Goal: Task Accomplishment & Management: Use online tool/utility

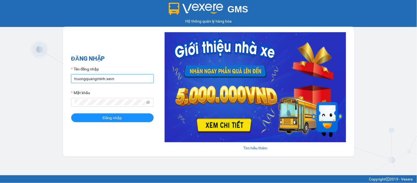
click at [96, 81] on input "truongquangminh.xevn" at bounding box center [112, 78] width 82 height 9
type input "vumanhdat.xevn"
click at [120, 123] on div "ĐĂNG NHẬP Tên đăng nhập vumanhdat.xevn Mật khẩu Đăng nhập" at bounding box center [112, 91] width 82 height 75
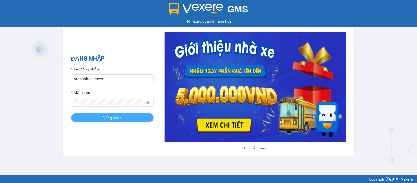
click at [123, 116] on button "Đăng nhập" at bounding box center [112, 117] width 82 height 9
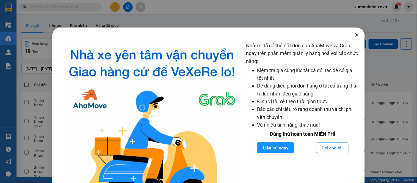
drag, startPoint x: 355, startPoint y: 34, endPoint x: 337, endPoint y: 46, distance: 21.0
click at [355, 34] on icon "close" at bounding box center [357, 35] width 4 height 4
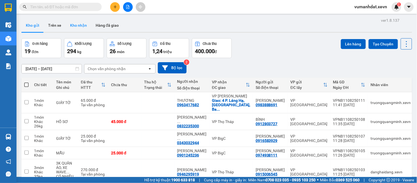
click at [84, 26] on button "Kho nhận" at bounding box center [79, 25] width 26 height 13
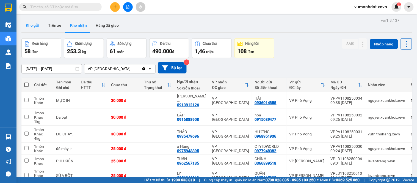
click at [36, 26] on button "Kho gửi" at bounding box center [32, 25] width 22 height 13
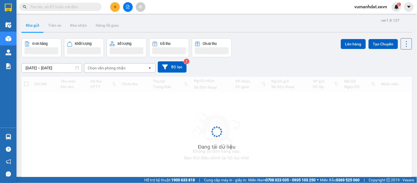
click at [36, 26] on button "Kho gửi" at bounding box center [32, 25] width 22 height 13
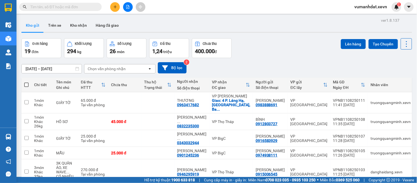
click at [116, 6] on icon "plus" at bounding box center [115, 7] width 4 height 4
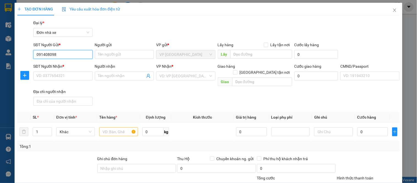
type input "0914080984"
click at [74, 65] on div "0914080984 - MAI ANH" at bounding box center [62, 65] width 52 height 6
type input "MAI ANH"
type input "0868316222"
type input "MINH"
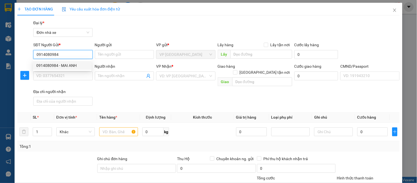
type input "037187005396 PHAN THUÝ NGÀ"
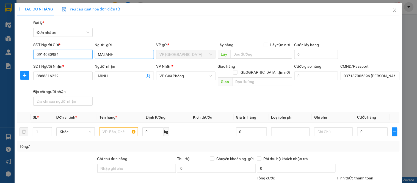
type input "0914080984"
drag, startPoint x: 98, startPoint y: 54, endPoint x: 98, endPoint y: 59, distance: 4.1
click at [98, 55] on input "MAI ANH" at bounding box center [124, 54] width 59 height 9
type input "TRỊNH MAI ANH"
click at [156, 20] on div "Gói vận chuyển * Tiêu chuẩn Đại lý * Đơn nhà xe" at bounding box center [216, 29] width 369 height 19
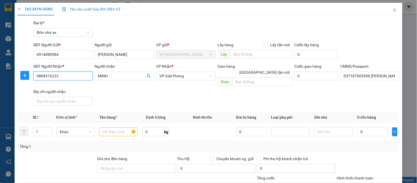
drag, startPoint x: 62, startPoint y: 75, endPoint x: 0, endPoint y: 78, distance: 62.5
click at [0, 78] on div "TẠO ĐƠN HÀNG Yêu cầu xuất hóa đơn điện tử Transit Pickup Surcharge Ids Transit …" at bounding box center [208, 91] width 417 height 183
type input "0813855066"
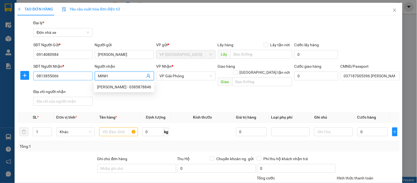
drag, startPoint x: 117, startPoint y: 78, endPoint x: 81, endPoint y: 80, distance: 35.8
click at [81, 80] on div "SĐT Người Nhận * 0813855066 Người nhận MINH VP Nhận * VP Giải Phóng Giao hàng G…" at bounding box center [216, 85] width 369 height 45
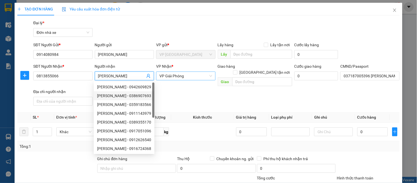
click at [175, 74] on span "VP Giải Phóng" at bounding box center [185, 76] width 52 height 8
type input "MAI PHƯƠNG"
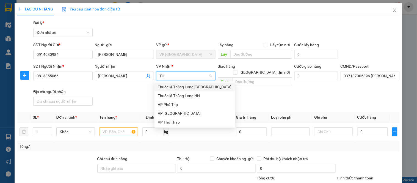
type input "THO"
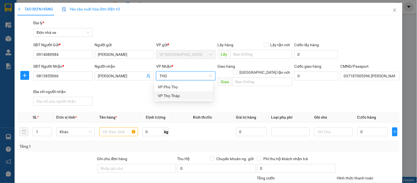
click at [164, 92] on div "VP Thọ Tháp" at bounding box center [183, 95] width 59 height 9
drag, startPoint x: 123, startPoint y: 130, endPoint x: 125, endPoint y: 135, distance: 5.3
click at [123, 130] on input "text" at bounding box center [118, 131] width 38 height 9
type input "D"
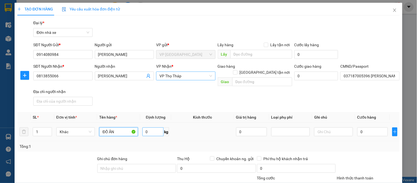
type input "ĐỒ ĂN"
click at [158, 127] on input "0" at bounding box center [152, 131] width 21 height 9
type input "7"
click at [370, 126] on div "0" at bounding box center [372, 131] width 31 height 11
click at [360, 127] on input "0" at bounding box center [372, 131] width 31 height 9
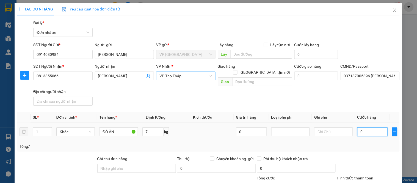
type input "3"
type input "30"
type input "30.000"
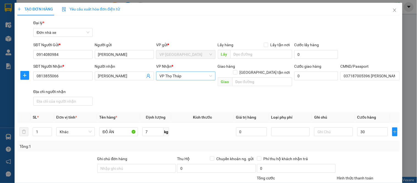
type input "30.000"
click at [359, 148] on div "Transit Pickup Surcharge Ids Transit Deliver Surcharge Ids Transit Deliver Surc…" at bounding box center [208, 138] width 382 height 237
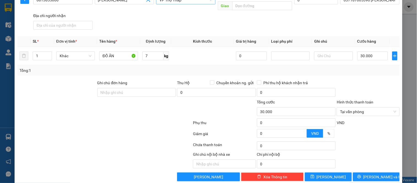
scroll to position [79, 0]
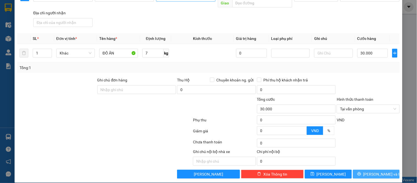
click at [374, 171] on span "Lưu và In" at bounding box center [382, 174] width 38 height 6
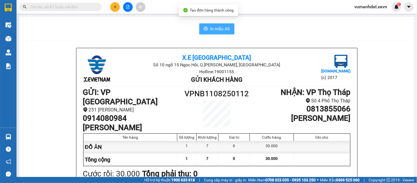
drag, startPoint x: 205, startPoint y: 33, endPoint x: 214, endPoint y: 29, distance: 9.0
click at [206, 33] on button "In mẫu A5" at bounding box center [216, 28] width 35 height 11
click at [215, 27] on span "In mẫu A5" at bounding box center [220, 28] width 20 height 7
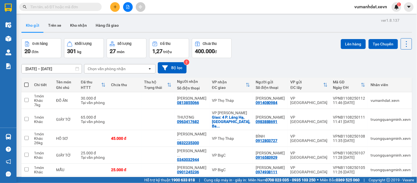
click at [83, 7] on input "text" at bounding box center [62, 7] width 65 height 6
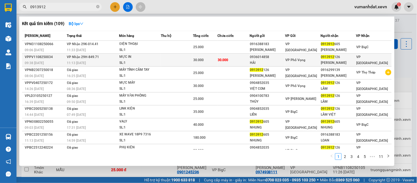
type input "0913912"
click at [262, 60] on div "0936014858" at bounding box center [267, 57] width 35 height 6
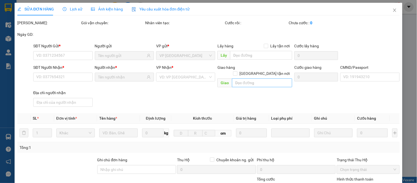
type input "0936014858"
type input "HẢI"
type input "0913912126"
type input "TRẦN THỊ THU LÂM"
type input "037185001204 NGUYỄN THỊ HUÊ"
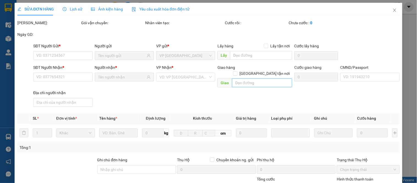
type input "123"
type input "30.000"
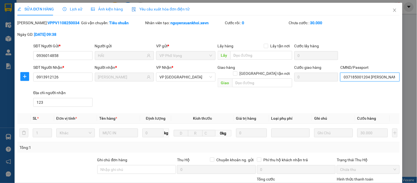
click at [359, 77] on input "037185001204 NGUYỄN THỊ HUÊ" at bounding box center [369, 77] width 59 height 9
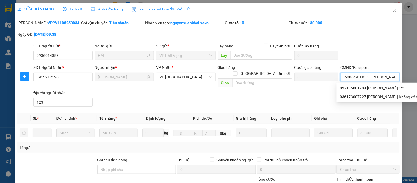
scroll to position [0, 13]
drag, startPoint x: 363, startPoint y: 75, endPoint x: 353, endPoint y: 80, distance: 11.3
click at [353, 80] on input "037205006491HOOF TRẦN VIỆT ANH" at bounding box center [369, 77] width 59 height 9
type input "037205006491 HỒ TRẦN VIỆT ANH"
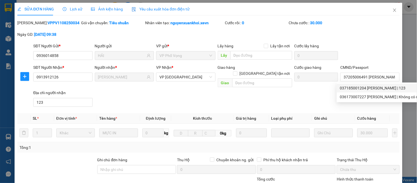
drag, startPoint x: 349, startPoint y: 32, endPoint x: 375, endPoint y: 59, distance: 37.1
click at [350, 33] on div "Mã ĐH: VPPV1108250034 Gói vận chuyển: Tiêu chuẩn Nhân viên tạo: nguyenxuankhoi.…" at bounding box center [208, 31] width 383 height 23
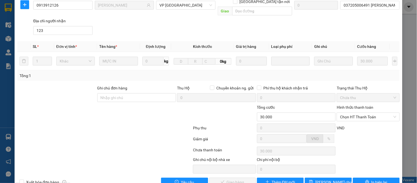
scroll to position [80, 0]
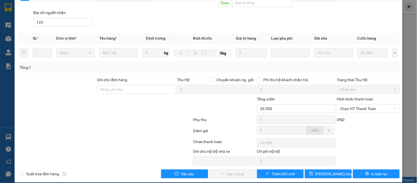
click at [352, 108] on div "Hình thức thanh toán Chọn HT Thanh Toán" at bounding box center [368, 105] width 63 height 19
click at [353, 104] on span "Chọn HT Thanh Toán" at bounding box center [368, 108] width 56 height 8
click at [350, 113] on div "Tại văn phòng" at bounding box center [365, 113] width 56 height 6
type input "0"
click at [227, 171] on span "Giao hàng" at bounding box center [236, 174] width 18 height 6
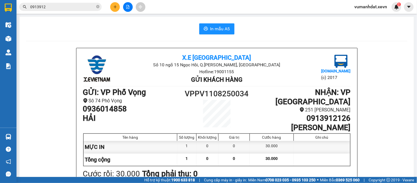
click at [186, 135] on div "Số lượng" at bounding box center [187, 137] width 16 height 4
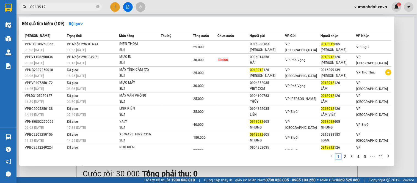
click at [59, 6] on input "0913912" at bounding box center [62, 7] width 65 height 6
click at [112, 5] on div at bounding box center [208, 91] width 417 height 183
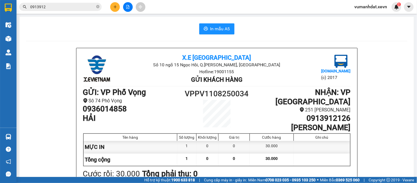
click at [112, 5] on button at bounding box center [115, 7] width 10 height 10
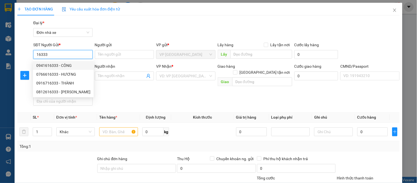
click at [55, 64] on div "0941616333 - CÔNG" at bounding box center [63, 65] width 54 height 6
type input "0941616333"
type input "CÔNG"
type input "0982741141"
type input "THỌ"
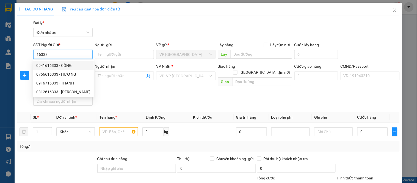
type input "0170900009012 nguyễn văn thọ"
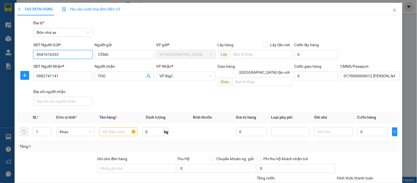
type input "0941616333"
click at [0, 103] on div "TẠO ĐƠN HÀNG Yêu cầu xuất hóa đơn điện tử Transit Pickup Surcharge Ids Transit …" at bounding box center [208, 91] width 417 height 183
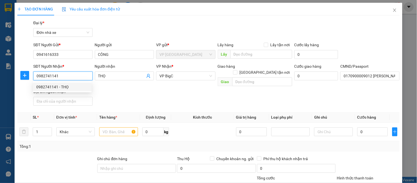
drag, startPoint x: 62, startPoint y: 78, endPoint x: 36, endPoint y: 87, distance: 27.6
click at [36, 87] on body "Kết quả tìm kiếm ( 109 ) Bộ lọc Mã ĐH Trạng thái Món hàng Thu hộ Tổng cước Chưa…" at bounding box center [208, 91] width 417 height 183
type input "0979761135"
drag, startPoint x: 43, startPoint y: 85, endPoint x: 44, endPoint y: 92, distance: 7.0
click at [43, 85] on div "0979761135 - LƯU" at bounding box center [62, 87] width 52 height 6
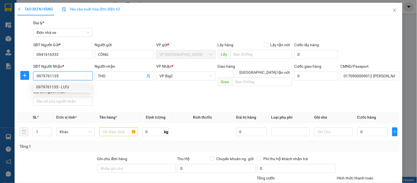
type input "LƯU"
type input "037201003149 PHẠM VĂN LƯU 2001"
type input "0979761135"
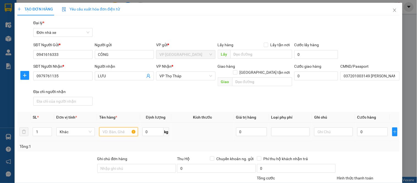
click at [125, 127] on input "text" at bounding box center [118, 131] width 38 height 9
type input "LINH KIỆN"
click at [379, 127] on input "0" at bounding box center [372, 131] width 31 height 9
type input "2"
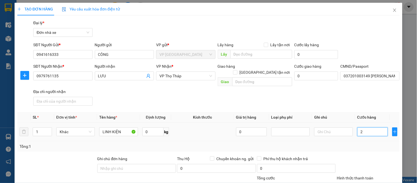
type input "25"
type input "25.000"
click at [355, 100] on div "SĐT Người Nhận * 0979761135 Người nhận LƯU VP Nhận * VP Thọ Tháp Giao hàng Giao…" at bounding box center [216, 85] width 369 height 45
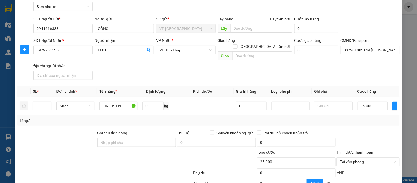
scroll to position [79, 0]
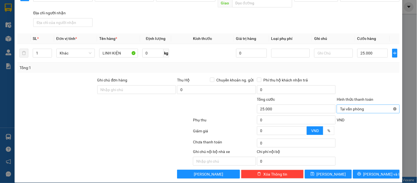
type input "25.000"
click at [369, 171] on span "Lưu và In" at bounding box center [382, 174] width 38 height 6
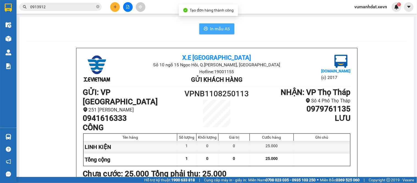
drag, startPoint x: 205, startPoint y: 28, endPoint x: 209, endPoint y: 30, distance: 4.7
click at [205, 29] on icon "printer" at bounding box center [206, 28] width 4 height 4
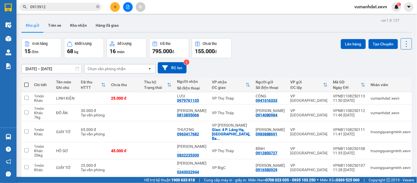
click at [179, 21] on div "Kho gửi Trên xe Kho nhận Hàng đã giao" at bounding box center [216, 26] width 391 height 15
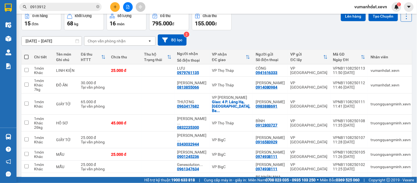
scroll to position [102, 0]
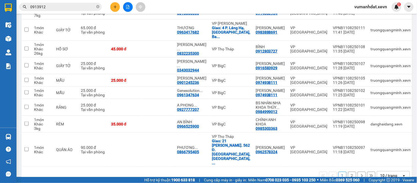
click at [351, 172] on button "2" at bounding box center [352, 176] width 8 height 8
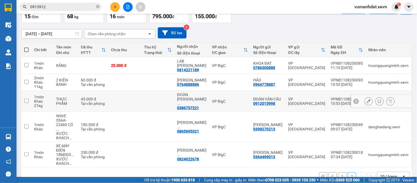
scroll to position [0, 0]
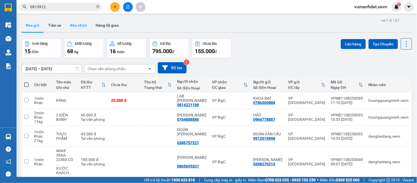
click at [74, 21] on button "Kho nhận" at bounding box center [79, 25] width 26 height 13
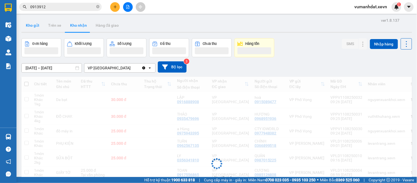
click at [37, 28] on button "Kho gửi" at bounding box center [32, 25] width 22 height 13
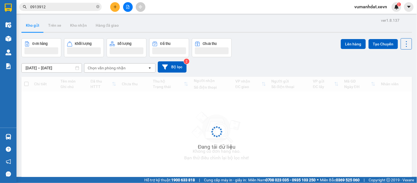
click at [37, 28] on button "Kho gửi" at bounding box center [32, 25] width 22 height 13
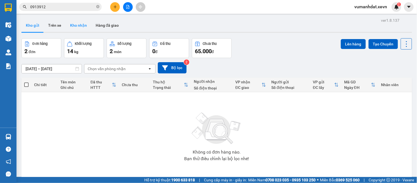
drag, startPoint x: 80, startPoint y: 26, endPoint x: 46, endPoint y: 24, distance: 33.9
click at [79, 26] on button "Kho nhận" at bounding box center [79, 25] width 26 height 13
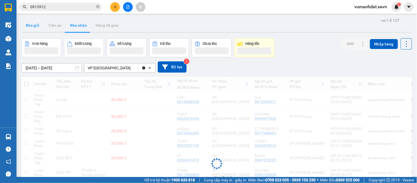
click at [38, 29] on button "Kho gửi" at bounding box center [32, 25] width 22 height 13
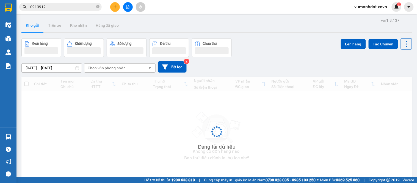
click at [38, 29] on button "Kho gửi" at bounding box center [32, 25] width 22 height 13
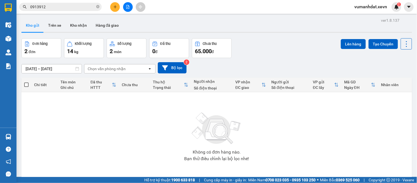
click at [53, 68] on input "[DATE] – [DATE]" at bounding box center [52, 68] width 60 height 9
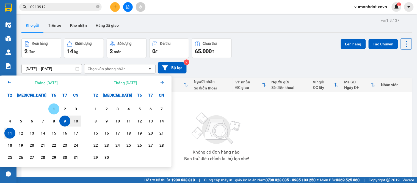
click at [51, 109] on div "1" at bounding box center [54, 109] width 8 height 7
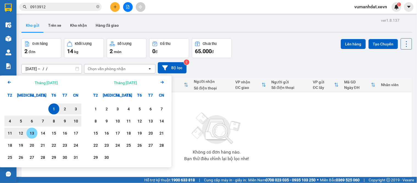
click at [29, 136] on div "13" at bounding box center [32, 133] width 8 height 7
type input "01/08/2025 – 13/08/2025"
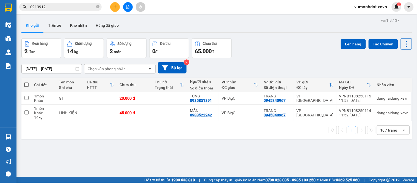
click at [277, 40] on div "Đơn hàng 2 đơn Khối lượng 14 kg Số lượng 2 món Đã thu 0 đ Chưa thu 65.000 đ Lên…" at bounding box center [216, 48] width 391 height 20
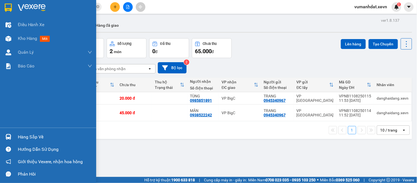
click at [33, 136] on div "Hàng sắp về" at bounding box center [55, 137] width 74 height 8
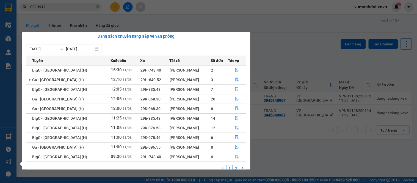
click at [237, 166] on link "2" at bounding box center [236, 168] width 6 height 6
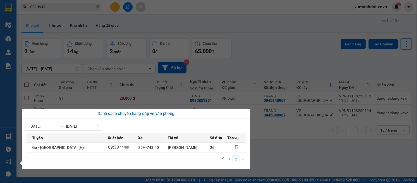
click at [230, 162] on li "1" at bounding box center [229, 159] width 7 height 7
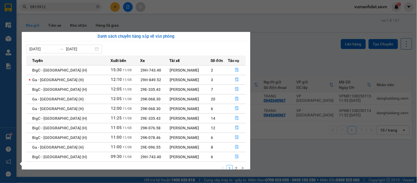
click at [303, 63] on section "Kết quả tìm kiếm ( 109 ) Bộ lọc Mã ĐH Trạng thái Món hàng Thu hộ Tổng cước Chưa…" at bounding box center [208, 91] width 417 height 183
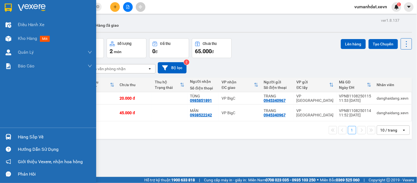
click at [22, 134] on div "Hàng sắp về" at bounding box center [55, 137] width 74 height 8
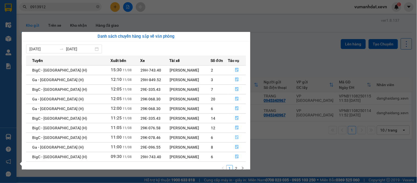
click at [232, 136] on button "button" at bounding box center [237, 137] width 18 height 9
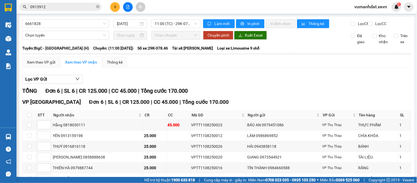
click at [165, 78] on div "Lọc VP Gửi TỔNG Đơn 6 | SL 6 | CR 125.000 | CC 45.000 | Tổng cước 170.000 VP N…" at bounding box center [216, 138] width 389 height 132
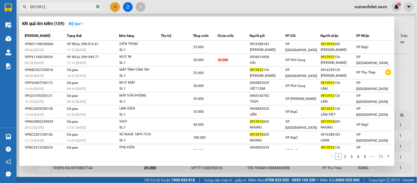
click at [99, 7] on icon "close-circle" at bounding box center [97, 6] width 3 height 3
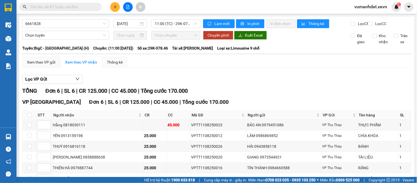
drag, startPoint x: 176, startPoint y: 78, endPoint x: 174, endPoint y: 86, distance: 8.4
click at [176, 81] on div "Lọc VP Gửi TỔNG Đơn 6 | SL 6 | CR 125.000 | CC 45.000 | Tổng cước 170.000 VP N…" at bounding box center [216, 138] width 389 height 132
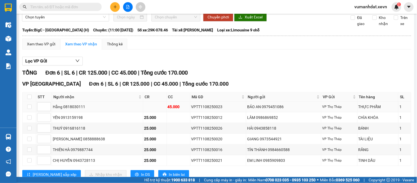
scroll to position [31, 0]
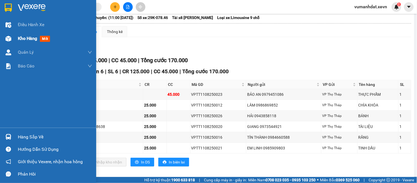
click at [16, 37] on div "Kho hàng mới" at bounding box center [48, 39] width 96 height 14
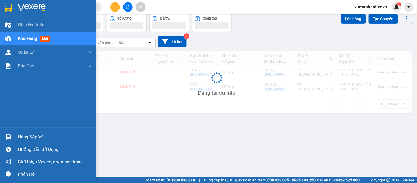
scroll to position [25, 0]
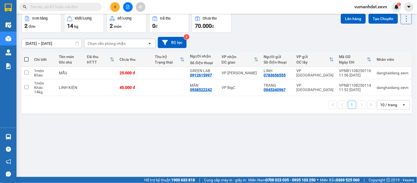
click at [300, 40] on div "01/08/2025 – 13/08/2025 Press the down arrow key to interact with the calendar …" at bounding box center [216, 42] width 391 height 11
click at [93, 6] on input "text" at bounding box center [62, 7] width 65 height 6
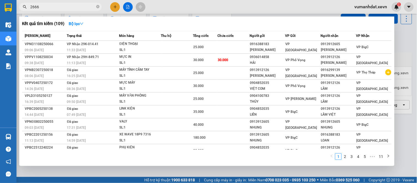
type input "26669"
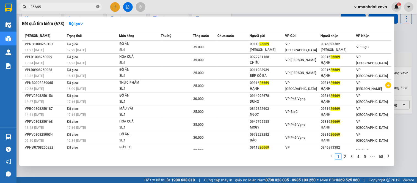
click at [97, 6] on icon "close-circle" at bounding box center [97, 6] width 3 height 3
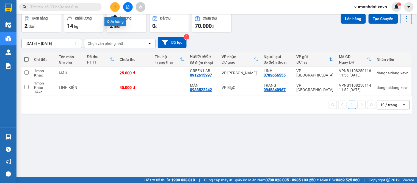
click at [118, 3] on button at bounding box center [115, 7] width 10 height 10
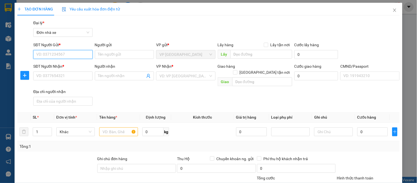
click at [66, 54] on input "SĐT Người Gửi *" at bounding box center [62, 54] width 59 height 9
paste input "0912868279"
type input "0912868279"
click at [87, 61] on div "0912868279 - NGUYỄN THỊ MINH THU" at bounding box center [63, 65] width 61 height 9
type input "NGUYỄN THỊ MINH THU"
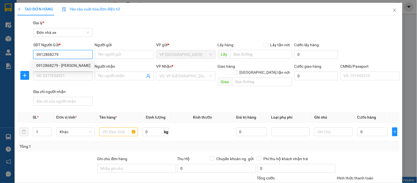
type input "0982525928"
type input "HỒNG HÀ"
type input "PHẠM THỊ HÔNG HÀ"
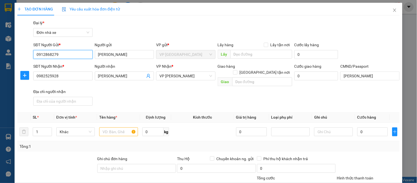
type input "0912868279"
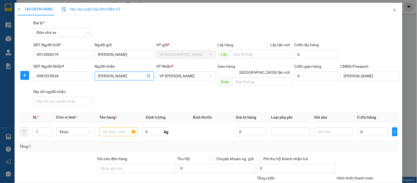
click at [147, 77] on icon "user-add" at bounding box center [148, 76] width 4 height 4
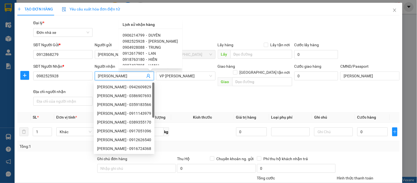
scroll to position [31, 0]
click at [147, 54] on div "0916044567 - BÌNH" at bounding box center [150, 53] width 55 height 6
type input "0916044567"
type input "BÌNH"
type input "001204003616 LƯU TUẤN HẢI 2004"
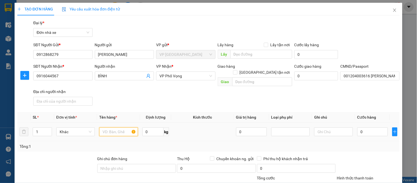
click at [118, 127] on input "text" at bounding box center [118, 131] width 38 height 9
type input "SẦU RIÊNG"
click at [153, 127] on input "0" at bounding box center [152, 131] width 21 height 9
type input "22"
click at [364, 127] on input "0" at bounding box center [372, 131] width 31 height 9
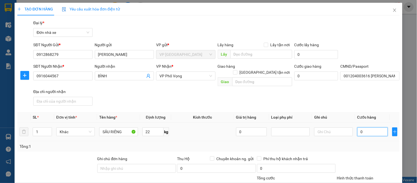
type input "4"
type input "45"
type input "45.000"
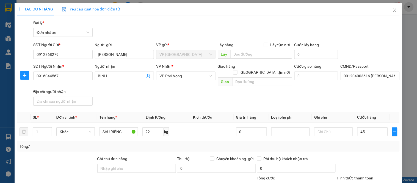
type input "45.000"
click at [347, 148] on div "Transit Pickup Surcharge Ids Transit Deliver Surcharge Ids Transit Deliver Surc…" at bounding box center [208, 138] width 382 height 237
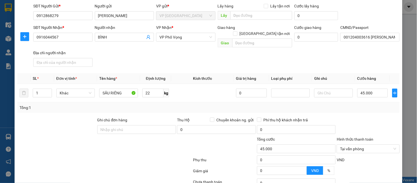
scroll to position [79, 0]
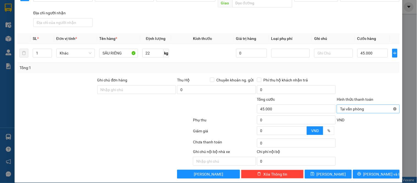
type input "45.000"
click at [384, 170] on button "Lưu và In" at bounding box center [376, 174] width 47 height 9
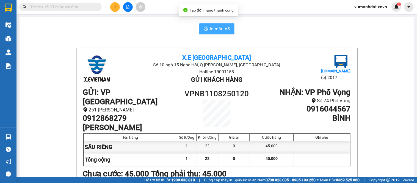
click at [221, 29] on span "In mẫu A5" at bounding box center [220, 28] width 20 height 7
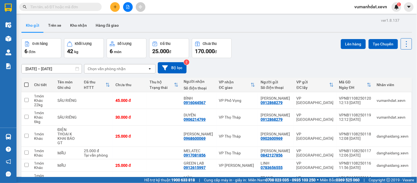
click at [87, 8] on span at bounding box center [60, 7] width 82 height 8
drag, startPoint x: 86, startPoint y: 5, endPoint x: 67, endPoint y: 4, distance: 19.5
click at [85, 4] on input "text" at bounding box center [62, 7] width 65 height 6
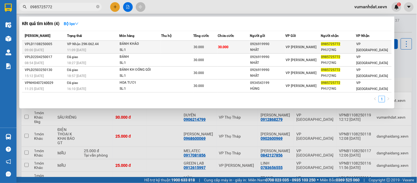
type input "0985725772"
click at [171, 47] on td at bounding box center [177, 47] width 32 height 13
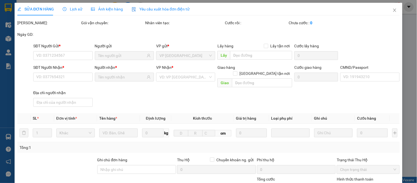
type input "0926919990"
type input "NHẤT"
type input "0985725772"
type input "PHƯỢNG"
type input "037182006206 NGUYỄN THỊ HOA PHƯỢNG"
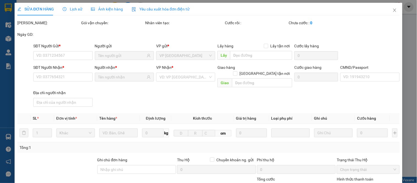
type input "30.000"
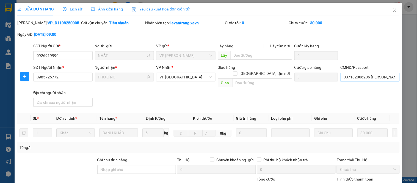
drag, startPoint x: 371, startPoint y: 36, endPoint x: 372, endPoint y: 74, distance: 38.8
click at [371, 38] on div "Mã ĐH: VPLD1108250005 Gói vận chuyển: Tiêu chuẩn Nhân viên tạo: levantrang.xevn…" at bounding box center [208, 31] width 383 height 23
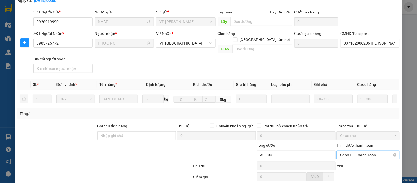
scroll to position [80, 0]
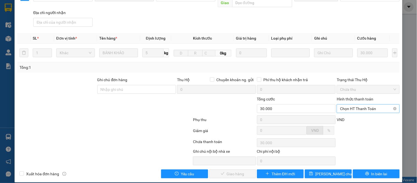
click at [361, 104] on span "Chọn HT Thanh Toán" at bounding box center [368, 108] width 56 height 8
click at [355, 109] on div "Total Paid Fee 0 Total UnPaid Fee 30.000 Cash Collection Total Fee Mã ĐH: VPLD1…" at bounding box center [208, 59] width 382 height 238
drag, startPoint x: 357, startPoint y: 104, endPoint x: 357, endPoint y: 106, distance: 2.9
click at [357, 104] on span "Chọn HT Thanh Toán" at bounding box center [368, 108] width 56 height 8
click at [350, 113] on div "Tại văn phòng" at bounding box center [365, 113] width 56 height 6
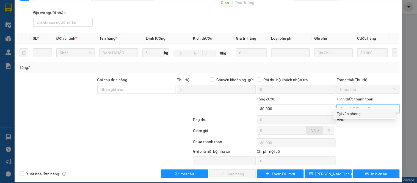
type input "0"
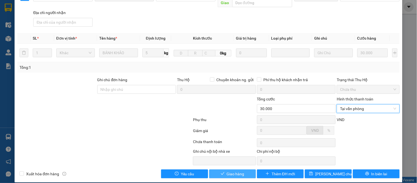
drag, startPoint x: 237, startPoint y: 166, endPoint x: 232, endPoint y: 166, distance: 4.9
click at [236, 171] on span "Giao hàng" at bounding box center [236, 174] width 18 height 6
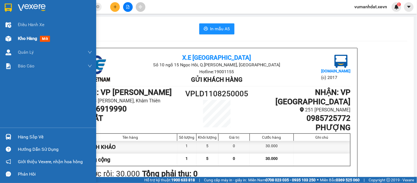
click at [20, 32] on div "Kho hàng mới" at bounding box center [55, 39] width 74 height 14
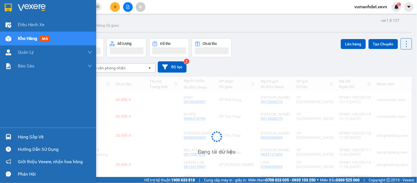
click at [20, 39] on span "Kho hàng" at bounding box center [27, 38] width 19 height 5
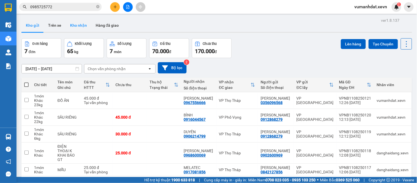
click at [76, 26] on button "Kho nhận" at bounding box center [79, 25] width 26 height 13
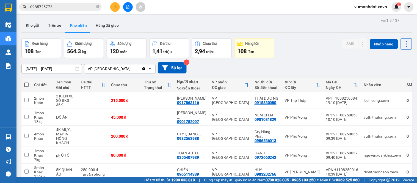
drag, startPoint x: 29, startPoint y: 20, endPoint x: 69, endPoint y: 33, distance: 41.9
click at [29, 21] on button "Kho gửi" at bounding box center [32, 25] width 22 height 13
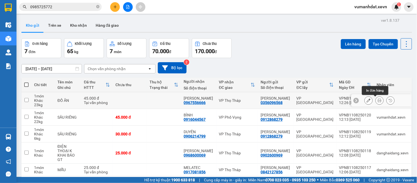
click at [378, 101] on icon at bounding box center [380, 100] width 4 height 4
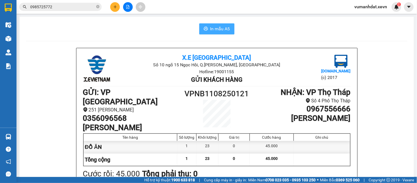
click at [212, 28] on span "In mẫu A5" at bounding box center [220, 28] width 20 height 7
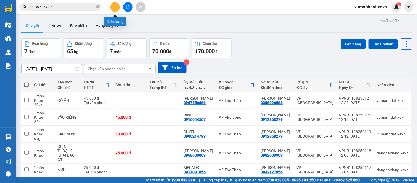
click at [114, 9] on icon "plus" at bounding box center [115, 7] width 4 height 4
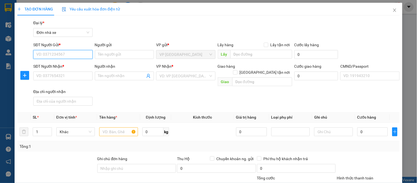
click at [63, 52] on input "SĐT Người Gửi *" at bounding box center [62, 54] width 59 height 9
drag, startPoint x: 67, startPoint y: 64, endPoint x: 67, endPoint y: 67, distance: 3.1
click at [67, 64] on div "0984481883 - NG VĂN CHUNG" at bounding box center [63, 65] width 54 height 6
type input "0984481883"
type input "NG VĂN CHUNG"
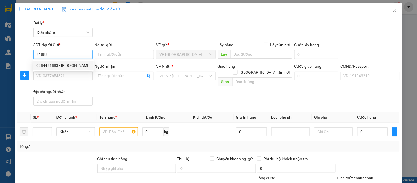
type input "0941916939"
type input "BĂNG"
type input "Bà tâm"
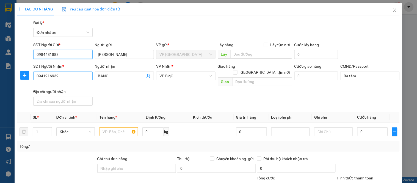
type input "0984481883"
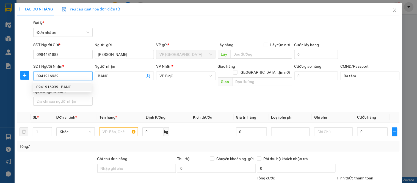
drag, startPoint x: 62, startPoint y: 78, endPoint x: 0, endPoint y: 48, distance: 68.6
click at [0, 51] on div "TẠO ĐƠN HÀNG Yêu cầu xuất hóa đơn điện tử Transit Pickup Surcharge Ids Transit …" at bounding box center [208, 91] width 417 height 183
type input "0977258655"
drag, startPoint x: 72, startPoint y: 88, endPoint x: 125, endPoint y: 127, distance: 65.6
click at [72, 89] on div "0977258655 - MẠNH" at bounding box center [62, 87] width 52 height 6
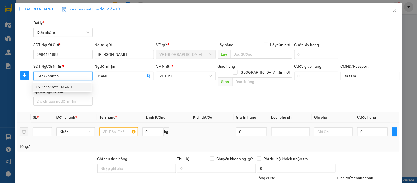
type input "MẠNH"
type input "001077010317 kim văn mạnh phúc thọ hà nội"
type input "0977258655"
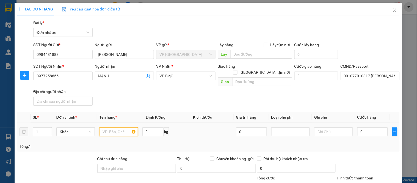
click at [113, 127] on input "text" at bounding box center [118, 131] width 38 height 9
type input "D"
type input "ĐIỆN THOẠI"
click at [364, 126] on div "0" at bounding box center [372, 131] width 31 height 11
click at [366, 127] on input "0" at bounding box center [372, 131] width 31 height 9
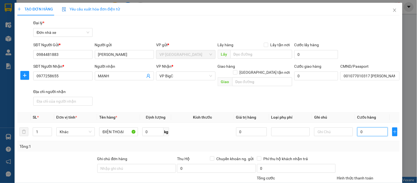
type input "2"
type input "25"
type input "25.000"
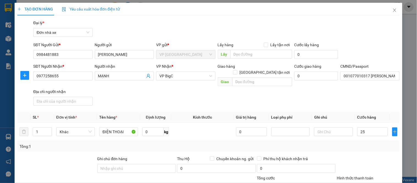
type input "25.000"
click at [370, 156] on div at bounding box center [368, 165] width 64 height 19
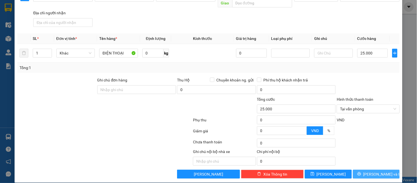
click at [372, 171] on span "Lưu và In" at bounding box center [382, 174] width 38 height 6
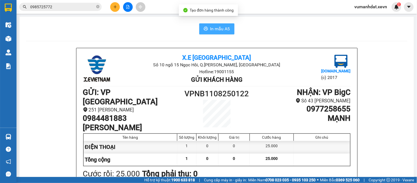
click at [205, 31] on icon "printer" at bounding box center [206, 28] width 4 height 4
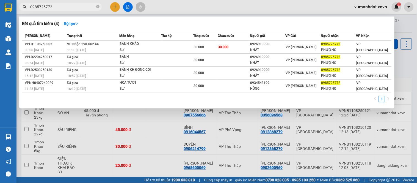
drag, startPoint x: 81, startPoint y: 7, endPoint x: 0, endPoint y: -9, distance: 82.5
click at [0, 0] on html "Kết quả tìm kiếm ( 4 ) Bộ lọc Mã ĐH Trạng thái Món hàng Thu hộ Tổng cước Chưa c…" at bounding box center [208, 91] width 417 height 183
paste input "15818377"
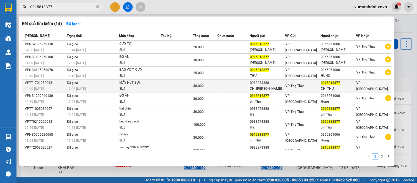
type input "0915818377"
click at [315, 87] on div "VP Thọ Tháp" at bounding box center [302, 86] width 35 height 6
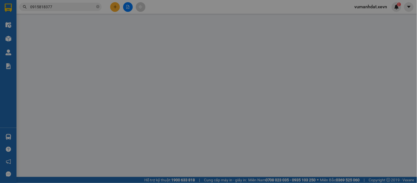
type input "0983273388"
type input "CHỊ HÀ"
type input "0915818377"
type input "CHỊ THƯ"
type input "037171000963 anh thư"
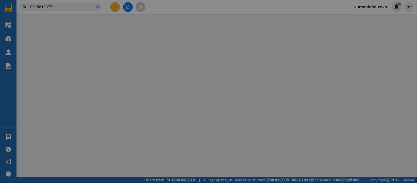
type input "30.000"
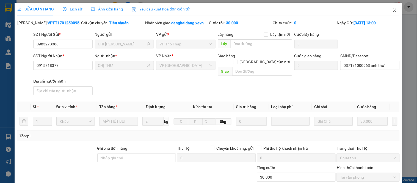
click at [393, 11] on icon "close" at bounding box center [395, 10] width 4 height 4
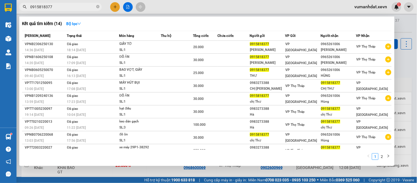
drag, startPoint x: 98, startPoint y: 7, endPoint x: 120, endPoint y: 4, distance: 22.0
click at [99, 4] on span at bounding box center [97, 6] width 3 height 5
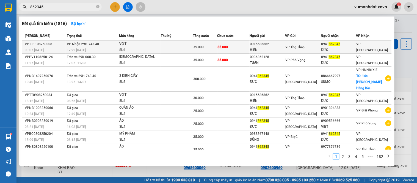
type input "862345"
click at [157, 46] on div "VỢT" at bounding box center [139, 44] width 41 height 6
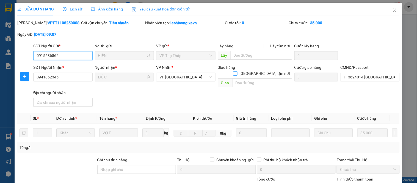
type input "0915586862"
type input "HIỀN"
type input "0941862345"
type input "ĐỨC"
type input "113624014 HÀ ANH ĐỨC"
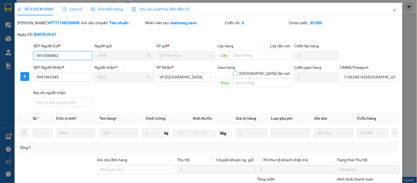
type input "35.000"
click at [364, 91] on div "SĐT Người Nhận * 0941862345 Người nhận * ĐỨC VP Nhận * VP Ninh Bình Giao hàng G…" at bounding box center [216, 86] width 369 height 45
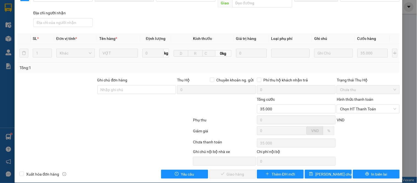
scroll to position [80, 0]
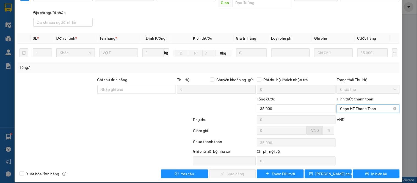
click at [351, 104] on span "Chọn HT Thanh Toán" at bounding box center [368, 108] width 56 height 8
click at [350, 117] on div "Tại văn phòng" at bounding box center [365, 113] width 62 height 9
type input "0"
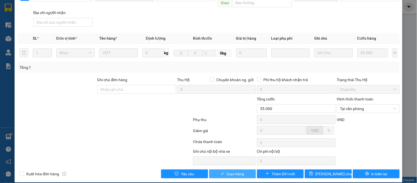
click at [234, 164] on div "Total Paid Fee 0 Total UnPaid Fee 35.000 Cash Collection Total Fee Mã ĐH: VPTT1…" at bounding box center [208, 59] width 382 height 238
click at [235, 171] on span "Giao hàng" at bounding box center [236, 174] width 18 height 6
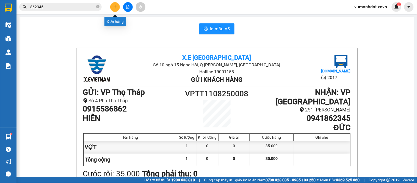
click at [117, 7] on icon "plus" at bounding box center [115, 7] width 4 height 4
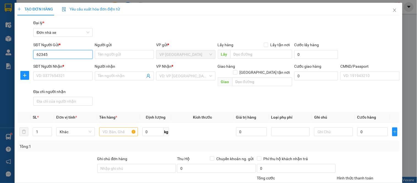
click at [73, 54] on input "62345" at bounding box center [62, 54] width 59 height 9
click at [76, 64] on div "0941862345 - ĐỨC" at bounding box center [67, 65] width 62 height 6
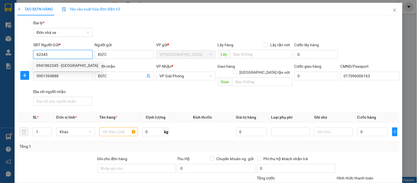
type input "0941862345"
type input "ĐỨC"
type input "0901394888"
type input "ĐỨC"
type input "017096006163"
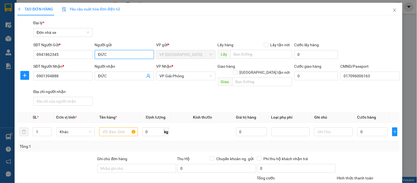
click at [97, 53] on input "ĐỨC" at bounding box center [124, 54] width 59 height 9
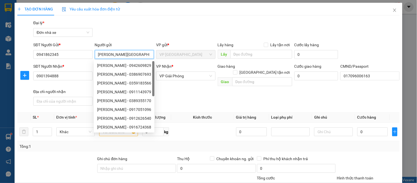
type input "HÀ ANH ĐỨC"
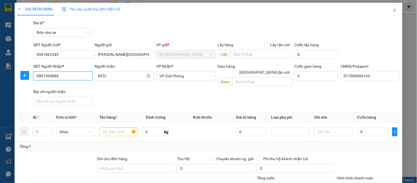
drag, startPoint x: 65, startPoint y: 77, endPoint x: 0, endPoint y: 65, distance: 66.0
click at [0, 66] on div "TẠO ĐƠN HÀNG Yêu cầu xuất hóa đơn điện tử Transit Pickup Surcharge Ids Transit …" at bounding box center [208, 91] width 417 height 183
type input "0971331888"
drag, startPoint x: 122, startPoint y: 75, endPoint x: 70, endPoint y: 76, distance: 52.2
click at [70, 76] on div "SĐT Người Nhận * 0971331888 Người nhận ĐỨC ĐỨC VP Nhận * VP Giải Phóng Giao hàn…" at bounding box center [216, 85] width 369 height 45
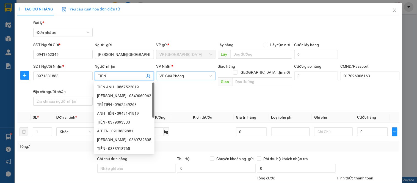
click at [171, 74] on span "VP Giải Phóng" at bounding box center [185, 76] width 52 height 8
type input "TIẾN"
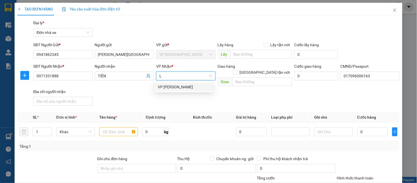
type input "LÊ"
drag, startPoint x: 168, startPoint y: 85, endPoint x: 162, endPoint y: 90, distance: 7.2
click at [167, 86] on div "VP [PERSON_NAME]" at bounding box center [184, 87] width 52 height 6
click at [114, 127] on input "text" at bounding box center [118, 131] width 38 height 9
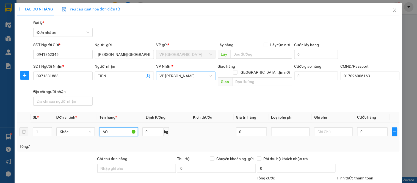
type input "A"
type input "ÁO"
click at [367, 127] on input "0" at bounding box center [372, 131] width 31 height 9
type input "2"
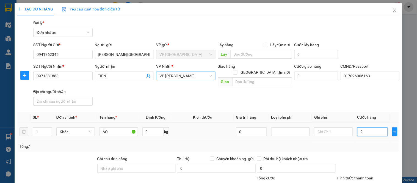
type input "25"
type input "25.000"
click at [372, 156] on div at bounding box center [368, 165] width 64 height 19
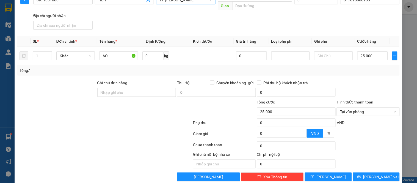
scroll to position [79, 0]
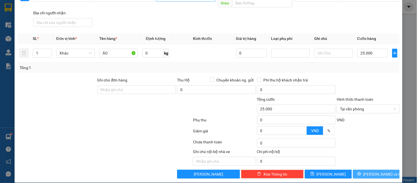
click at [376, 171] on span "Lưu và In" at bounding box center [382, 174] width 38 height 6
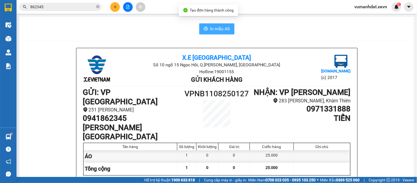
click at [210, 24] on button "In mẫu A5" at bounding box center [216, 28] width 35 height 11
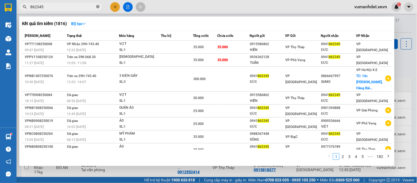
click at [98, 7] on icon "close-circle" at bounding box center [97, 6] width 3 height 3
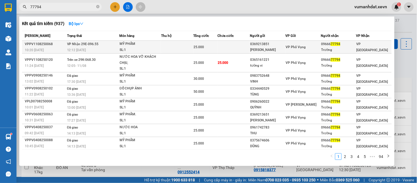
type input "77794"
click at [198, 49] on span "25.000" at bounding box center [199, 47] width 10 height 4
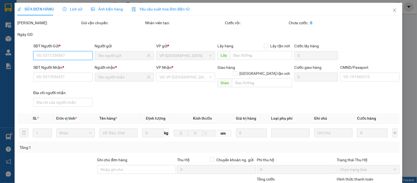
type input "0369213851"
type input "NGUYỄN T HANH PHƯƠNG"
type input "0966677794"
type input "Trường"
type input "037094010648 NGUYỄN XUÂN TRƯỜNG"
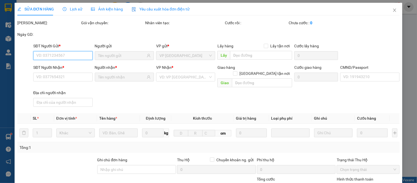
type input "123"
type input "25.000"
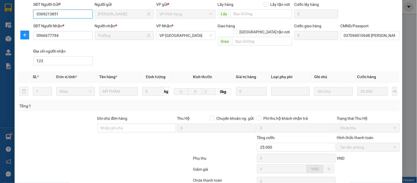
scroll to position [80, 0]
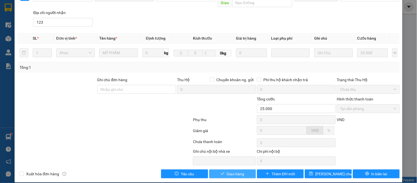
click at [230, 171] on span "Giao hàng" at bounding box center [236, 174] width 18 height 6
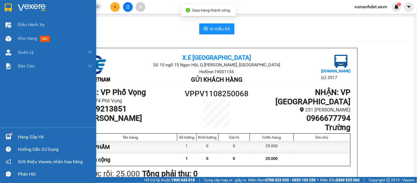
click at [17, 130] on main "In mẫu A5 X.E Việt Nam Số 10 ngõ 15 Ngọc Hồi, Q.Hoàng Mai, Hà Nội Hotline: 1900…" at bounding box center [208, 88] width 417 height 177
click at [20, 138] on div "Hàng sắp về" at bounding box center [55, 137] width 74 height 8
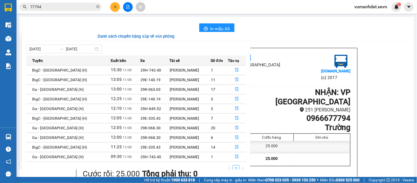
click at [64, 12] on section "Kết quả tìm kiếm ( 937 ) Bộ lọc Mã ĐH Trạng thái Món hàng Thu hộ Tổng cước Chưa…" at bounding box center [208, 91] width 417 height 183
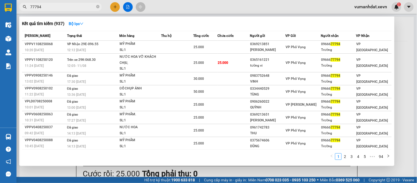
drag, startPoint x: 97, startPoint y: 7, endPoint x: 104, endPoint y: 1, distance: 9.5
click at [98, 7] on icon "close-circle" at bounding box center [97, 6] width 3 height 3
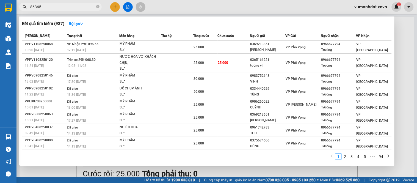
type input "863650"
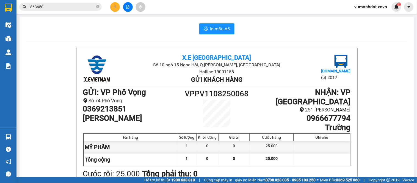
drag, startPoint x: 98, startPoint y: 6, endPoint x: 87, endPoint y: 18, distance: 15.8
click at [97, 7] on icon "close-circle" at bounding box center [97, 6] width 3 height 3
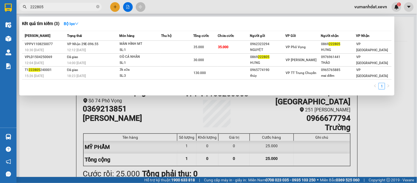
type input "222805"
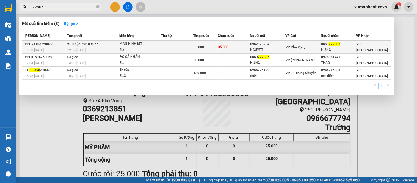
click at [233, 48] on td "35.000" at bounding box center [234, 47] width 32 height 13
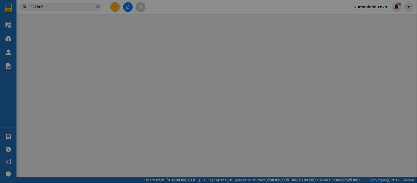
type input "0962323294"
type input "NGUYỆT"
type input "0869222805"
type input "HƯNG"
type input "123"
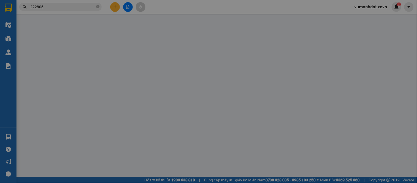
type input "35.000"
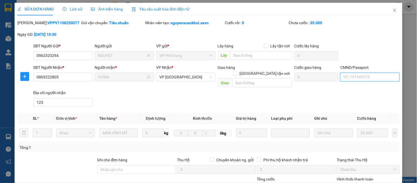
click at [359, 78] on input "CMND/Passport" at bounding box center [369, 77] width 59 height 9
click at [358, 78] on input "CMND/Passport" at bounding box center [369, 77] width 59 height 9
type input "037095001323 PHAN VIỆT HƯNG"
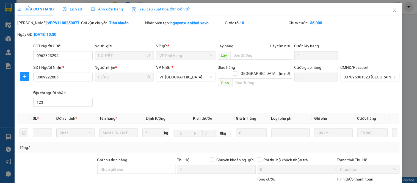
drag, startPoint x: 356, startPoint y: 40, endPoint x: 371, endPoint y: 53, distance: 20.4
click at [364, 48] on div "Total Paid Fee 0 Total UnPaid Fee 35.000 Cash Collection Total Fee Mã ĐH: VPPV1…" at bounding box center [208, 139] width 382 height 238
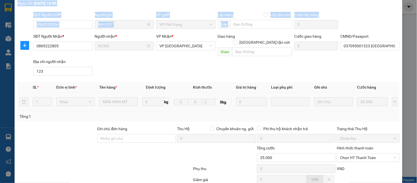
scroll to position [80, 0]
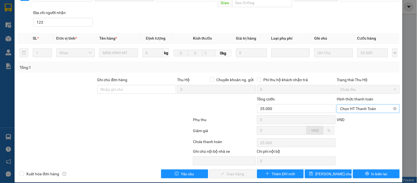
click at [349, 104] on span "Chọn HT Thanh Toán" at bounding box center [368, 108] width 56 height 8
drag, startPoint x: 345, startPoint y: 114, endPoint x: 310, endPoint y: 135, distance: 41.1
click at [345, 114] on div "Tại văn phòng" at bounding box center [365, 113] width 56 height 6
type input "0"
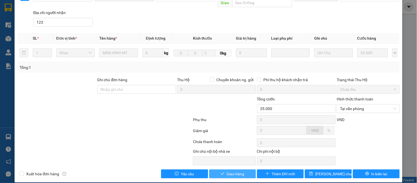
click at [241, 171] on span "Giao hàng" at bounding box center [236, 174] width 18 height 6
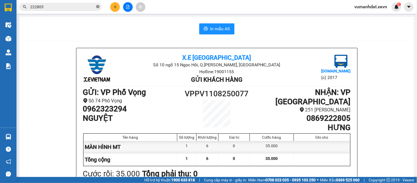
click at [97, 5] on icon "close-circle" at bounding box center [97, 6] width 3 height 3
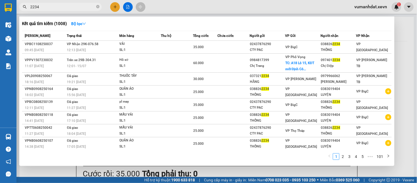
type input "2234"
click at [193, 39] on th "Tổng cước" at bounding box center [205, 36] width 24 height 10
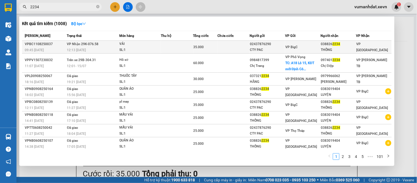
click at [191, 45] on td at bounding box center [177, 47] width 32 height 13
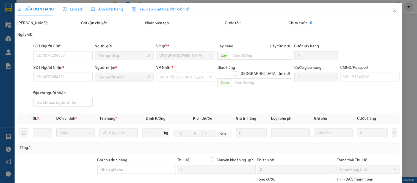
type input "02437876290"
type input "CTY PAC"
type input "0388262234"
type input "THỐNG"
type input "037061000146 thống"
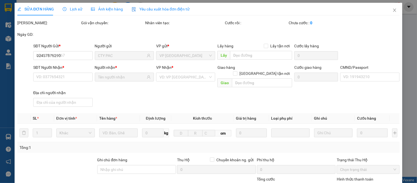
type input "35.000"
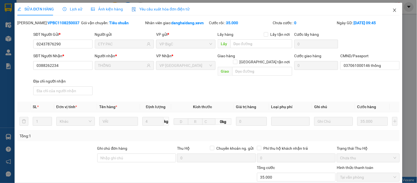
click at [393, 11] on icon "close" at bounding box center [394, 10] width 3 height 3
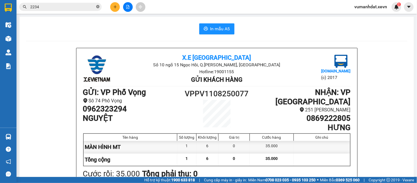
click at [98, 7] on icon "close-circle" at bounding box center [97, 6] width 3 height 3
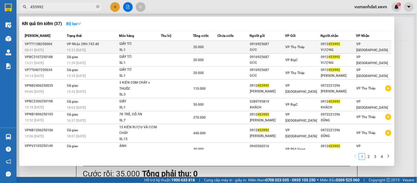
type input "453992"
click at [145, 46] on div "GIẤY TỜ" at bounding box center [140, 44] width 41 height 6
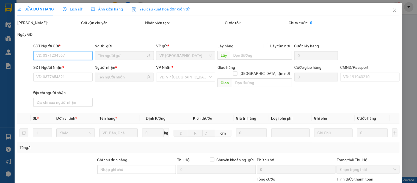
type input "0916925687"
type input "ĐỨC"
type input "0912453992"
type input "VƯỢNG"
type input "037096002112 BÙI XUÂN VƯỢNG"
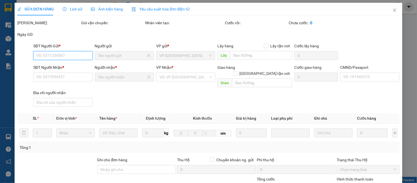
type input "20.000"
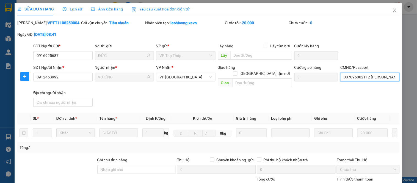
click at [366, 76] on input "037096002112 BÙI XUÂN VƯỢNG" at bounding box center [369, 77] width 59 height 9
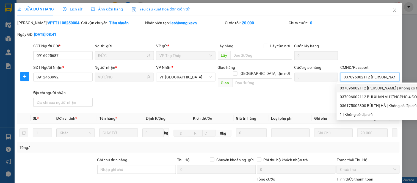
drag, startPoint x: 369, startPoint y: 89, endPoint x: 366, endPoint y: 87, distance: 3.5
click at [368, 89] on div "037096002112 BÙI XUÂN VƯỢNG | Không có địa chỉ" at bounding box center [422, 88] width 165 height 6
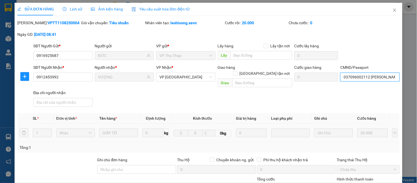
scroll to position [80, 0]
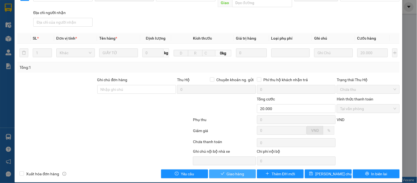
click at [235, 171] on span "Giao hàng" at bounding box center [236, 174] width 18 height 6
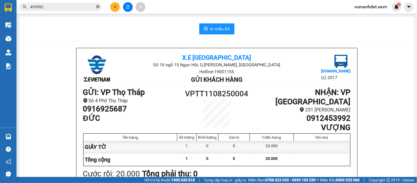
click at [98, 8] on icon "close-circle" at bounding box center [97, 6] width 3 height 3
click at [88, 7] on input "text" at bounding box center [62, 7] width 65 height 6
click at [89, 5] on input "text" at bounding box center [62, 7] width 65 height 6
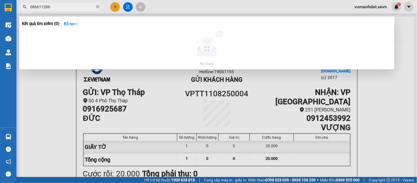
type input "0866112869"
click at [98, 8] on icon "close-circle" at bounding box center [97, 6] width 3 height 3
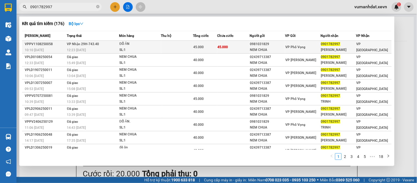
type input "0901782997"
click at [109, 45] on td "VP Nhận 29H-743.40 12:23 - 11/08" at bounding box center [93, 47] width 54 height 13
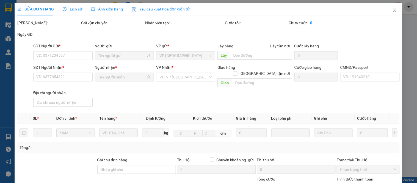
type input "0981031829"
type input "NEM CHUA"
type input "0901782997"
type input "HÀ KIỀU TRINH"
type input "0370970002761 TRẦN VĂN LINH"
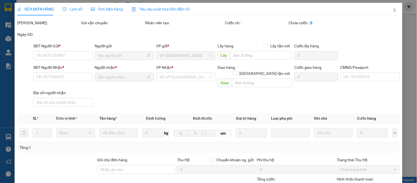
type input "45.000"
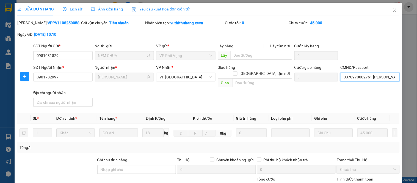
click at [361, 75] on input "0370970002761 TRẦN VĂN LINH" at bounding box center [369, 77] width 59 height 9
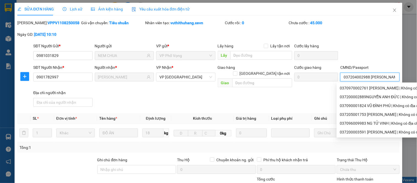
scroll to position [0, 3]
type input "037204002988 PHẠM ĐỨC DUY"
click at [366, 52] on div "SĐT Người Gửi * 0981031829 Người gửi NEM CHUA VP gửi * VP Phố Vọng Lấy hàng Lấy…" at bounding box center [216, 52] width 369 height 19
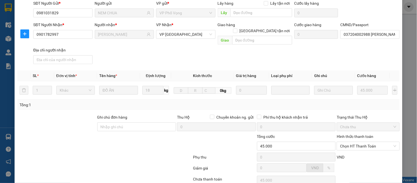
scroll to position [80, 0]
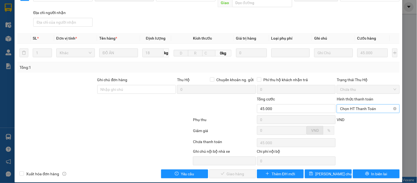
drag, startPoint x: 358, startPoint y: 103, endPoint x: 358, endPoint y: 107, distance: 4.9
click at [358, 104] on span "Chọn HT Thanh Toán" at bounding box center [368, 108] width 56 height 8
click at [355, 114] on div "Tại văn phòng" at bounding box center [365, 113] width 56 height 6
type input "0"
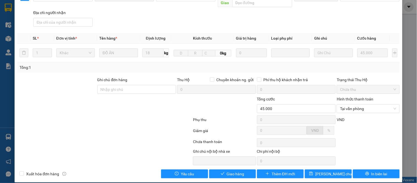
click at [230, 174] on div "SỬA ĐƠN HÀNG Lịch sử Ảnh kiện hàng Yêu cầu xuất hóa đơn điện tử Total Paid Fee …" at bounding box center [209, 52] width 388 height 259
click at [230, 171] on button "Giao hàng" at bounding box center [232, 173] width 47 height 9
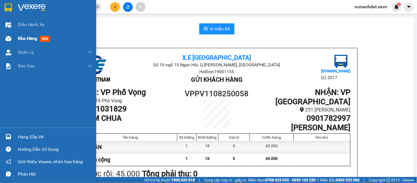
click at [29, 42] on div "Kho hàng mới" at bounding box center [55, 39] width 74 height 14
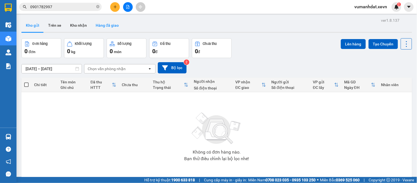
drag, startPoint x: 164, startPoint y: 23, endPoint x: 107, endPoint y: 20, distance: 57.0
click at [163, 23] on div "Kho gửi Trên xe Kho nhận Hàng đã giao" at bounding box center [216, 26] width 391 height 15
click at [87, 24] on button "Kho nhận" at bounding box center [79, 25] width 26 height 13
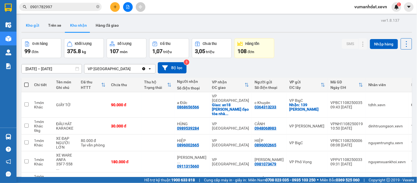
click at [37, 27] on button "Kho gửi" at bounding box center [32, 25] width 22 height 13
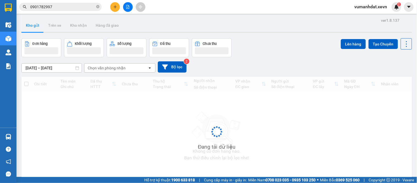
click at [37, 27] on button "Kho gửi" at bounding box center [32, 25] width 22 height 13
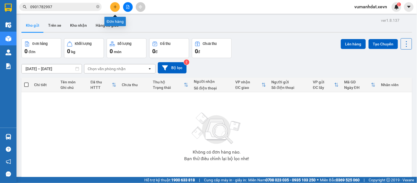
click at [115, 5] on icon "plus" at bounding box center [115, 7] width 4 height 4
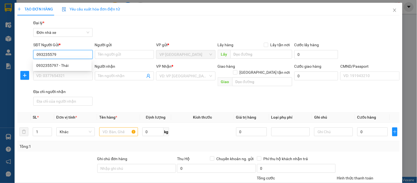
type input "0932355797"
click at [73, 64] on div "0932355797 - Thái" at bounding box center [62, 65] width 52 height 6
type input "Thái"
type input "0988992591"
type input "A HÙNG"
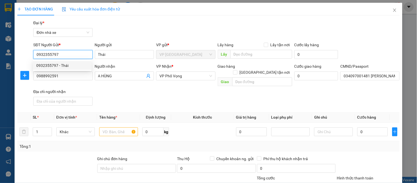
type input "034097001481 hoàng thanh long"
type input "0932355797"
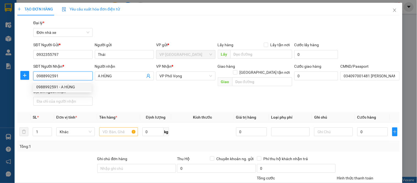
drag, startPoint x: 69, startPoint y: 79, endPoint x: 0, endPoint y: 70, distance: 69.3
click at [0, 81] on div "TẠO ĐƠN HÀNG Yêu cầu xuất hóa đơn điện tử Transit Pickup Surcharge Ids Transit …" at bounding box center [208, 91] width 417 height 183
type input "0913099334"
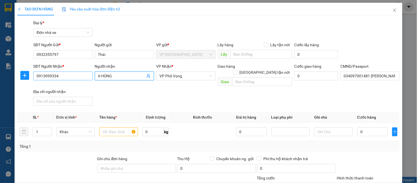
drag, startPoint x: 116, startPoint y: 77, endPoint x: 75, endPoint y: 75, distance: 40.7
click at [75, 75] on div "SĐT Người Nhận * 0913099334 Người nhận A HÙNG VP Nhận * VP Phố Vọng Giao hàng G…" at bounding box center [216, 85] width 369 height 45
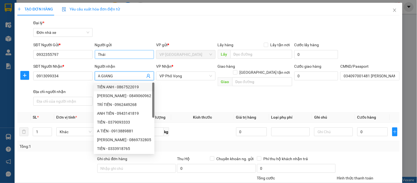
type input "A GIANG"
click at [97, 55] on input "Thái" at bounding box center [124, 54] width 59 height 9
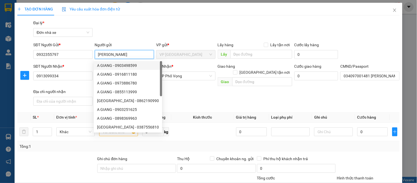
click at [131, 55] on input "TRẦN ANH Thái" at bounding box center [124, 54] width 59 height 9
click at [121, 53] on input "TRẦN ANH ThÁI" at bounding box center [124, 54] width 59 height 9
type input "TRẦN ANH THÁI"
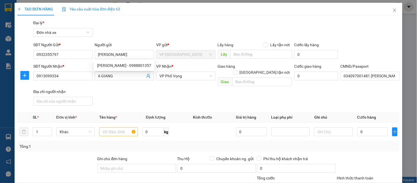
drag, startPoint x: 141, startPoint y: 29, endPoint x: 151, endPoint y: 67, distance: 39.8
click at [141, 29] on div "Gói vận chuyển * Tiêu chuẩn Đại lý * Đơn nhà xe" at bounding box center [216, 29] width 369 height 19
click at [118, 129] on input "text" at bounding box center [118, 131] width 38 height 9
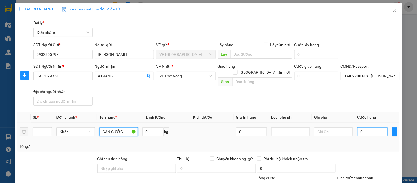
type input "CĂN CƯỚC"
drag, startPoint x: 359, startPoint y: 124, endPoint x: 346, endPoint y: 116, distance: 14.7
click at [359, 127] on input "0" at bounding box center [372, 131] width 31 height 9
type input "2"
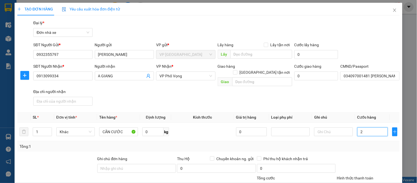
type input "20"
type input "20.000"
drag, startPoint x: 352, startPoint y: 95, endPoint x: 357, endPoint y: 97, distance: 5.1
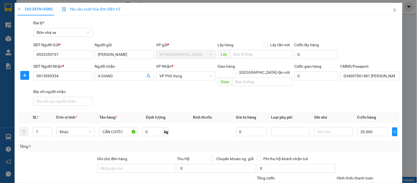
click at [352, 94] on div "SĐT Người Nhận * 0913099334 Người nhận A GIANG VP Nhận * VP Phố Vọng Giao hàng …" at bounding box center [216, 85] width 369 height 45
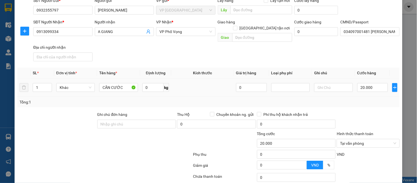
scroll to position [79, 0]
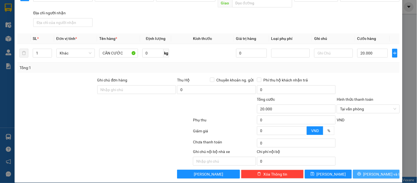
click at [376, 170] on button "Lưu và In" at bounding box center [376, 174] width 47 height 9
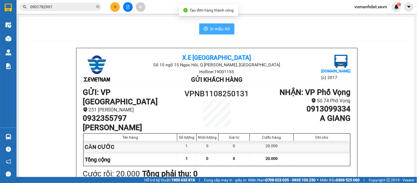
click at [223, 31] on span "In mẫu A5" at bounding box center [220, 28] width 20 height 7
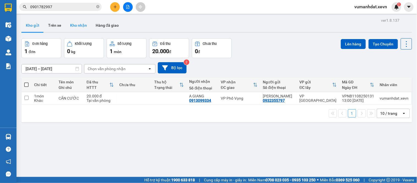
click at [78, 29] on button "Kho nhận" at bounding box center [79, 25] width 26 height 13
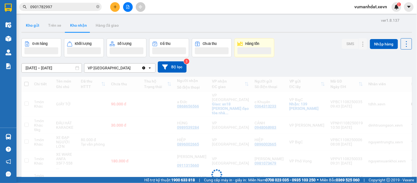
click at [34, 26] on button "Kho gửi" at bounding box center [32, 25] width 22 height 13
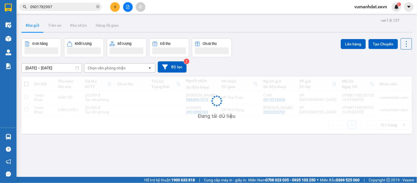
click at [34, 26] on button "Kho gửi" at bounding box center [32, 25] width 22 height 13
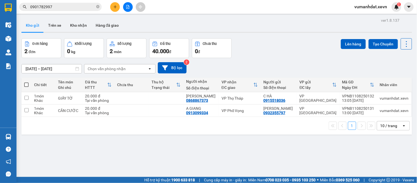
click at [304, 54] on div "Đơn hàng 2 đơn Khối lượng 0 kg Số lượng 2 món Đã thu 40.000 đ Chưa thu 0 đ Lên …" at bounding box center [216, 48] width 391 height 20
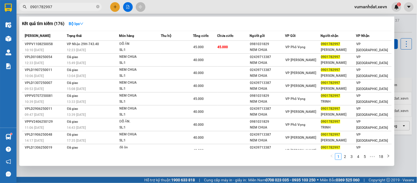
drag, startPoint x: 74, startPoint y: 9, endPoint x: 10, endPoint y: 8, distance: 64.3
click at [13, 8] on section "Kết quả tìm kiếm ( 176 ) Bộ lọc Mã ĐH Trạng thái Món hàng Thu hộ Tổng cước Chưa…" at bounding box center [208, 91] width 417 height 183
drag, startPoint x: 98, startPoint y: 5, endPoint x: 91, endPoint y: 17, distance: 13.9
click at [98, 5] on icon "close-circle" at bounding box center [97, 6] width 3 height 3
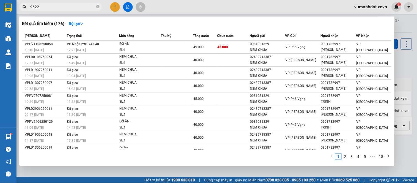
type input "96225"
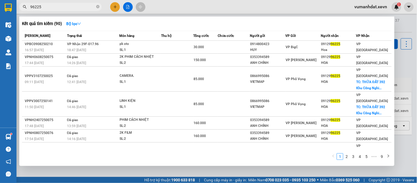
drag, startPoint x: 98, startPoint y: 7, endPoint x: 97, endPoint y: 12, distance: 5.3
click at [98, 6] on icon "close-circle" at bounding box center [97, 6] width 3 height 3
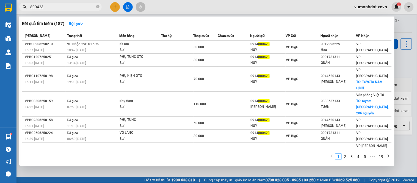
type input "800423"
click at [106, 22] on div "Kết quả tìm kiếm ( 187 ) Bộ lọc" at bounding box center [207, 23] width 370 height 9
click at [98, 8] on icon "close-circle" at bounding box center [97, 6] width 3 height 3
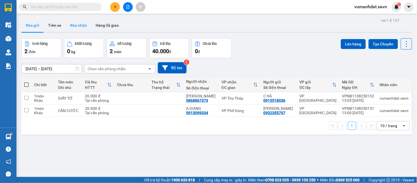
click at [79, 20] on button "Kho nhận" at bounding box center [79, 25] width 26 height 13
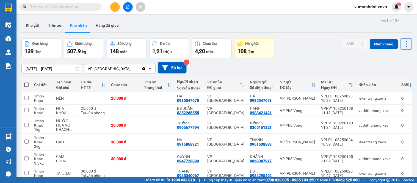
click at [25, 84] on span at bounding box center [26, 84] width 4 height 4
click at [26, 82] on input "checkbox" at bounding box center [26, 82] width 0 height 0
checkbox input "true"
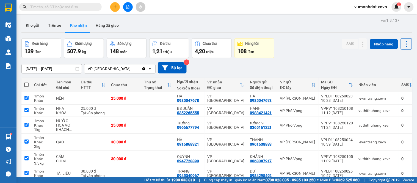
checkbox input "true"
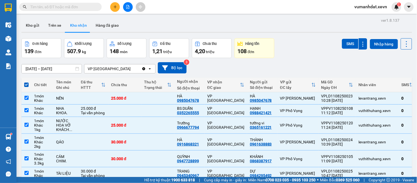
click at [337, 43] on div "Đơn hàng 139 đơn Khối lượng 507.9 kg Số lượng 148 món Đã thu 1,21 triệu Chưa th…" at bounding box center [216, 48] width 391 height 20
click at [342, 41] on button "SMS" at bounding box center [350, 44] width 16 height 10
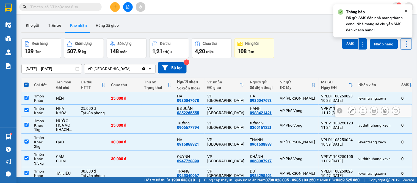
scroll to position [61, 0]
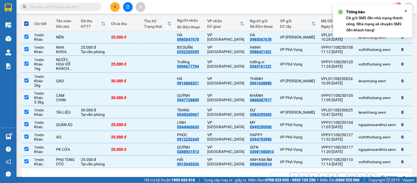
click at [300, 175] on button "2" at bounding box center [304, 177] width 8 height 8
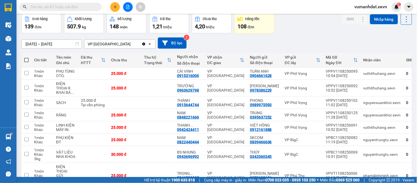
scroll to position [0, 0]
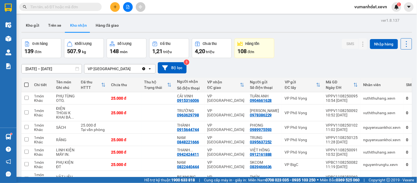
click at [27, 85] on span at bounding box center [26, 84] width 4 height 4
click at [26, 82] on input "checkbox" at bounding box center [26, 82] width 0 height 0
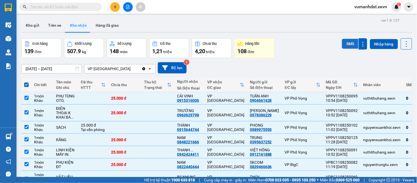
click at [342, 40] on button "SMS" at bounding box center [350, 44] width 16 height 10
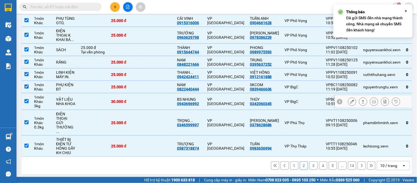
scroll to position [90, 0]
click at [290, 162] on button "1" at bounding box center [294, 165] width 8 height 8
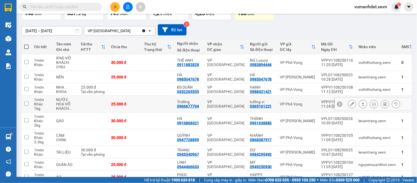
scroll to position [82, 0]
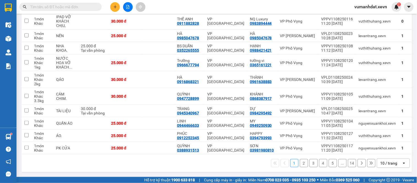
click at [300, 163] on button "2" at bounding box center [304, 163] width 8 height 8
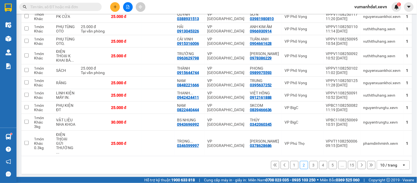
click at [290, 163] on button "1" at bounding box center [294, 165] width 8 height 8
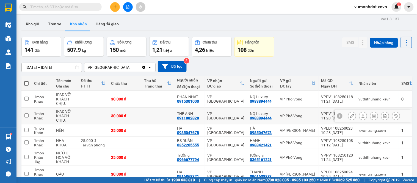
scroll to position [0, 0]
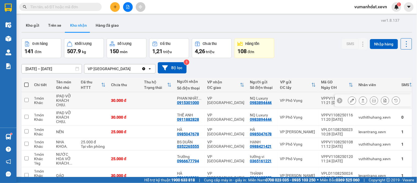
click at [147, 97] on td at bounding box center [157, 100] width 33 height 17
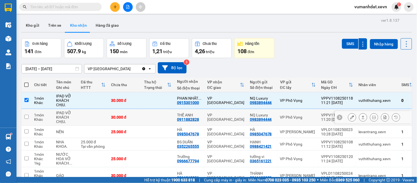
click at [141, 110] on td at bounding box center [157, 117] width 33 height 17
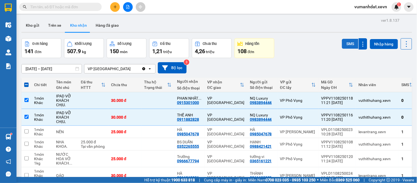
click at [342, 42] on button "SMS" at bounding box center [350, 44] width 16 height 10
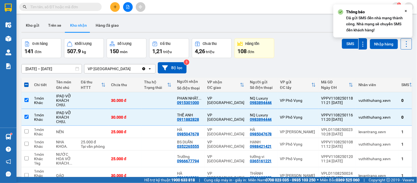
scroll to position [86, 0]
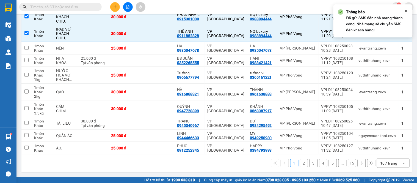
click at [300, 165] on button "2" at bounding box center [304, 163] width 8 height 8
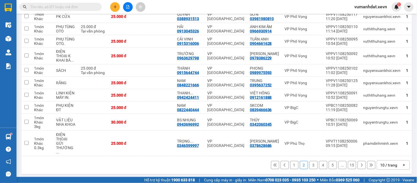
click at [310, 163] on button "3" at bounding box center [313, 165] width 8 height 8
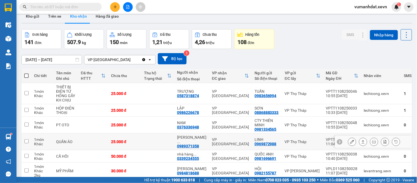
scroll to position [0, 0]
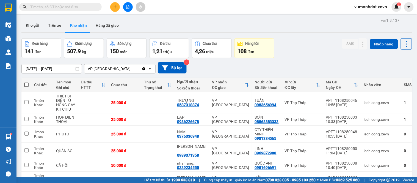
click at [27, 83] on span at bounding box center [26, 84] width 4 height 4
click at [26, 82] on input "checkbox" at bounding box center [26, 82] width 0 height 0
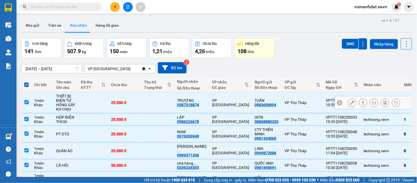
drag, startPoint x: 53, startPoint y: 103, endPoint x: 52, endPoint y: 114, distance: 11.0
click at [53, 104] on td "THIẾT BỊ ĐIỆN TỬ HỎNG GÃY KH CHỊU" at bounding box center [65, 102] width 25 height 21
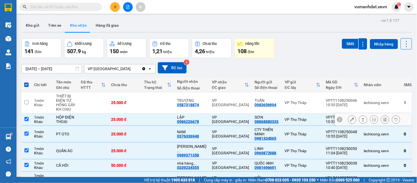
click at [52, 117] on td "1 món Khác" at bounding box center [42, 119] width 22 height 12
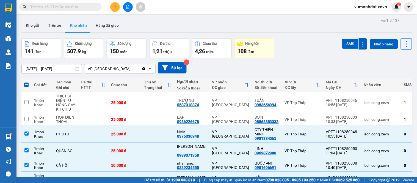
click at [337, 43] on div "Đơn hàng 141 đơn Khối lượng 507.9 kg Số lượng 150 món Đã thu 1,21 triệu Chưa th…" at bounding box center [216, 48] width 391 height 20
click at [342, 42] on button "SMS" at bounding box center [350, 44] width 16 height 10
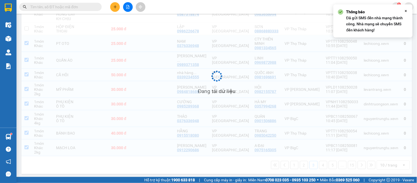
scroll to position [90, 0]
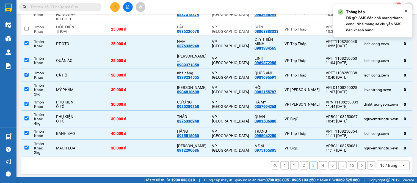
click at [319, 164] on button "4" at bounding box center [323, 165] width 8 height 8
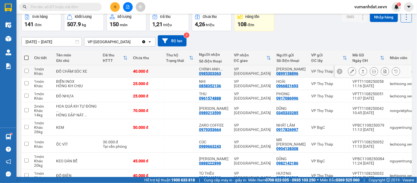
scroll to position [0, 0]
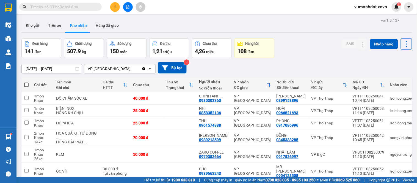
click at [26, 84] on span at bounding box center [26, 84] width 4 height 4
click at [26, 82] on input "checkbox" at bounding box center [26, 82] width 0 height 0
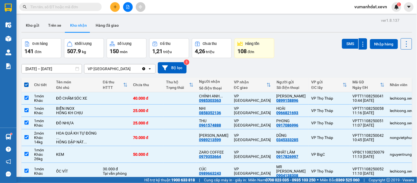
click at [345, 38] on div "SMS" at bounding box center [354, 43] width 25 height 11
click at [344, 42] on button "SMS" at bounding box center [350, 44] width 16 height 10
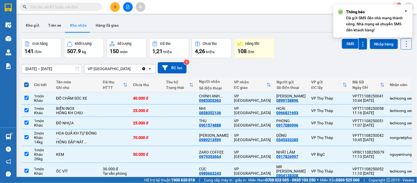
drag, startPoint x: 319, startPoint y: 49, endPoint x: 317, endPoint y: 56, distance: 7.4
click at [319, 50] on div "Đơn hàng 141 đơn Khối lượng 507.9 kg Số lượng 150 món Đã thu 1,21 triệu Chưa th…" at bounding box center [216, 48] width 391 height 20
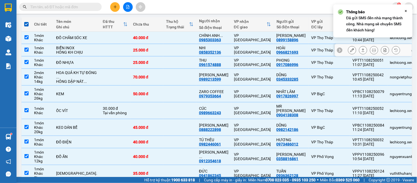
scroll to position [99, 0]
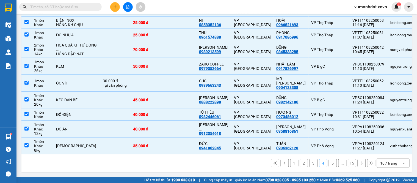
click at [329, 162] on button "5" at bounding box center [333, 163] width 8 height 8
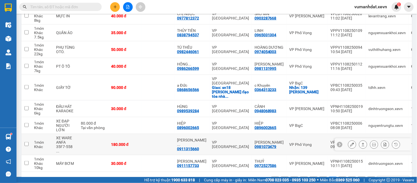
scroll to position [71, 0]
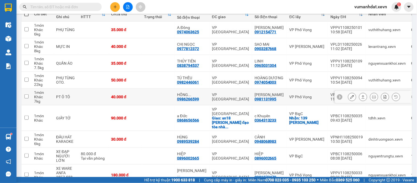
click at [156, 101] on td at bounding box center [157, 97] width 33 height 17
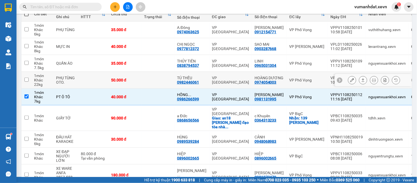
click at [157, 79] on td at bounding box center [157, 80] width 33 height 17
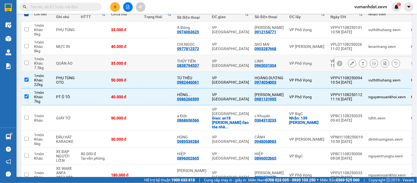
click at [159, 62] on td at bounding box center [157, 63] width 33 height 17
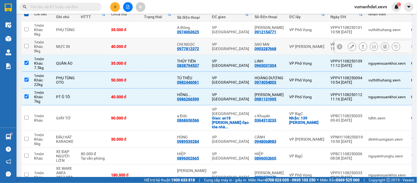
click at [161, 50] on td at bounding box center [157, 46] width 33 height 17
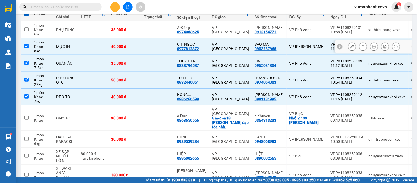
click at [164, 30] on td at bounding box center [157, 29] width 33 height 17
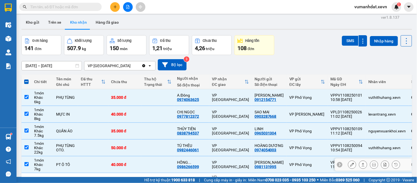
scroll to position [0, 0]
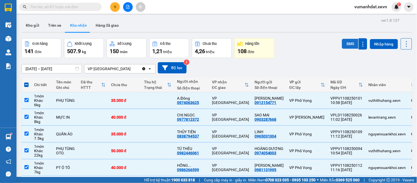
click at [345, 46] on button "SMS" at bounding box center [350, 44] width 16 height 10
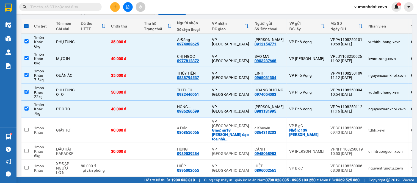
scroll to position [108, 0]
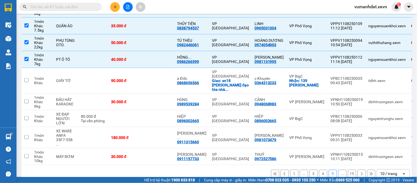
click at [292, 170] on button "1" at bounding box center [294, 174] width 8 height 8
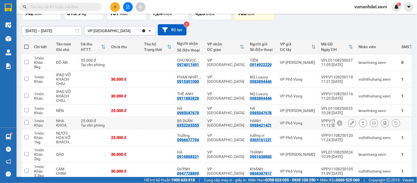
scroll to position [0, 0]
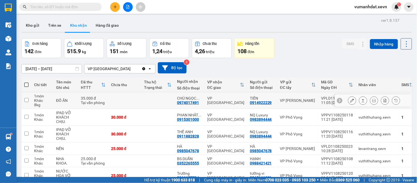
click at [129, 96] on td at bounding box center [124, 100] width 33 height 17
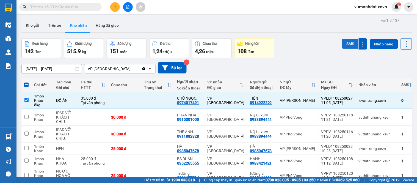
click at [346, 42] on button "SMS" at bounding box center [350, 44] width 16 height 10
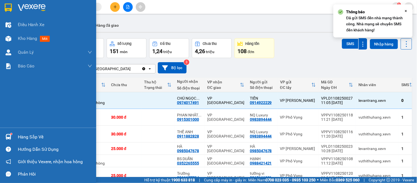
click at [16, 137] on div "Hàng sắp về" at bounding box center [48, 137] width 96 height 12
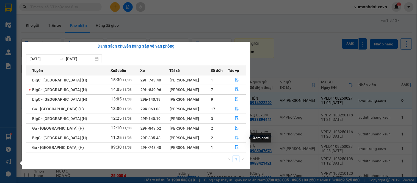
click at [233, 136] on button "button" at bounding box center [237, 137] width 18 height 9
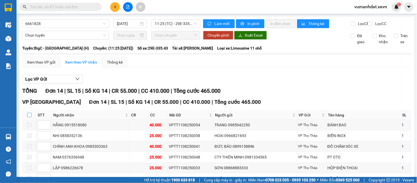
click at [31, 117] on input "checkbox" at bounding box center [29, 115] width 4 height 4
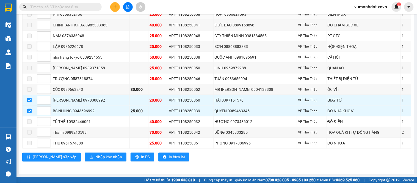
scroll to position [127, 0]
click at [64, 5] on input "text" at bounding box center [62, 7] width 65 height 6
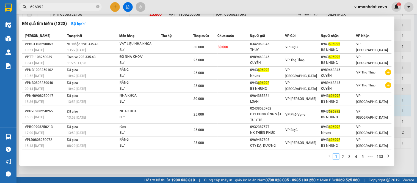
drag, startPoint x: 417, startPoint y: 79, endPoint x: 86, endPoint y: 179, distance: 345.4
click at [417, 79] on div at bounding box center [208, 91] width 417 height 183
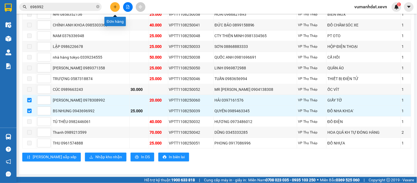
click at [117, 6] on button at bounding box center [115, 7] width 10 height 10
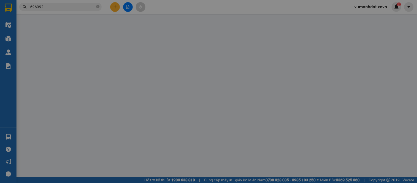
click at [117, 6] on div "Yêu cầu xuất hóa đơn điện tử" at bounding box center [91, 9] width 58 height 6
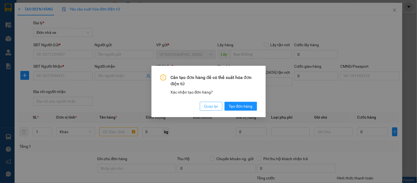
click at [209, 106] on span "Quay lại" at bounding box center [211, 106] width 14 height 6
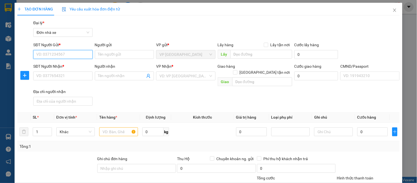
click at [71, 56] on input "SĐT Người Gửi *" at bounding box center [62, 54] width 59 height 9
click at [85, 67] on div "0399206880 - PHẠM THỊ HOÀI" at bounding box center [63, 65] width 54 height 6
drag, startPoint x: 75, startPoint y: 55, endPoint x: 23, endPoint y: 52, distance: 51.5
click at [23, 52] on div "SĐT Người Gửi * 0399206880 Người gửi PHẠM THỊ HOÀI VP gửi * VP Ninh Bình Lấy hà…" at bounding box center [208, 51] width 383 height 19
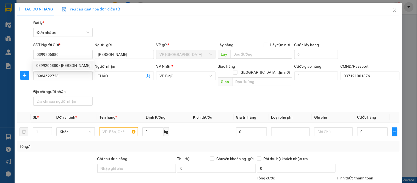
drag, startPoint x: 164, startPoint y: 26, endPoint x: 166, endPoint y: 28, distance: 2.9
click at [164, 27] on div "Gói vận chuyển * Tiêu chuẩn Đại lý * Đơn nhà xe" at bounding box center [216, 29] width 369 height 19
drag, startPoint x: 108, startPoint y: 123, endPoint x: 111, endPoint y: 120, distance: 4.3
click at [110, 123] on td at bounding box center [118, 132] width 43 height 18
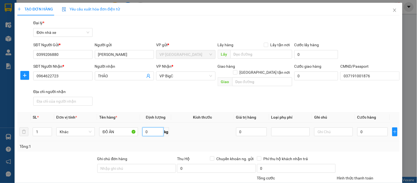
click at [150, 127] on input "0" at bounding box center [152, 131] width 21 height 9
click at [368, 132] on td "0" at bounding box center [372, 132] width 35 height 18
click at [366, 128] on input "0" at bounding box center [372, 131] width 31 height 9
click at [362, 102] on div "Transit Pickup Surcharge Ids Transit Deliver Surcharge Ids Transit Deliver Surc…" at bounding box center [208, 138] width 382 height 237
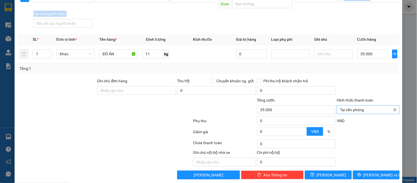
scroll to position [79, 0]
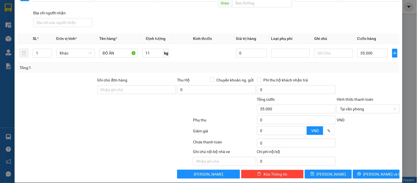
drag, startPoint x: 367, startPoint y: 87, endPoint x: 369, endPoint y: 90, distance: 3.4
click at [369, 90] on form "Ghi chú đơn hàng Thu Hộ Chuyển khoản ng. gửi 0 Phí thu hộ khách nhận trả 0 Tổng…" at bounding box center [208, 107] width 382 height 60
click at [370, 170] on button "Lưu và In" at bounding box center [376, 174] width 47 height 9
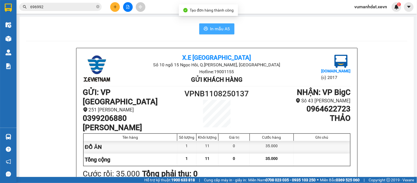
click at [220, 29] on span "In mẫu A5" at bounding box center [220, 28] width 20 height 7
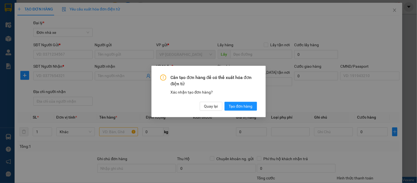
click at [73, 53] on div "Cần tạo đơn hàng để có thể xuất hóa đơn điện tử Xác nhận tạo đơn hàng? Quay lại…" at bounding box center [208, 91] width 417 height 183
click at [203, 108] on button "Quay lại" at bounding box center [211, 106] width 23 height 9
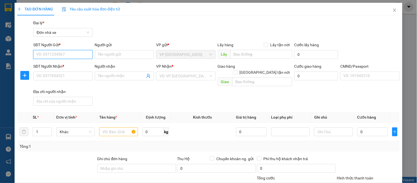
click at [73, 53] on input "SĐT Người Gửi *" at bounding box center [62, 54] width 59 height 9
paste input "0399206880"
drag, startPoint x: 78, startPoint y: 66, endPoint x: 132, endPoint y: 86, distance: 58.3
click at [78, 70] on div "0399206880 - PHẠM THỊ HOÀI" at bounding box center [63, 65] width 61 height 9
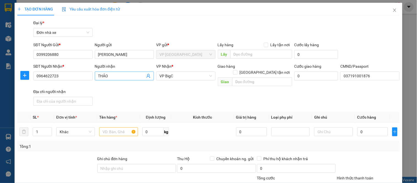
click at [147, 76] on icon "user-add" at bounding box center [149, 76] width 4 height 4
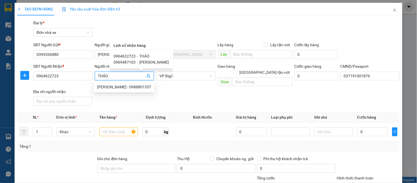
click at [156, 62] on span "NGUYỄN BÍCH PHƯƠNG" at bounding box center [154, 62] width 29 height 4
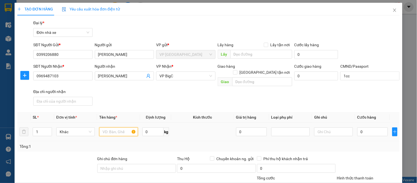
click at [113, 128] on input "text" at bounding box center [118, 131] width 38 height 9
click at [149, 127] on input "0" at bounding box center [152, 131] width 21 height 9
click at [375, 127] on input "0" at bounding box center [372, 131] width 31 height 9
click at [371, 143] on div "Tổng: 1" at bounding box center [209, 146] width 378 height 6
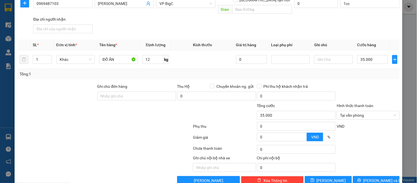
scroll to position [79, 0]
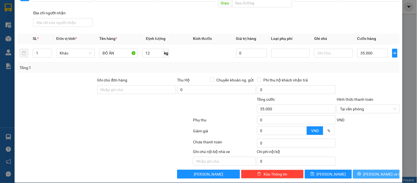
click at [372, 171] on span "Lưu và In" at bounding box center [382, 174] width 38 height 6
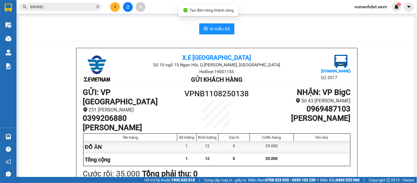
click at [196, 26] on div "In mẫu A5" at bounding box center [216, 28] width 381 height 11
click at [210, 25] on button "In mẫu A5" at bounding box center [216, 28] width 35 height 11
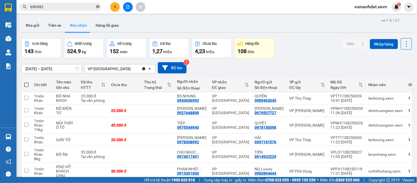
click at [96, 7] on icon "close-circle" at bounding box center [97, 6] width 3 height 3
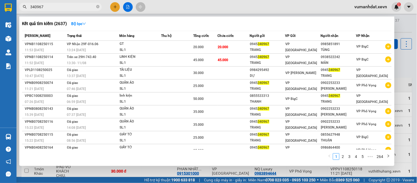
click at [406, 65] on div at bounding box center [208, 91] width 417 height 183
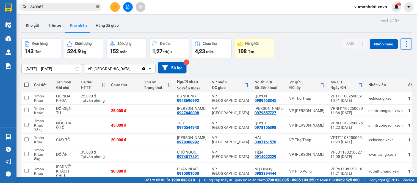
click at [98, 5] on icon "close-circle" at bounding box center [97, 6] width 3 height 3
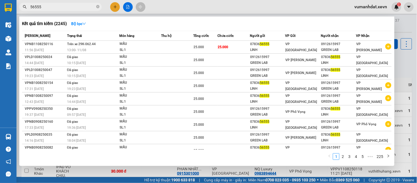
click at [100, 6] on span "56555" at bounding box center [60, 7] width 82 height 8
click at [98, 6] on icon "close-circle" at bounding box center [97, 6] width 3 height 3
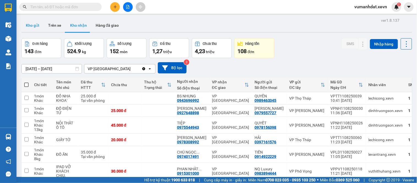
click at [32, 27] on button "Kho gửi" at bounding box center [32, 25] width 22 height 13
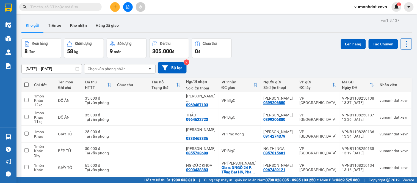
click at [98, 72] on div "Chọn văn phòng nhận" at bounding box center [115, 68] width 63 height 9
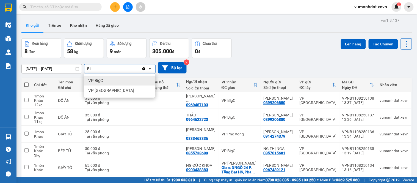
click at [103, 82] on div "VP BigC" at bounding box center [119, 81] width 71 height 10
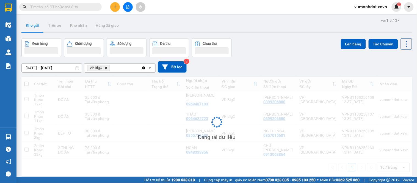
click at [115, 69] on div "VP BigC Delete" at bounding box center [112, 67] width 57 height 9
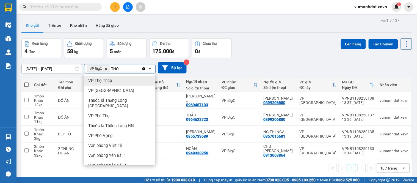
click at [108, 78] on span "VP Thọ Tháp" at bounding box center [100, 80] width 24 height 5
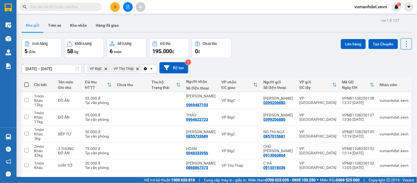
click at [26, 85] on span at bounding box center [26, 84] width 4 height 4
click at [26, 82] on input "checkbox" at bounding box center [26, 82] width 0 height 0
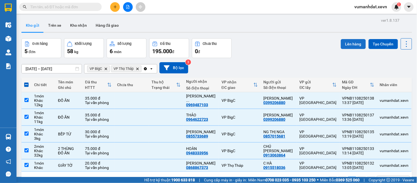
click at [344, 42] on button "Lên hàng" at bounding box center [353, 44] width 25 height 10
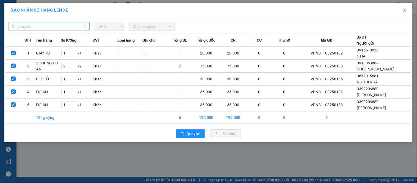
click at [56, 24] on span "Chọn tuyến" at bounding box center [49, 26] width 74 height 8
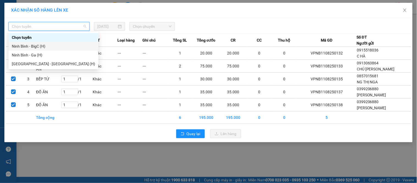
click at [49, 44] on div "Ninh Bình - BigC (H)" at bounding box center [53, 46] width 83 height 6
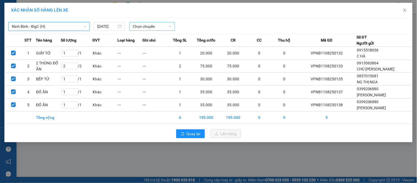
click at [142, 24] on span "Chọn chuyến" at bounding box center [152, 26] width 39 height 8
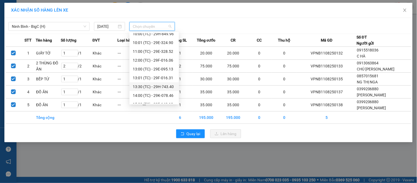
scroll to position [106, 0]
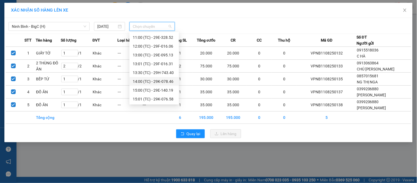
click at [158, 81] on div "14:00 (TC) - 29K-078.46" at bounding box center [154, 81] width 43 height 6
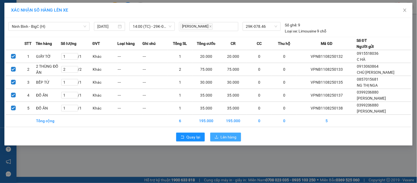
click at [226, 139] on span "Lên hàng" at bounding box center [229, 137] width 16 height 6
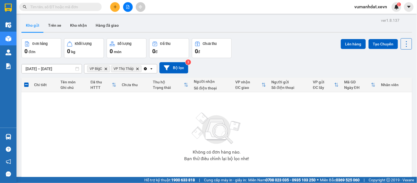
click at [148, 69] on icon "Clear all" at bounding box center [145, 69] width 4 height 4
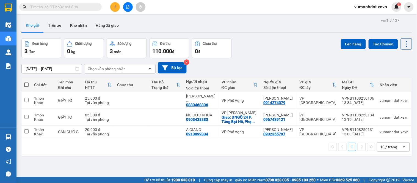
click at [115, 73] on div "01/08/2025 – 13/08/2025 Press the down arrow key to interact with the calendar …" at bounding box center [216, 68] width 391 height 20
click at [116, 71] on div "Chọn văn phòng nhận" at bounding box center [107, 68] width 38 height 5
click at [99, 84] on div "VP [PERSON_NAME]" at bounding box center [119, 81] width 71 height 10
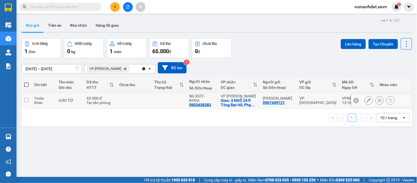
click at [101, 103] on div "Tại văn phòng" at bounding box center [100, 102] width 27 height 4
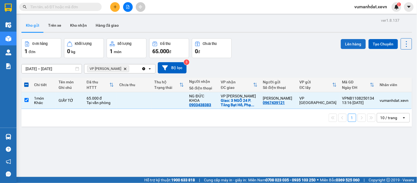
click at [341, 46] on button "Lên hàng" at bounding box center [353, 44] width 25 height 10
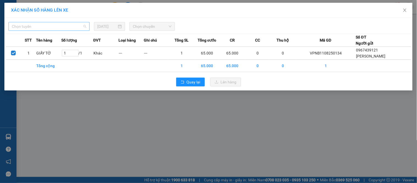
drag, startPoint x: 62, startPoint y: 28, endPoint x: 41, endPoint y: 46, distance: 27.3
click at [62, 29] on span "Chọn tuyến" at bounding box center [49, 26] width 74 height 8
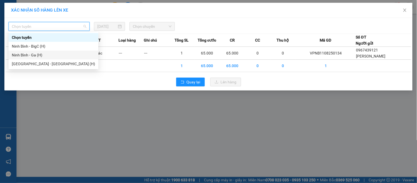
click at [33, 53] on div "Ninh Bình - Ga (H)" at bounding box center [53, 55] width 83 height 6
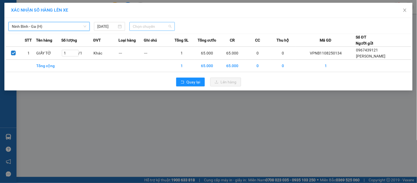
click at [142, 26] on span "Chọn chuyến" at bounding box center [152, 26] width 39 height 8
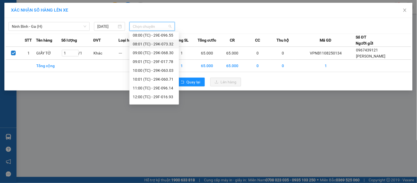
scroll to position [88, 0]
click at [158, 83] on div "14:00 (TC) - 29E-096.55" at bounding box center [154, 81] width 43 height 6
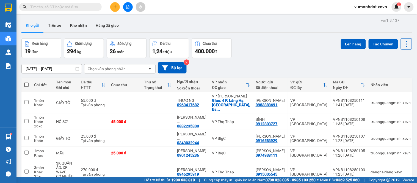
drag, startPoint x: 98, startPoint y: 5, endPoint x: 92, endPoint y: 8, distance: 6.2
click at [96, 6] on span at bounding box center [97, 7] width 3 height 6
click at [92, 8] on input "text" at bounding box center [62, 7] width 65 height 6
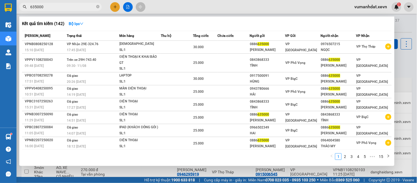
type input "635000"
click at [113, 7] on div at bounding box center [208, 91] width 417 height 183
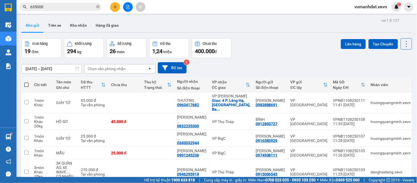
click at [113, 7] on icon "plus" at bounding box center [115, 7] width 4 height 4
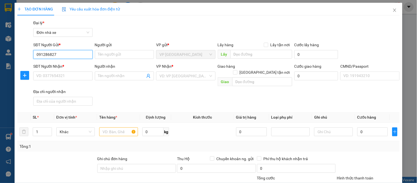
type input "0912868279"
click at [70, 63] on div "0912868279 - [PERSON_NAME]" at bounding box center [63, 65] width 54 height 6
type input "NGUYỄN THỊ MINH THU"
type input "0982525928"
type input "HỒNG HÀ"
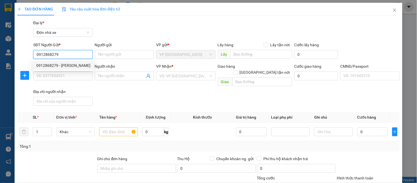
type input "PHẠM THỊ HÔNG HÀ"
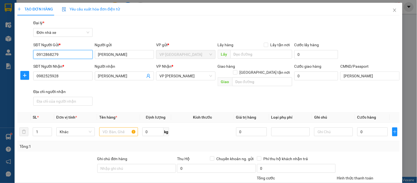
drag, startPoint x: 66, startPoint y: 54, endPoint x: 19, endPoint y: 53, distance: 47.3
click at [19, 53] on div "SĐT Người Gửi * 0912868279 0912868279 Người gửi NGUYỄN THỊ MINH THU VP gửi * VP…" at bounding box center [208, 51] width 383 height 19
type input "0912868279"
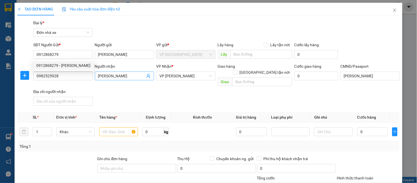
click at [147, 77] on icon "user-add" at bounding box center [148, 76] width 4 height 4
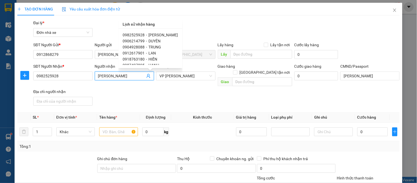
click at [151, 40] on span "DUYÊN" at bounding box center [155, 41] width 12 height 4
type input "0906214799"
type input "DUYÊN"
type input "037179000989 duyên"
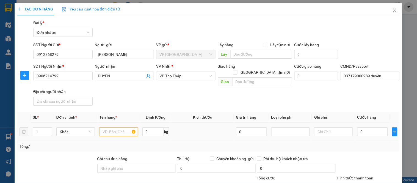
click at [111, 127] on input "text" at bounding box center [118, 131] width 38 height 9
type input "S"
type input "SẦU RIÊNG"
click at [150, 127] on input "0" at bounding box center [152, 131] width 21 height 9
type input "6"
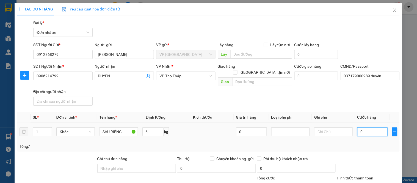
click at [365, 127] on input "0" at bounding box center [372, 131] width 31 height 9
type input "3"
type input "30"
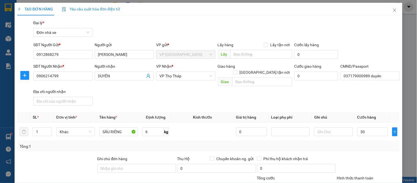
type input "30.000"
drag, startPoint x: 306, startPoint y: 102, endPoint x: 293, endPoint y: 99, distance: 13.2
click at [305, 102] on div "Transit Pickup Surcharge Ids Transit Deliver Surcharge Ids Transit Deliver Surc…" at bounding box center [208, 138] width 382 height 237
click at [124, 23] on div "Gói vận chuyển * Tiêu chuẩn Đại lý * Đơn nhà xe" at bounding box center [216, 29] width 369 height 19
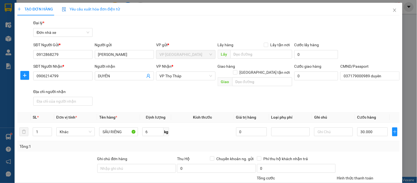
click at [369, 156] on div at bounding box center [368, 165] width 64 height 19
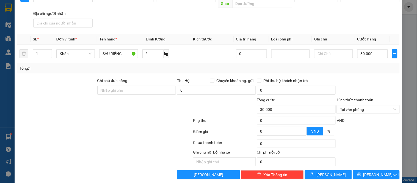
scroll to position [79, 0]
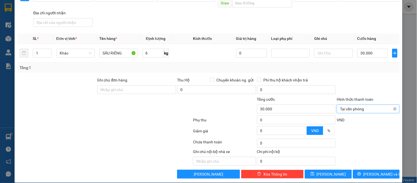
click at [393, 104] on div "Tại văn phòng" at bounding box center [368, 108] width 63 height 9
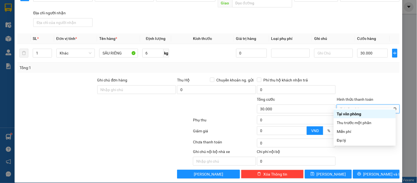
type input "30.000"
drag, startPoint x: 391, startPoint y: 103, endPoint x: 382, endPoint y: 95, distance: 11.7
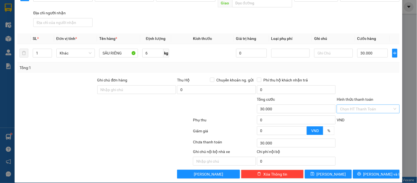
click at [379, 96] on div "Hình thức thanh toán" at bounding box center [368, 100] width 63 height 8
click at [366, 170] on button "Lưu và In" at bounding box center [376, 174] width 47 height 9
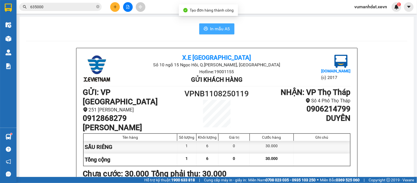
click at [216, 32] on button "In mẫu A5" at bounding box center [216, 28] width 35 height 11
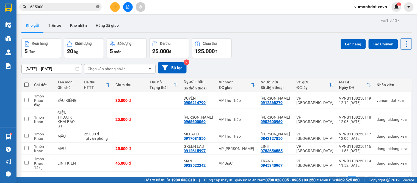
click at [98, 7] on icon "close-circle" at bounding box center [97, 6] width 3 height 3
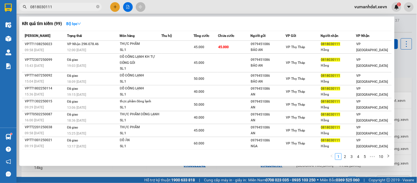
type input "0818030111"
click at [417, 81] on div at bounding box center [208, 91] width 417 height 183
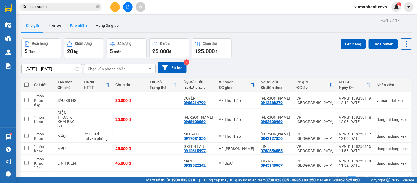
drag, startPoint x: 67, startPoint y: 25, endPoint x: 71, endPoint y: 26, distance: 3.5
click at [68, 25] on button "Kho nhận" at bounding box center [79, 25] width 26 height 13
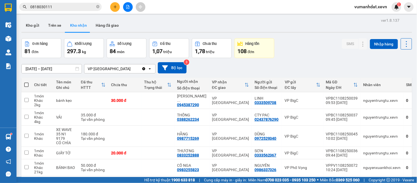
click at [26, 85] on span at bounding box center [26, 84] width 4 height 4
click at [26, 82] on input "checkbox" at bounding box center [26, 82] width 0 height 0
checkbox input "true"
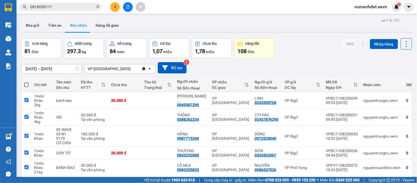
checkbox input "true"
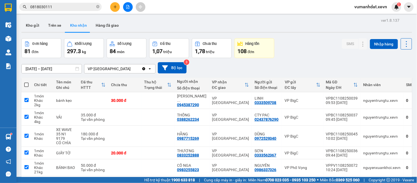
checkbox input "true"
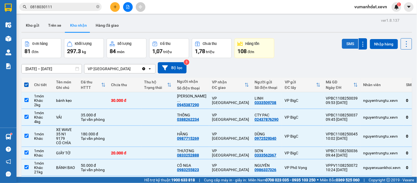
click at [347, 44] on button "SMS" at bounding box center [350, 44] width 16 height 10
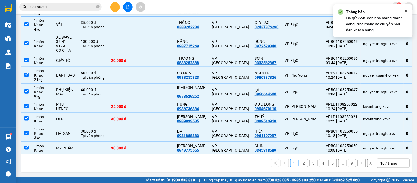
click at [300, 166] on button "2" at bounding box center [304, 163] width 8 height 8
checkbox input "false"
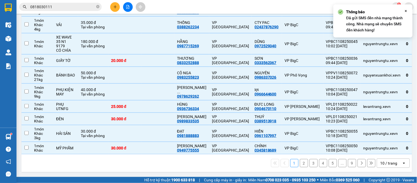
checkbox input "false"
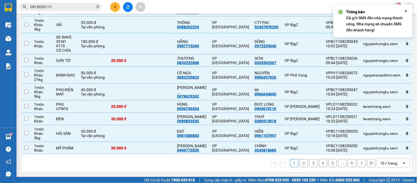
checkbox input "false"
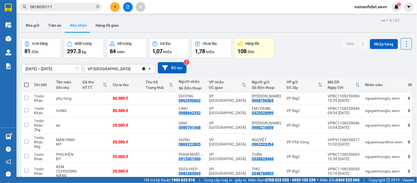
click at [26, 84] on span at bounding box center [26, 84] width 4 height 4
click at [26, 82] on input "checkbox" at bounding box center [26, 82] width 0 height 0
checkbox input "true"
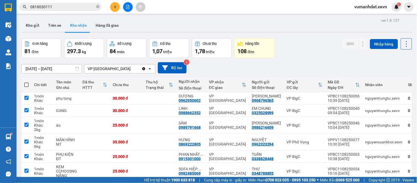
checkbox input "true"
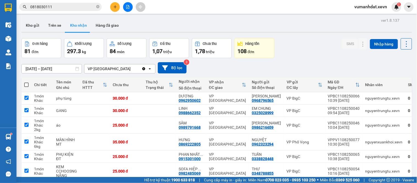
checkbox input "true"
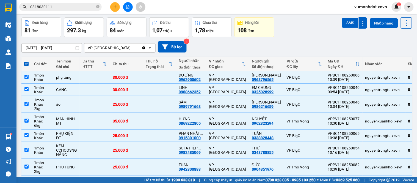
scroll to position [90, 0]
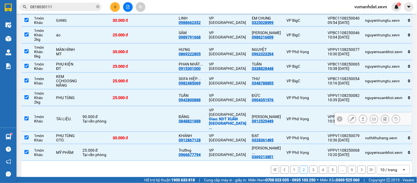
click at [166, 115] on td at bounding box center [159, 119] width 33 height 26
checkbox input "false"
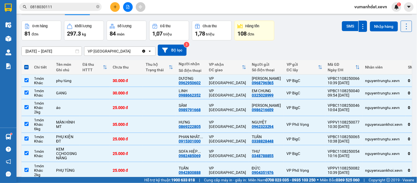
scroll to position [0, 0]
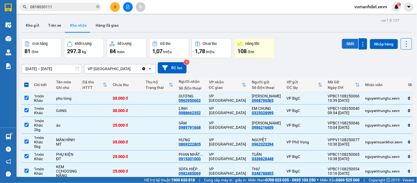
click at [344, 40] on button "SMS" at bounding box center [350, 44] width 16 height 10
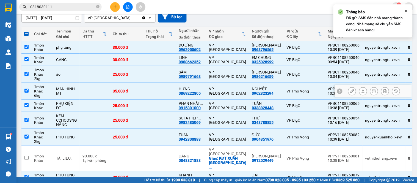
scroll to position [90, 0]
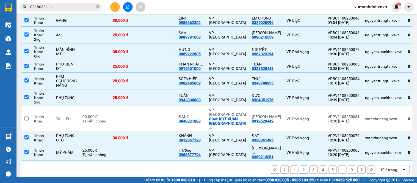
click at [309, 165] on button "3" at bounding box center [313, 169] width 8 height 8
checkbox input "false"
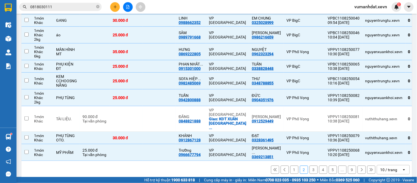
checkbox input "false"
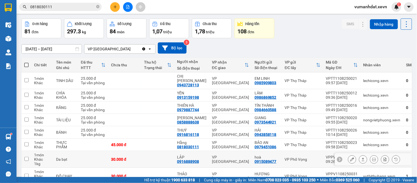
scroll to position [12, 0]
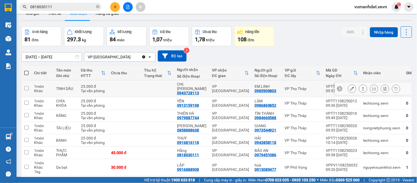
click at [121, 85] on td at bounding box center [124, 88] width 33 height 17
checkbox input "true"
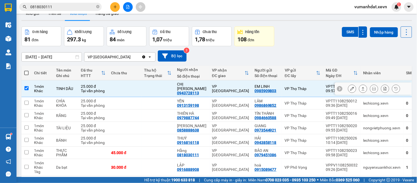
drag, startPoint x: 112, startPoint y: 98, endPoint x: 112, endPoint y: 102, distance: 4.4
click at [112, 99] on td at bounding box center [124, 103] width 33 height 12
checkbox input "true"
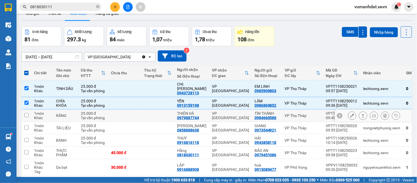
drag, startPoint x: 109, startPoint y: 110, endPoint x: 105, endPoint y: 124, distance: 14.1
click at [108, 112] on td at bounding box center [124, 115] width 33 height 12
checkbox input "true"
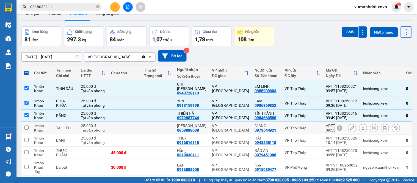
drag, startPoint x: 105, startPoint y: 125, endPoint x: 102, endPoint y: 132, distance: 7.9
click at [105, 128] on div "Tại văn phòng" at bounding box center [93, 130] width 25 height 4
checkbox input "true"
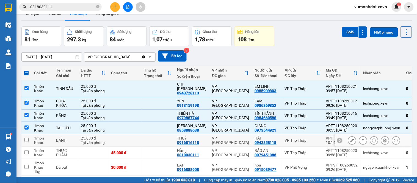
drag, startPoint x: 102, startPoint y: 134, endPoint x: 104, endPoint y: 137, distance: 3.5
click at [102, 136] on div "25.000 đ" at bounding box center [93, 138] width 25 height 4
checkbox input "true"
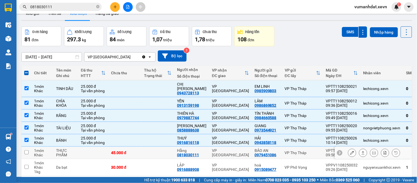
drag, startPoint x: 119, startPoint y: 153, endPoint x: 137, endPoint y: 163, distance: 20.6
click at [120, 153] on td "45.000 đ" at bounding box center [124, 153] width 33 height 12
checkbox input "true"
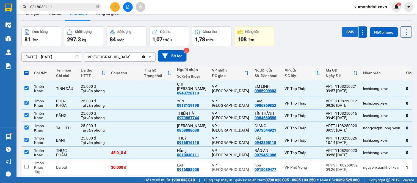
click at [344, 29] on button "SMS" at bounding box center [350, 32] width 16 height 10
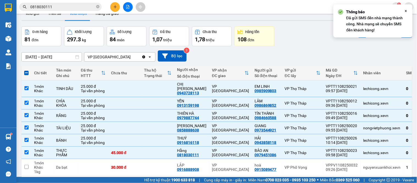
click at [66, 9] on input "0818030111" at bounding box center [62, 7] width 65 height 6
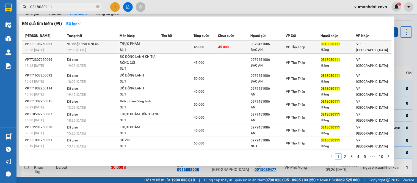
click at [236, 49] on td "45.000" at bounding box center [234, 47] width 32 height 13
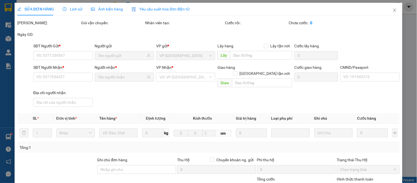
type input "0979451086"
type input "BẢO AN"
type input "0818030111"
type input "Hằng"
type input "037208007819 PHẠM MINH AN"
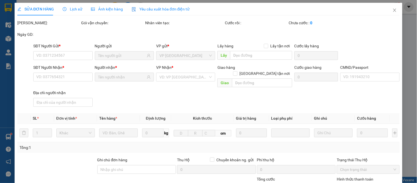
type input "45.000"
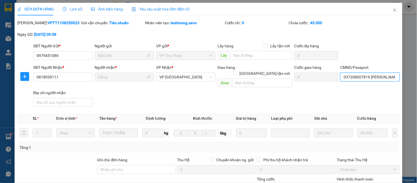
click at [361, 76] on input "037208007819 PHẠM MINH AN" at bounding box center [369, 77] width 59 height 9
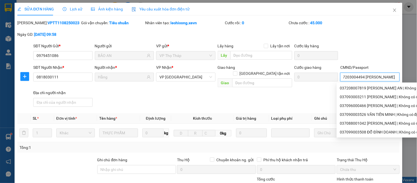
scroll to position [0, 10]
type input "037203004494 HOÀNG ĐỨC CHÍNH"
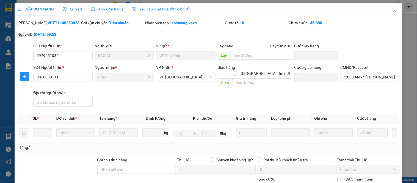
drag, startPoint x: 376, startPoint y: 56, endPoint x: 372, endPoint y: 54, distance: 3.8
click at [375, 56] on div "SĐT Người Gửi * 0979451086 Người gửi BẢO AN VP gửi * VP Thọ Tháp Lấy hàng Lấy t…" at bounding box center [216, 52] width 369 height 19
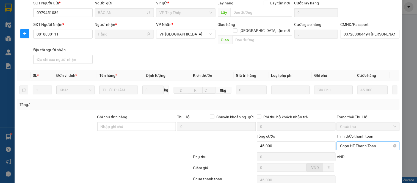
scroll to position [80, 0]
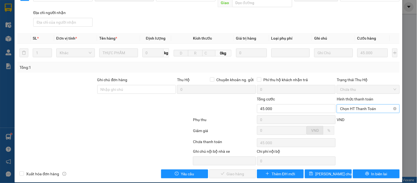
drag, startPoint x: 362, startPoint y: 103, endPoint x: 362, endPoint y: 106, distance: 3.3
click at [361, 104] on span "Chọn HT Thanh Toán" at bounding box center [368, 108] width 56 height 8
drag, startPoint x: 358, startPoint y: 110, endPoint x: 348, endPoint y: 117, distance: 12.6
click at [358, 111] on div "Tại văn phòng" at bounding box center [365, 113] width 56 height 6
type input "0"
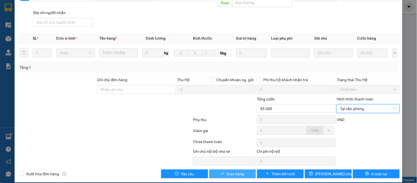
click at [241, 171] on span "Giao hàng" at bounding box center [236, 174] width 18 height 6
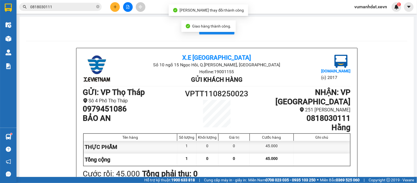
click at [278, 135] on div "Cước hàng" at bounding box center [271, 137] width 41 height 4
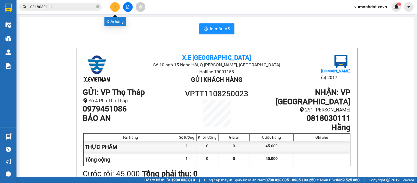
click at [116, 2] on button at bounding box center [115, 7] width 10 height 10
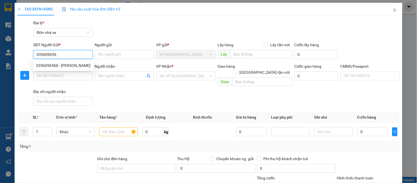
type input "0356096568"
click at [64, 66] on div "0356096568 - PHAN THỊ THU TRANG" at bounding box center [63, 65] width 54 height 6
type input "PHAN THỊ THU TRANG"
type input "0967556666"
type input "LÊ THỊ VUI"
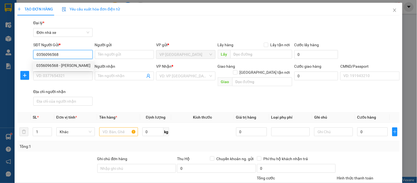
type input "SHIP 0379795298"
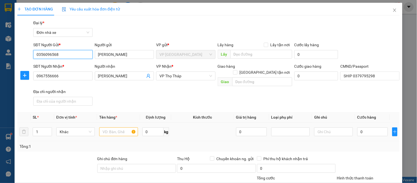
type input "0356096568"
drag, startPoint x: 116, startPoint y: 125, endPoint x: 101, endPoint y: 114, distance: 18.6
click at [115, 127] on input "text" at bounding box center [118, 131] width 38 height 9
type input "D"
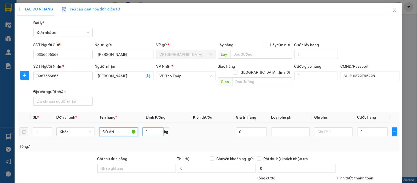
type input "ĐỒ ĂN"
click at [149, 127] on input "0" at bounding box center [152, 131] width 21 height 9
type input "23"
drag, startPoint x: 364, startPoint y: 123, endPoint x: 350, endPoint y: 106, distance: 22.3
click at [364, 127] on input "0" at bounding box center [372, 131] width 31 height 9
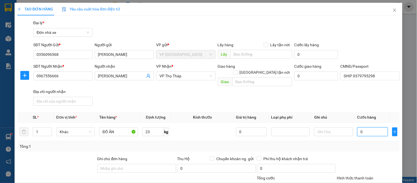
type input "4"
type input "45"
type input "45.000"
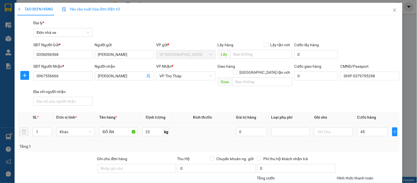
type input "45.000"
click at [349, 123] on td at bounding box center [333, 132] width 43 height 18
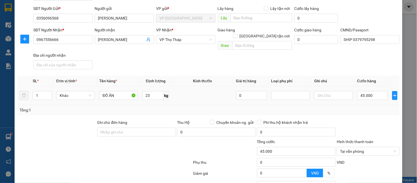
scroll to position [79, 0]
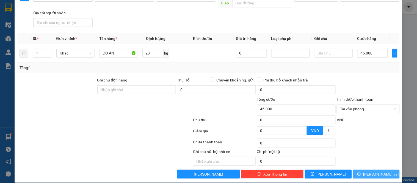
click at [376, 171] on span "Lưu và In" at bounding box center [382, 174] width 38 height 6
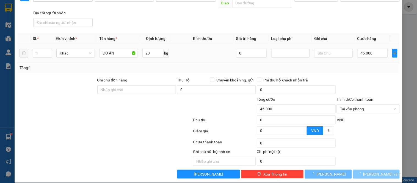
drag, startPoint x: 376, startPoint y: 166, endPoint x: 281, endPoint y: 56, distance: 145.6
click at [281, 57] on div "Transit Pickup Surcharge Ids Transit Deliver Surcharge Ids Transit Deliver Surc…" at bounding box center [208, 59] width 382 height 237
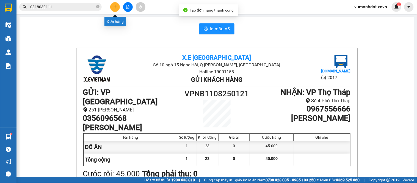
click at [115, 5] on icon "plus" at bounding box center [115, 7] width 4 height 4
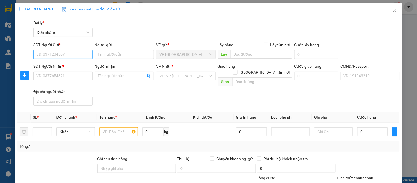
click at [61, 55] on input "SĐT Người Gửi *" at bounding box center [62, 54] width 59 height 9
type input "0915818377"
click at [45, 65] on div "0915818377 - PHẠM THỊ ANH THƯ" at bounding box center [63, 65] width 54 height 6
type input "PHẠM THỊ ANH THƯ"
type input "0965261006"
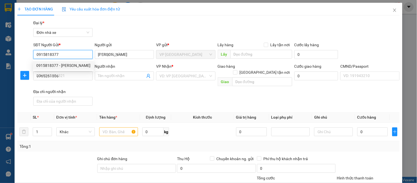
type input "VŨ PHẠM ĐỨC HÙNG"
type input "HÙNG"
drag, startPoint x: 71, startPoint y: 55, endPoint x: 20, endPoint y: 49, distance: 51.5
click at [20, 49] on div "SĐT Người Gửi * 0915818377 0915818377 Người gửi PHẠM THỊ ANH THƯ VP gửi * VP Ni…" at bounding box center [208, 51] width 383 height 19
type input "0915818377"
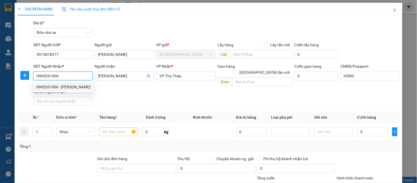
drag, startPoint x: 68, startPoint y: 76, endPoint x: 33, endPoint y: 79, distance: 35.1
click at [33, 79] on input "0965261006" at bounding box center [62, 75] width 59 height 9
click at [146, 76] on icon "user-add" at bounding box center [148, 76] width 4 height 4
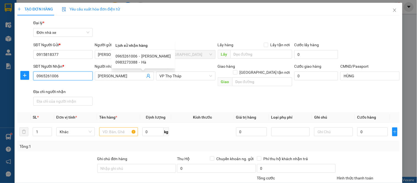
drag, startPoint x: 68, startPoint y: 75, endPoint x: 0, endPoint y: 83, distance: 68.7
click at [0, 83] on div "TẠO ĐƠN HÀNG Yêu cầu xuất hóa đơn điện tử Transit Pickup Surcharge Ids Transit …" at bounding box center [208, 91] width 417 height 183
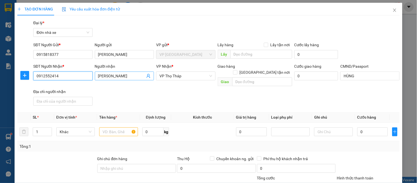
type input "0912552414"
drag, startPoint x: 134, startPoint y: 76, endPoint x: 64, endPoint y: 73, distance: 70.2
click at [64, 73] on div "SĐT Người Nhận * 0912552414 Người nhận VŨ PHẠM ĐỨC HÙNG VŨ PHẠM ĐỨC HÙNG VP Nhậ…" at bounding box center [216, 85] width 369 height 45
type input "PHẠM ANH MINH"
drag, startPoint x: 129, startPoint y: 126, endPoint x: 128, endPoint y: 124, distance: 2.8
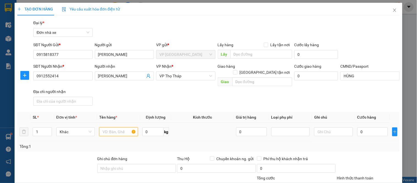
click at [128, 127] on input "text" at bounding box center [118, 131] width 38 height 9
type input "D"
type input "ĐỒ ĂN"
click at [157, 127] on input "0" at bounding box center [152, 131] width 21 height 9
type input "17"
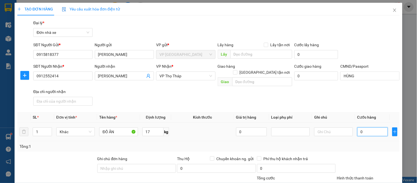
click at [370, 127] on input "0" at bounding box center [372, 131] width 31 height 9
type input "4"
type input "40"
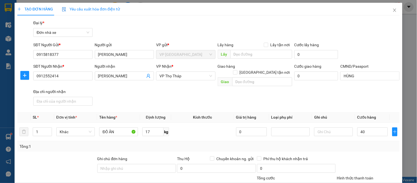
type input "40.000"
click at [359, 143] on div "Tổng: 1" at bounding box center [209, 146] width 378 height 6
click at [363, 143] on div "Tổng: 1" at bounding box center [209, 146] width 378 height 6
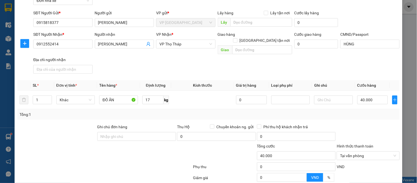
scroll to position [79, 0]
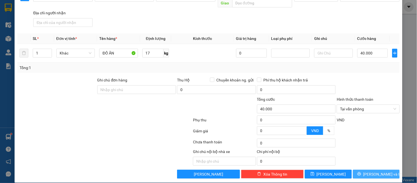
click at [367, 171] on span "Lưu và In" at bounding box center [382, 174] width 38 height 6
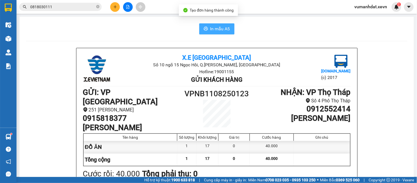
click at [208, 24] on button "In mẫu A5" at bounding box center [216, 28] width 35 height 11
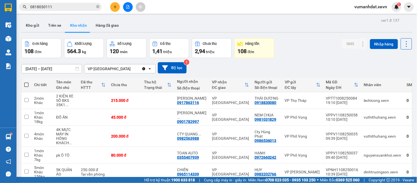
click at [290, 16] on main "ver 1.8.137 Kho gửi Trên xe Kho nhận Hàng đã giao Đơn hàng 108 đơn Khối lượng 5…" at bounding box center [208, 88] width 417 height 177
click at [31, 21] on button "Kho gửi" at bounding box center [32, 25] width 22 height 13
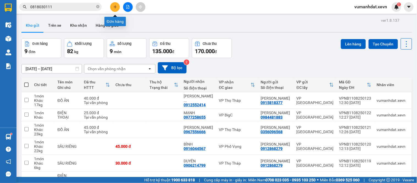
click at [117, 5] on button at bounding box center [115, 7] width 10 height 10
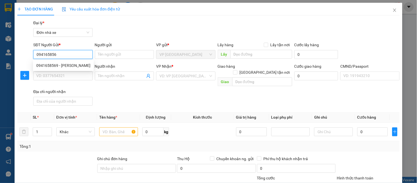
type input "0941658569"
click at [85, 64] on div "0941658569 - HOÀNG VĂN TRÁNG" at bounding box center [63, 65] width 54 height 6
type input "HOÀNG VĂN TRÁNG"
type input "0965545335"
type input "HOÀNG YẾN NHI"
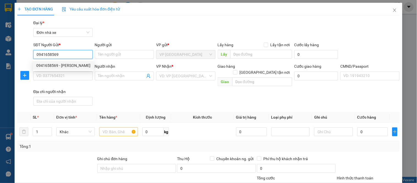
type input "TRẦN ĐÌNH ĐẠI"
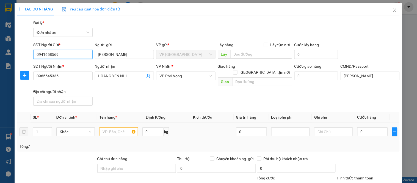
type input "0941658569"
click at [116, 127] on input "text" at bounding box center [118, 131] width 38 height 9
click at [182, 79] on span "VP Phố Vọng" at bounding box center [185, 76] width 52 height 8
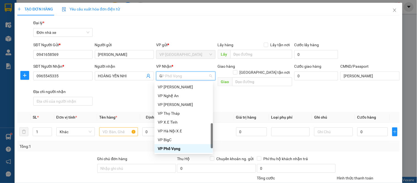
scroll to position [70, 0]
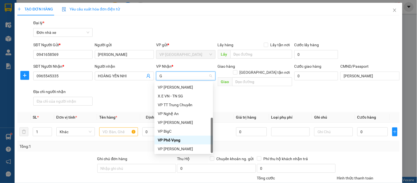
type input "GP"
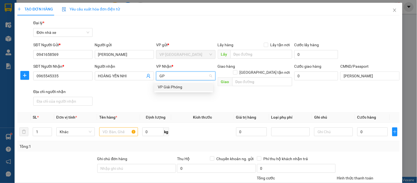
drag, startPoint x: 179, startPoint y: 84, endPoint x: 135, endPoint y: 108, distance: 50.8
click at [177, 86] on div "VP Giải Phóng" at bounding box center [184, 87] width 52 height 6
click at [115, 127] on input "text" at bounding box center [118, 131] width 38 height 9
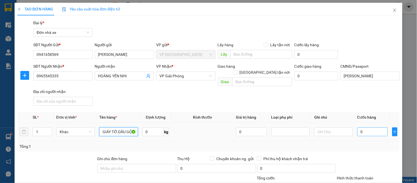
type input "GIÁY TỜ,DẦU GỘI"
click at [370, 127] on input "0" at bounding box center [372, 131] width 31 height 9
type input "2"
type input "25"
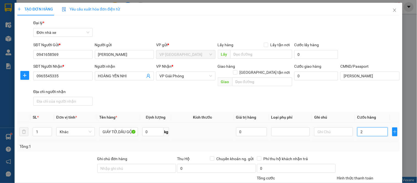
type input "25"
type input "25.000"
drag, startPoint x: 377, startPoint y: 158, endPoint x: 367, endPoint y: 153, distance: 10.9
click at [375, 159] on div at bounding box center [368, 165] width 64 height 19
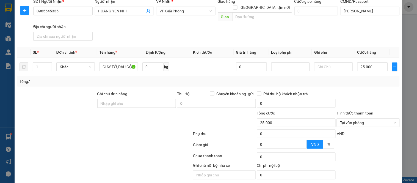
scroll to position [79, 0]
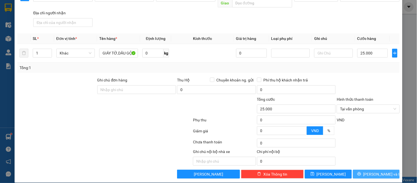
click at [370, 171] on span "Lưu và In" at bounding box center [382, 174] width 38 height 6
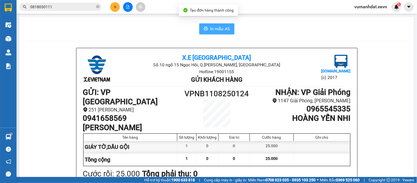
click at [205, 28] on icon "printer" at bounding box center [206, 28] width 4 height 4
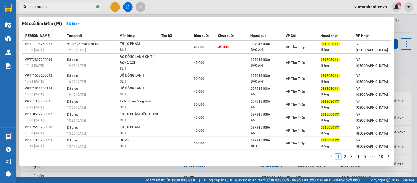
click at [97, 4] on span at bounding box center [97, 6] width 3 height 5
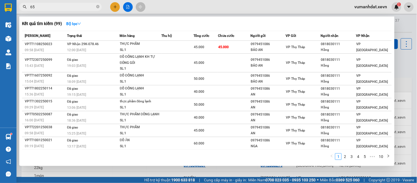
type input "6"
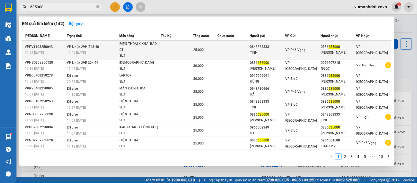
type input "635000"
click at [253, 50] on div "TÌNH" at bounding box center [267, 53] width 35 height 6
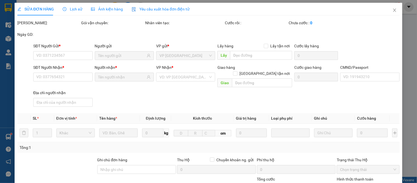
type input "0843868333"
type input "TÌNH"
type input "0886635000"
type input "NGUYỄN ĐĂNG BÍCH"
type input "038092005335 NGUYỄN ĐĂNG BÍCH"
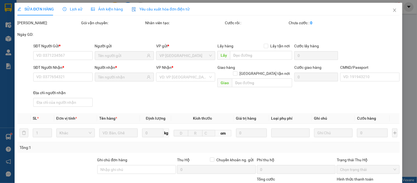
type input "25.000"
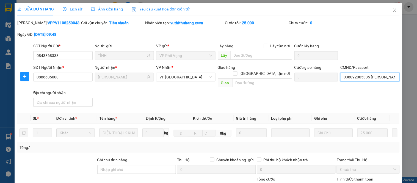
click at [367, 77] on input "038092005335 NGUYỄN ĐĂNG BÍCH" at bounding box center [369, 77] width 59 height 9
click at [358, 54] on div "SĐT Người Gửi * 0843868333 Người gửi TÌNH VP gửi * VP Phố Vọng Lấy hàng Lấy tận…" at bounding box center [216, 52] width 369 height 19
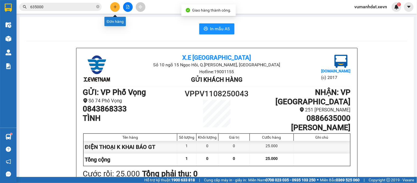
click at [115, 9] on icon "plus" at bounding box center [115, 7] width 4 height 4
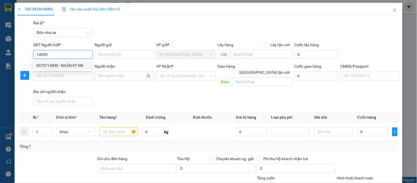
click at [77, 64] on div "0973714090 - NGÂN KT NB" at bounding box center [62, 65] width 52 height 6
type input "0973714090"
type input "NGÂN KT NB"
type input "0981925592"
type input "DIỆP ADMIN"
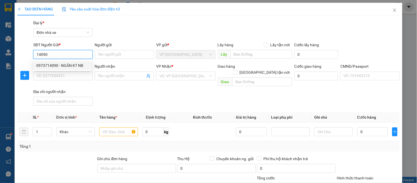
type input "NG ĐÌNH DIỆP"
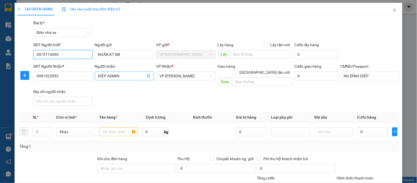
type input "0973714090"
click at [148, 76] on icon "user-add" at bounding box center [148, 76] width 4 height 4
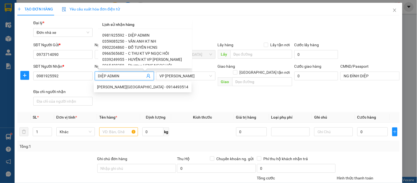
drag, startPoint x: 144, startPoint y: 41, endPoint x: 139, endPoint y: 60, distance: 19.3
click at [144, 69] on span "HẢI HCNS" at bounding box center [136, 71] width 17 height 4
type input "0904257768"
type input "HẢI HCNS"
type input "667 NB"
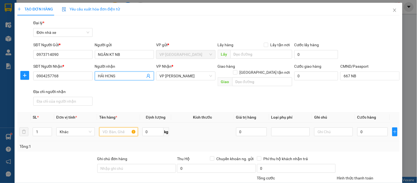
click at [106, 127] on input "text" at bounding box center [118, 131] width 38 height 9
type input "D"
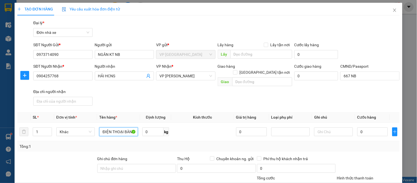
type input "ĐIỆN THOẠI BÀN"
drag, startPoint x: 331, startPoint y: 104, endPoint x: 348, endPoint y: 114, distance: 19.3
click at [333, 105] on div "Transit Pickup Surcharge Ids Transit Deliver Surcharge Ids Transit Deliver Surc…" at bounding box center [208, 138] width 382 height 237
click at [369, 127] on input "0" at bounding box center [372, 131] width 31 height 9
click at [367, 105] on div "Transit Pickup Surcharge Ids Transit Deliver Surcharge Ids Transit Deliver Surc…" at bounding box center [208, 138] width 382 height 237
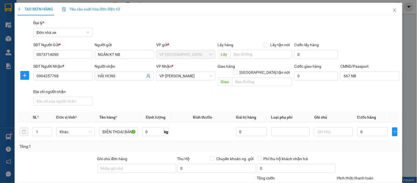
drag, startPoint x: 348, startPoint y: 129, endPoint x: 350, endPoint y: 131, distance: 2.9
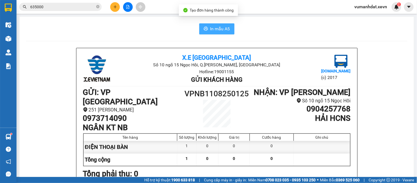
drag, startPoint x: 217, startPoint y: 29, endPoint x: 236, endPoint y: 36, distance: 20.8
click at [217, 29] on span "In mẫu A5" at bounding box center [220, 28] width 20 height 7
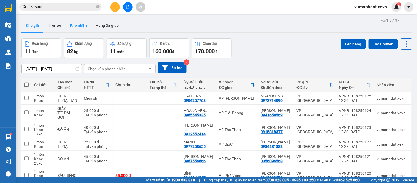
click at [81, 28] on button "Kho nhận" at bounding box center [79, 25] width 26 height 13
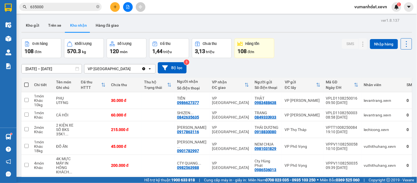
drag, startPoint x: 234, startPoint y: 24, endPoint x: 186, endPoint y: 23, distance: 47.3
click at [186, 23] on div "Kho gửi Trên xe Kho nhận Hàng đã giao" at bounding box center [216, 26] width 391 height 15
click at [32, 22] on button "Kho gửi" at bounding box center [32, 25] width 22 height 13
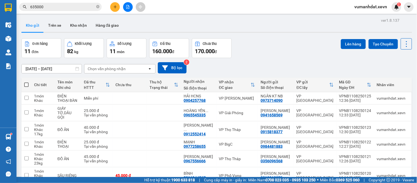
click at [166, 29] on div "Kho gửi Trên xe Kho nhận Hàng đã giao" at bounding box center [216, 26] width 391 height 15
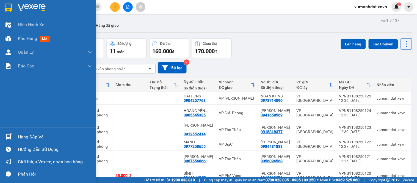
drag, startPoint x: 31, startPoint y: 138, endPoint x: 33, endPoint y: 136, distance: 2.9
click at [32, 138] on div "Hàng sắp về" at bounding box center [55, 137] width 74 height 8
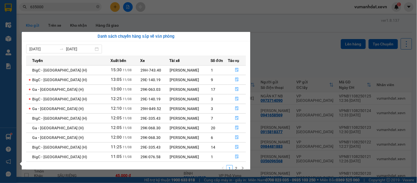
click at [301, 30] on section "Kết quả tìm kiếm ( 142 ) Bộ lọc Mã ĐH Trạng thái Món hàng Thu hộ Tổng cước Chưa…" at bounding box center [208, 91] width 417 height 183
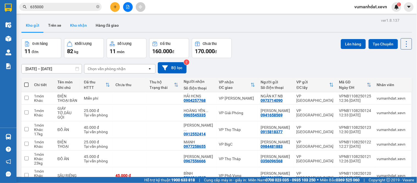
click at [77, 27] on button "Kho nhận" at bounding box center [79, 25] width 26 height 13
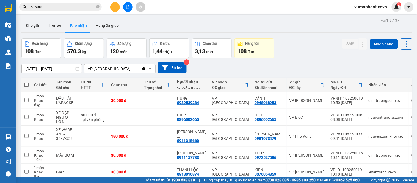
click at [25, 82] on span at bounding box center [26, 84] width 4 height 4
click at [26, 82] on input "checkbox" at bounding box center [26, 82] width 0 height 0
checkbox input "true"
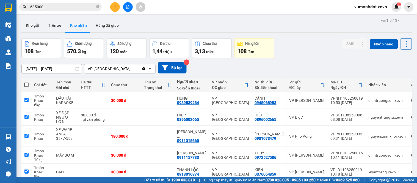
checkbox input "true"
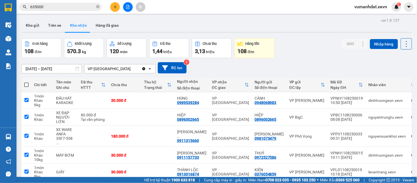
checkbox input "true"
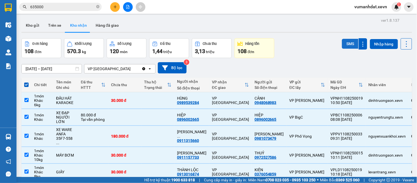
click at [348, 39] on button "SMS" at bounding box center [350, 44] width 16 height 10
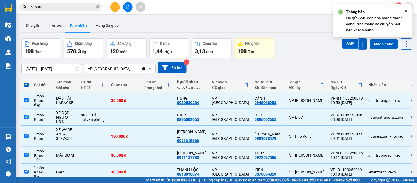
checkbox input "false"
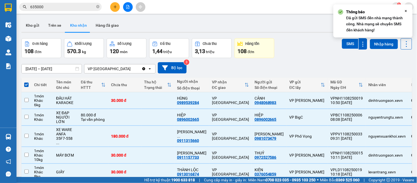
checkbox input "false"
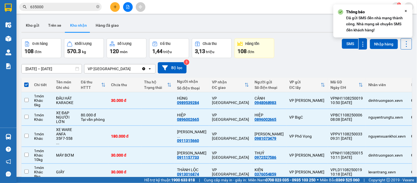
checkbox input "false"
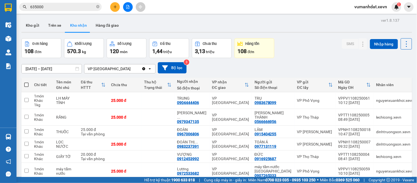
click at [27, 85] on span at bounding box center [26, 84] width 4 height 4
click at [26, 82] on input "checkbox" at bounding box center [26, 82] width 0 height 0
checkbox input "true"
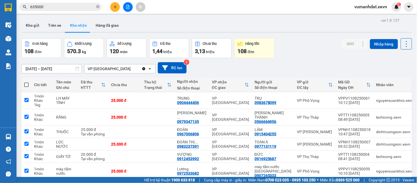
checkbox input "true"
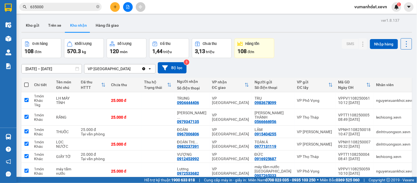
checkbox input "true"
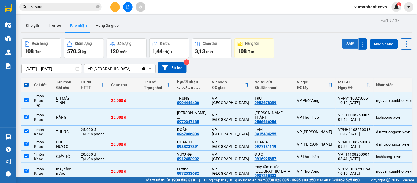
click at [342, 42] on button "SMS" at bounding box center [350, 44] width 16 height 10
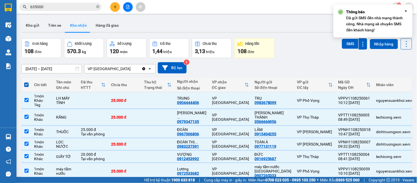
checkbox input "false"
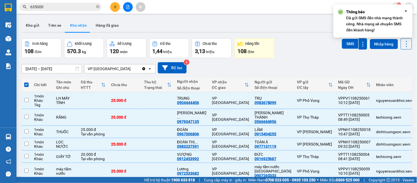
checkbox input "false"
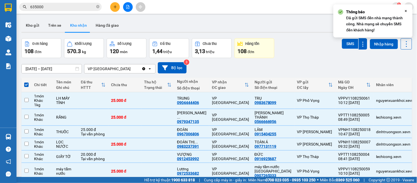
checkbox input "false"
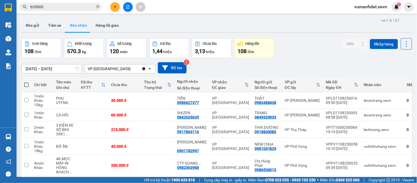
click at [26, 84] on span at bounding box center [26, 84] width 4 height 4
click at [26, 82] on input "checkbox" at bounding box center [26, 82] width 0 height 0
checkbox input "true"
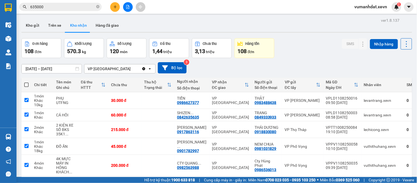
checkbox input "true"
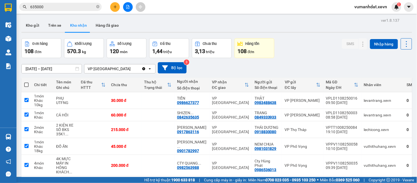
checkbox input "true"
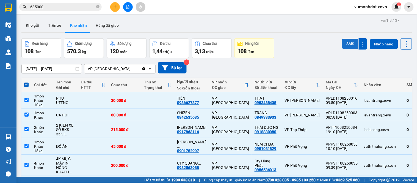
click at [344, 43] on button "SMS" at bounding box center [350, 44] width 16 height 10
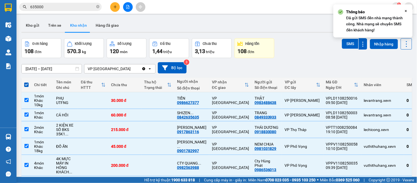
checkbox input "false"
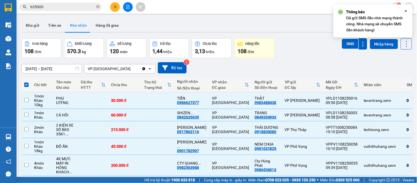
checkbox input "false"
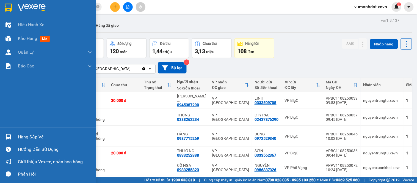
click at [16, 137] on div "Hàng sắp về" at bounding box center [48, 137] width 96 height 12
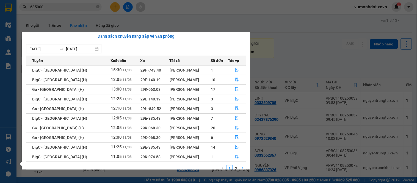
click at [239, 167] on button "button" at bounding box center [242, 168] width 7 height 7
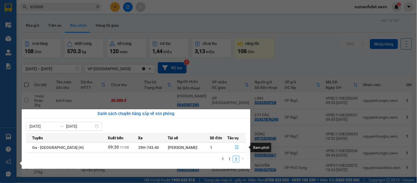
click at [235, 146] on icon "file-done" at bounding box center [236, 147] width 3 height 4
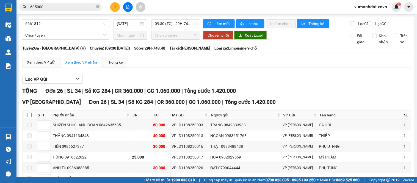
click at [30, 117] on input "checkbox" at bounding box center [29, 115] width 4 height 4
click at [98, 5] on icon "close-circle" at bounding box center [97, 6] width 3 height 3
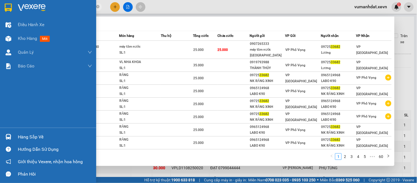
click at [4, 133] on div at bounding box center [9, 137] width 10 height 10
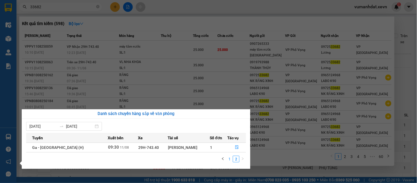
click at [228, 159] on link "1" at bounding box center [229, 159] width 6 height 6
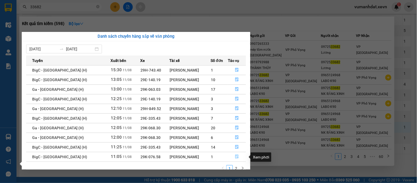
click at [233, 156] on button "button" at bounding box center [237, 156] width 18 height 9
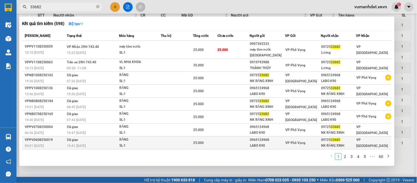
scroll to position [106, 0]
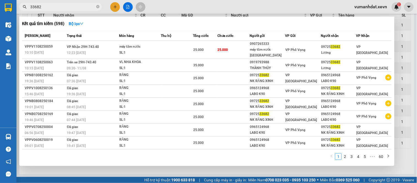
drag, startPoint x: 110, startPoint y: 168, endPoint x: 104, endPoint y: 166, distance: 6.1
click at [110, 167] on div at bounding box center [208, 91] width 417 height 183
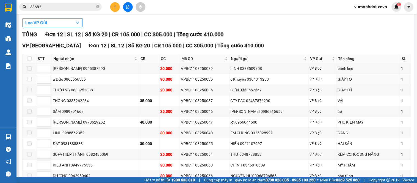
scroll to position [0, 0]
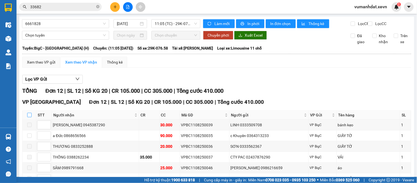
click at [29, 117] on input "checkbox" at bounding box center [29, 115] width 4 height 4
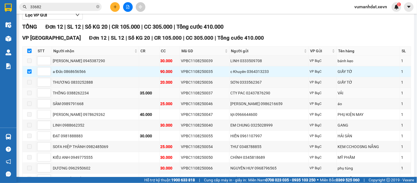
scroll to position [106, 0]
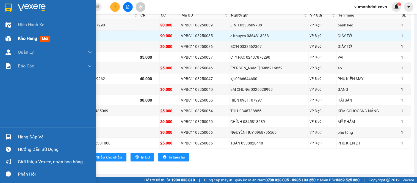
click at [20, 36] on span "Kho hàng" at bounding box center [27, 38] width 19 height 5
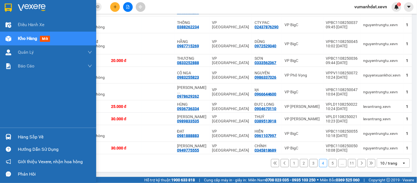
scroll to position [95, 0]
click at [28, 134] on div "Hàng sắp về" at bounding box center [55, 137] width 74 height 8
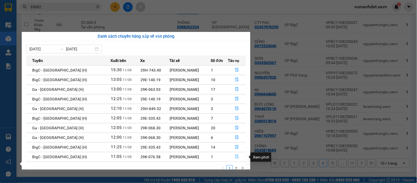
click at [236, 157] on icon "file-done" at bounding box center [237, 156] width 4 height 4
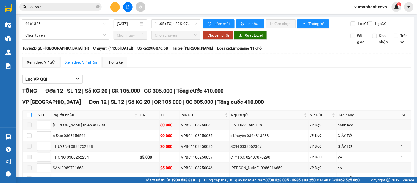
click at [30, 117] on input "checkbox" at bounding box center [29, 115] width 4 height 4
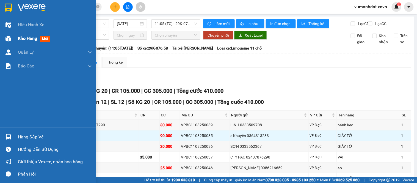
click at [24, 39] on span "Kho hàng" at bounding box center [27, 38] width 19 height 5
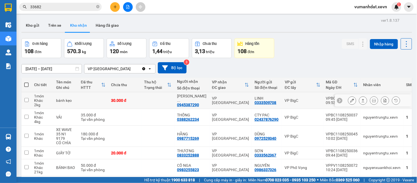
scroll to position [95, 0]
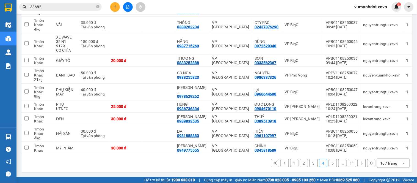
click at [290, 159] on button "1" at bounding box center [294, 163] width 8 height 8
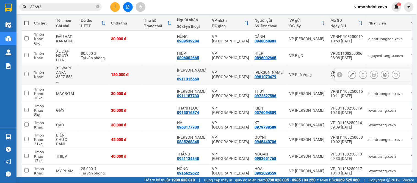
scroll to position [3, 0]
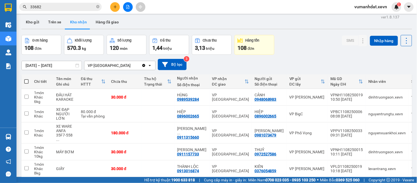
click at [116, 9] on button at bounding box center [115, 7] width 10 height 10
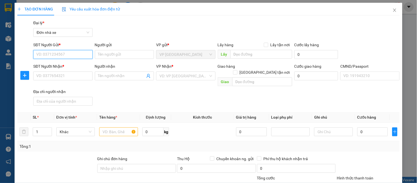
click at [70, 53] on input "SĐT Người Gửi *" at bounding box center [62, 54] width 59 height 9
click at [82, 62] on div "0384857595 - NHẠN" at bounding box center [62, 65] width 59 height 9
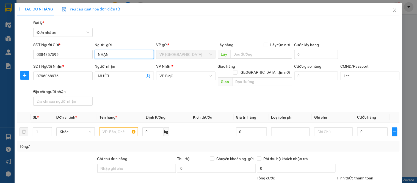
click at [95, 54] on input "NHẠN" at bounding box center [124, 54] width 59 height 9
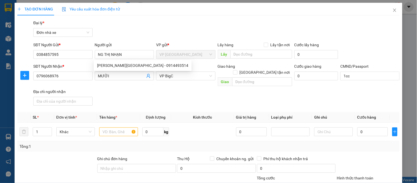
click at [121, 36] on div "Gói vận chuyển * Tiêu chuẩn Đại lý * Đơn nhà xe" at bounding box center [216, 29] width 369 height 19
click at [121, 127] on input "text" at bounding box center [118, 131] width 38 height 9
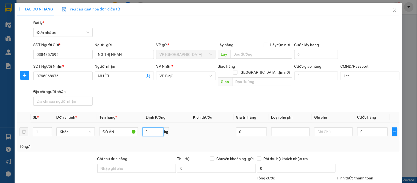
click at [151, 127] on input "0" at bounding box center [152, 131] width 21 height 9
click at [358, 127] on input "0" at bounding box center [372, 131] width 31 height 9
click at [346, 104] on div "Transit Pickup Surcharge Ids Transit Deliver Surcharge Ids Transit Deliver Surc…" at bounding box center [208, 138] width 382 height 237
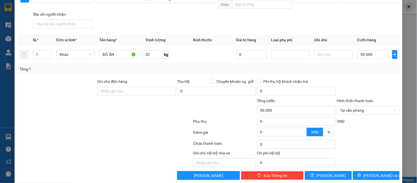
scroll to position [79, 0]
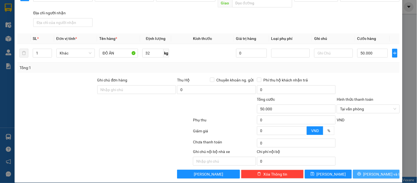
click at [372, 171] on span "Lưu và In" at bounding box center [382, 174] width 38 height 6
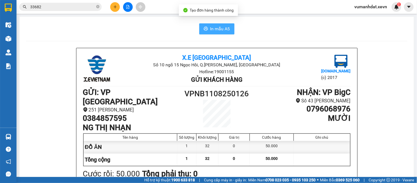
click at [212, 31] on span "In mẫu A5" at bounding box center [220, 28] width 20 height 7
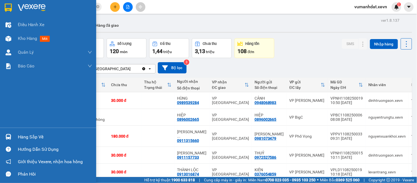
click at [13, 137] on div "Hàng sắp về" at bounding box center [48, 137] width 96 height 12
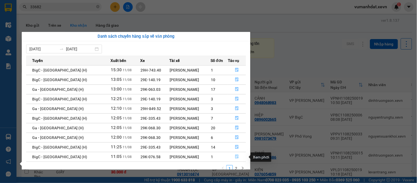
click at [237, 158] on icon "file-done" at bounding box center [236, 156] width 3 height 4
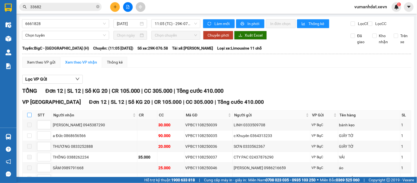
click at [31, 117] on input "checkbox" at bounding box center [29, 115] width 4 height 4
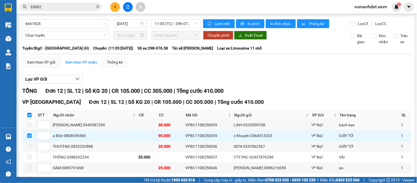
scroll to position [106, 0]
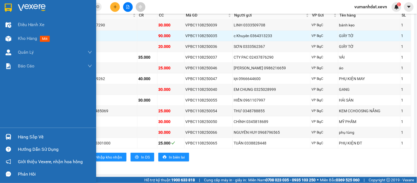
drag, startPoint x: 12, startPoint y: 134, endPoint x: 21, endPoint y: 136, distance: 10.1
click at [12, 134] on div at bounding box center [9, 137] width 10 height 10
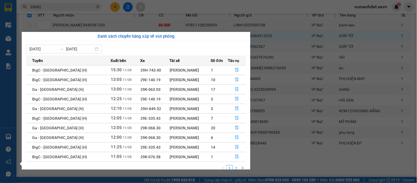
click at [236, 167] on link "2" at bounding box center [236, 168] width 6 height 6
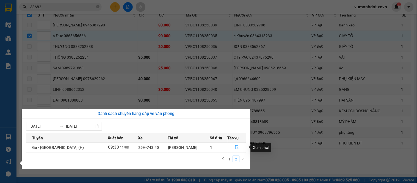
click at [235, 148] on icon "file-done" at bounding box center [236, 147] width 3 height 4
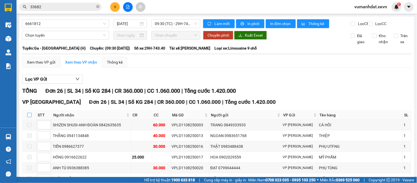
drag, startPoint x: 30, startPoint y: 119, endPoint x: 34, endPoint y: 120, distance: 4.5
click at [30, 117] on input "checkbox" at bounding box center [29, 115] width 4 height 4
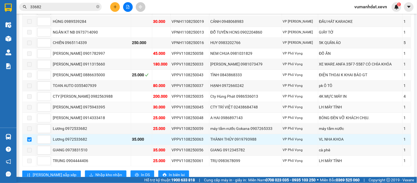
scroll to position [257, 0]
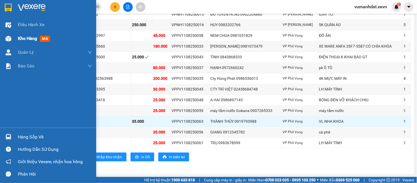
click at [37, 39] on span "Kho hàng" at bounding box center [27, 38] width 19 height 5
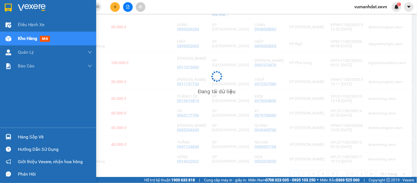
drag, startPoint x: 18, startPoint y: 135, endPoint x: 30, endPoint y: 140, distance: 13.6
click at [18, 136] on div "Hàng sắp về" at bounding box center [55, 137] width 74 height 8
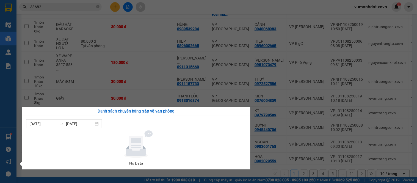
click at [246, 53] on section "Kết quả tìm kiếm ( 598 ) Bộ lọc Mã ĐH Trạng thái Món hàng Thu hộ Tổng cước Chưa…" at bounding box center [208, 91] width 417 height 183
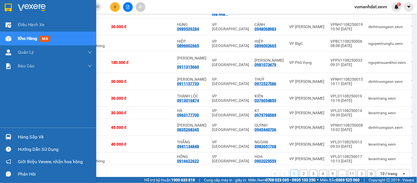
drag, startPoint x: 22, startPoint y: 137, endPoint x: 28, endPoint y: 140, distance: 6.5
click at [25, 139] on div "Hàng sắp về" at bounding box center [55, 137] width 74 height 8
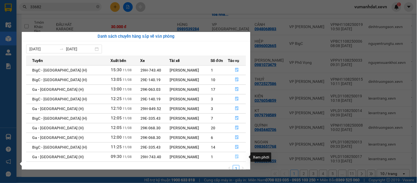
click at [235, 156] on icon "file-done" at bounding box center [236, 156] width 3 height 4
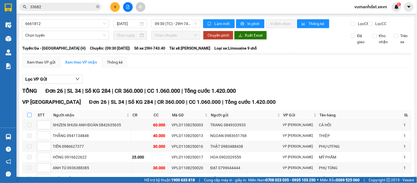
click at [30, 117] on input "checkbox" at bounding box center [29, 115] width 4 height 4
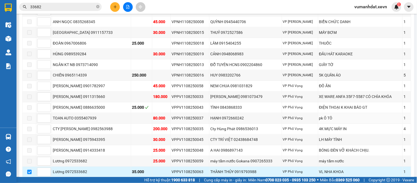
scroll to position [244, 0]
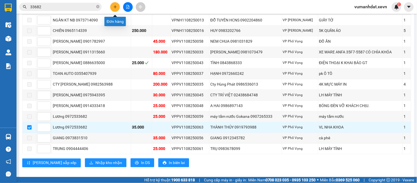
click at [115, 6] on icon "plus" at bounding box center [115, 7] width 4 height 4
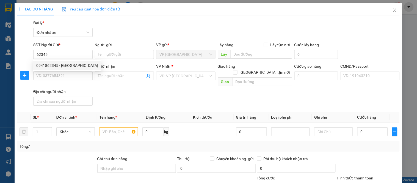
drag, startPoint x: 64, startPoint y: 60, endPoint x: 64, endPoint y: 64, distance: 3.6
click at [64, 63] on div "0941862345 0941862345 - ĐỨC" at bounding box center [67, 65] width 68 height 11
click at [64, 64] on b "*" at bounding box center [63, 66] width 2 height 4
click at [64, 71] on input "SĐT Người Nhận *" at bounding box center [62, 75] width 59 height 9
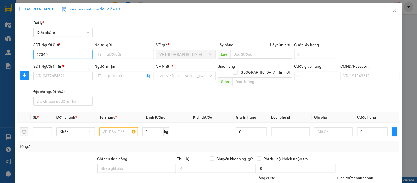
click at [65, 56] on input "62345" at bounding box center [62, 54] width 59 height 9
drag, startPoint x: 65, startPoint y: 63, endPoint x: 91, endPoint y: 54, distance: 27.5
click at [75, 64] on div "0941862345 - ĐỨC" at bounding box center [67, 65] width 62 height 6
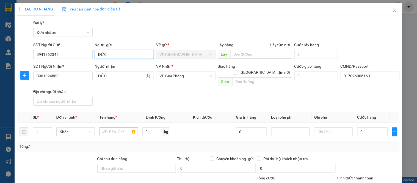
drag, startPoint x: 96, startPoint y: 54, endPoint x: 95, endPoint y: 60, distance: 5.6
click at [96, 55] on input "ĐỨC" at bounding box center [124, 54] width 59 height 9
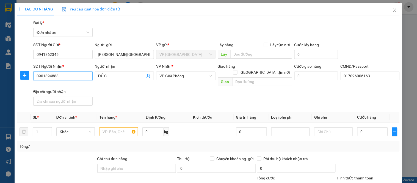
drag, startPoint x: 63, startPoint y: 76, endPoint x: 0, endPoint y: 78, distance: 62.7
click at [0, 83] on div "TẠO ĐƠN HÀNG Yêu cầu xuất hóa đơn điện tử Transit Pickup Surcharge Ids Transit …" at bounding box center [208, 91] width 417 height 183
click at [61, 85] on div "0888886856 - VIỆT" at bounding box center [62, 87] width 52 height 6
click at [110, 127] on input "text" at bounding box center [118, 131] width 38 height 9
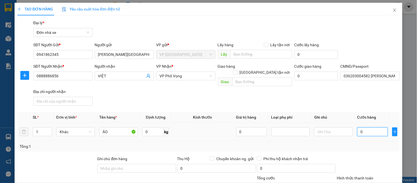
click at [361, 128] on input "0" at bounding box center [372, 131] width 31 height 9
click at [350, 91] on div "SĐT Người Nhận * 0888886856 Người nhận VIỆT VP Nhận * VP Phố Vọng Giao hàng Gia…" at bounding box center [216, 85] width 369 height 45
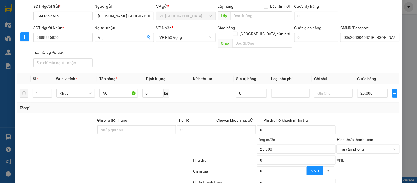
scroll to position [79, 0]
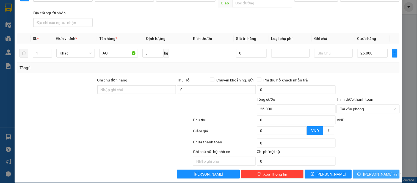
click at [380, 171] on span "Lưu và In" at bounding box center [382, 174] width 38 height 6
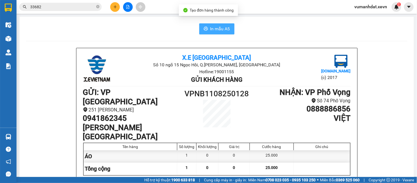
drag, startPoint x: 222, startPoint y: 29, endPoint x: 236, endPoint y: 36, distance: 16.0
click at [222, 30] on span "In mẫu A5" at bounding box center [220, 28] width 20 height 7
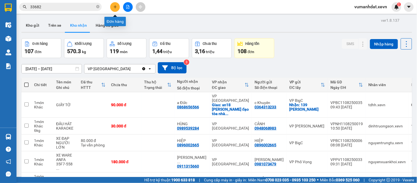
click at [115, 7] on icon "plus" at bounding box center [115, 7] width 3 height 0
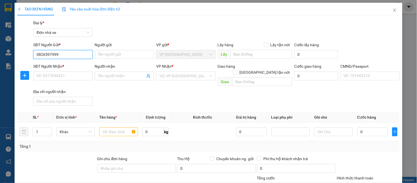
drag, startPoint x: 67, startPoint y: 57, endPoint x: 0, endPoint y: 61, distance: 67.5
click at [0, 61] on div "TẠO ĐƠN HÀNG Yêu cầu xuất hóa đơn điện tử Transit Pickup Surcharge Ids Transit …" at bounding box center [208, 91] width 417 height 183
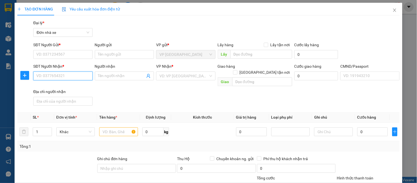
click at [62, 75] on input "SĐT Người Nhận *" at bounding box center [62, 75] width 59 height 9
paste input "0826597999"
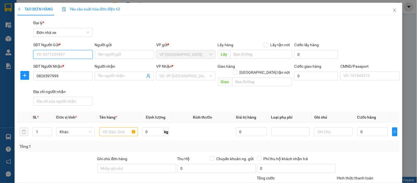
click at [60, 51] on input "SĐT Người Gửi *" at bounding box center [62, 54] width 59 height 9
drag, startPoint x: 71, startPoint y: 64, endPoint x: 74, endPoint y: 67, distance: 4.5
click at [71, 65] on div "0941862345 - HÀ ANH ĐỨC" at bounding box center [67, 65] width 62 height 6
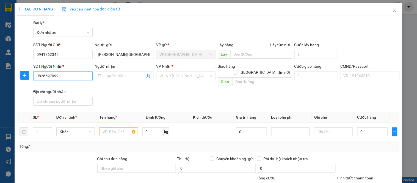
click at [46, 76] on input "0826597999" at bounding box center [62, 75] width 59 height 9
click at [48, 75] on input "0826597999" at bounding box center [62, 75] width 59 height 9
drag, startPoint x: 59, startPoint y: 82, endPoint x: 59, endPoint y: 89, distance: 6.0
click at [59, 89] on div "0826547999 - NAM" at bounding box center [62, 86] width 59 height 9
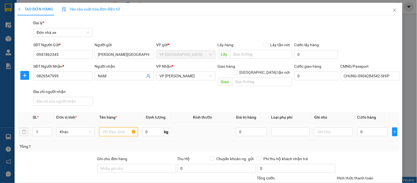
click at [114, 127] on input "text" at bounding box center [118, 131] width 38 height 9
drag, startPoint x: 360, startPoint y: 125, endPoint x: 358, endPoint y: 123, distance: 3.4
click at [360, 127] on input "0" at bounding box center [372, 131] width 31 height 9
click at [373, 141] on div "Tổng: 1" at bounding box center [208, 146] width 382 height 10
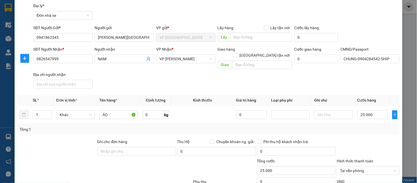
scroll to position [79, 0]
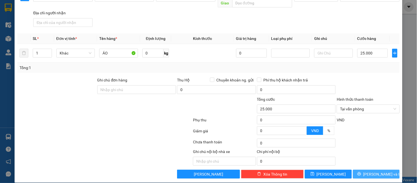
click at [366, 170] on button "Lưu và In" at bounding box center [376, 174] width 47 height 9
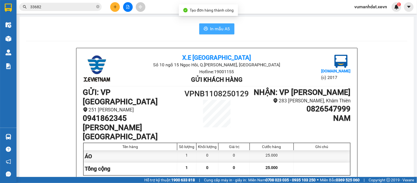
click at [207, 24] on button "In mẫu A5" at bounding box center [216, 28] width 35 height 11
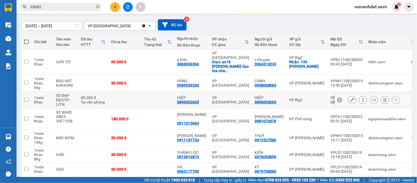
scroll to position [99, 0]
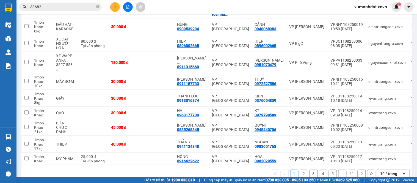
click at [302, 170] on button "2" at bounding box center [304, 174] width 8 height 8
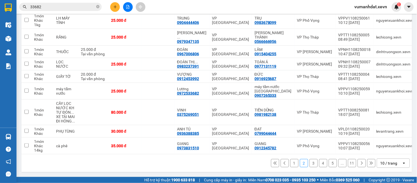
click at [290, 164] on button "1" at bounding box center [294, 163] width 8 height 8
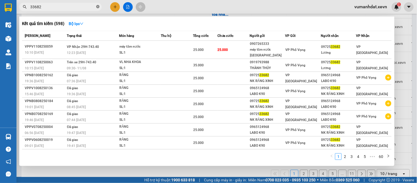
click at [98, 7] on icon "close-circle" at bounding box center [97, 6] width 3 height 3
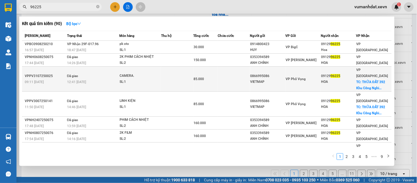
drag, startPoint x: 98, startPoint y: 7, endPoint x: 166, endPoint y: 79, distance: 98.6
click at [107, 12] on div "Kết quả tìm kiếm ( 90 ) Bộ lọc Mã ĐH Trạng thái Món hàng Thu hộ Tổng cước Chưa …" at bounding box center [53, 7] width 107 height 10
click at [165, 78] on td at bounding box center [177, 79] width 32 height 25
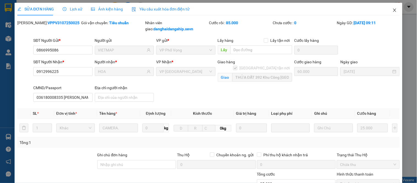
drag, startPoint x: 392, startPoint y: 10, endPoint x: 343, endPoint y: 0, distance: 50.1
click at [393, 9] on icon "close" at bounding box center [395, 10] width 4 height 4
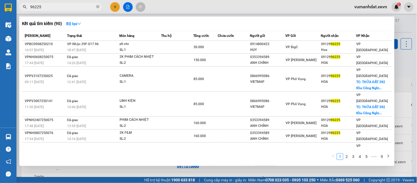
drag, startPoint x: 97, startPoint y: 6, endPoint x: 98, endPoint y: 22, distance: 16.0
click at [97, 7] on icon "close-circle" at bounding box center [97, 6] width 3 height 3
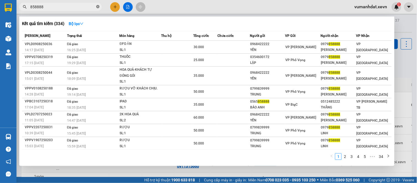
click at [98, 9] on span at bounding box center [97, 6] width 3 height 5
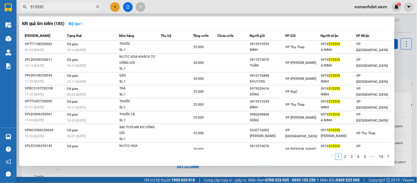
click at [98, 9] on span at bounding box center [97, 6] width 3 height 5
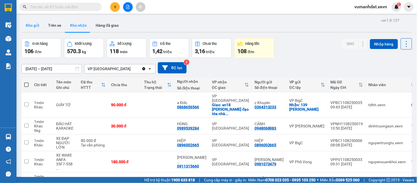
click at [28, 23] on button "Kho gửi" at bounding box center [32, 25] width 22 height 13
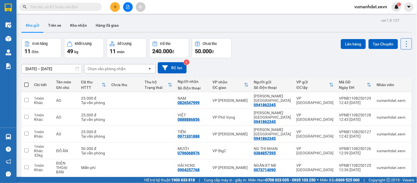
click at [116, 69] on div "Chọn văn phòng nhận" at bounding box center [107, 68] width 38 height 5
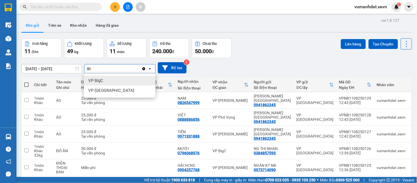
click at [106, 79] on div "VP BigC" at bounding box center [119, 81] width 71 height 10
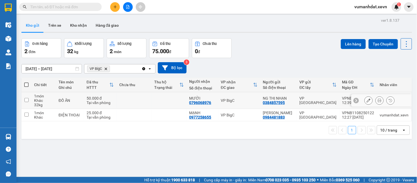
drag, startPoint x: 90, startPoint y: 100, endPoint x: 90, endPoint y: 106, distance: 5.5
click at [90, 102] on div "Tại văn phòng" at bounding box center [100, 102] width 27 height 4
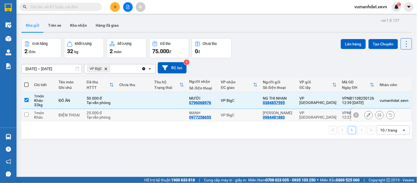
drag, startPoint x: 92, startPoint y: 119, endPoint x: 136, endPoint y: 122, distance: 44.3
click at [92, 119] on div "Tại văn phòng" at bounding box center [100, 117] width 27 height 4
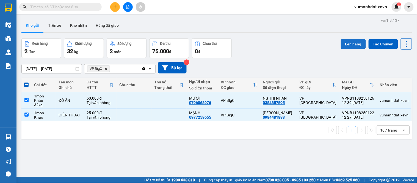
click at [347, 42] on button "Lên hàng" at bounding box center [353, 44] width 25 height 10
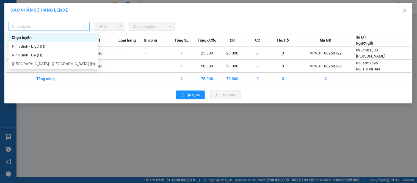
drag, startPoint x: 56, startPoint y: 23, endPoint x: 51, endPoint y: 39, distance: 16.3
click at [56, 24] on span "Chọn tuyến" at bounding box center [49, 26] width 74 height 8
drag, startPoint x: 48, startPoint y: 43, endPoint x: 58, endPoint y: 43, distance: 10.7
click at [48, 44] on div "Ninh Bình - BigC (H)" at bounding box center [53, 46] width 83 height 6
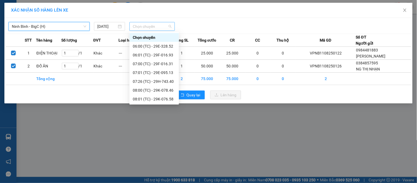
click at [153, 28] on span "Chọn chuyến" at bounding box center [152, 26] width 39 height 8
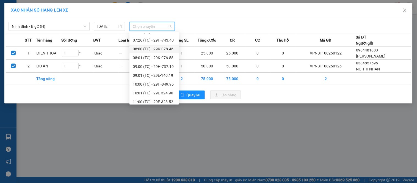
scroll to position [79, 0]
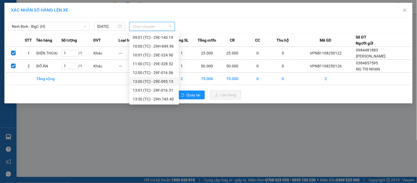
click at [154, 84] on div "13:00 (TC) - 29E-095.13" at bounding box center [153, 81] width 49 height 9
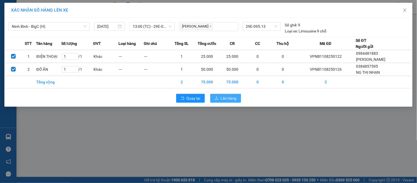
click at [225, 99] on span "Lên hàng" at bounding box center [229, 98] width 16 height 6
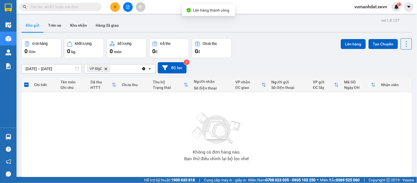
click at [107, 68] on icon "Delete" at bounding box center [105, 68] width 3 height 3
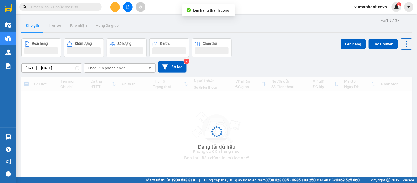
click at [106, 68] on div "Chọn văn phòng nhận" at bounding box center [107, 67] width 38 height 5
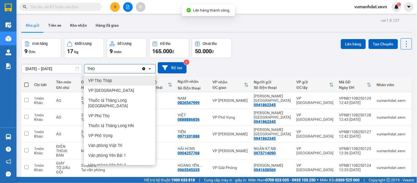
click at [104, 82] on span "VP Thọ Tháp" at bounding box center [100, 80] width 24 height 5
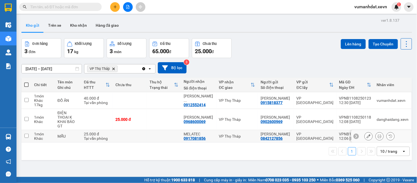
click at [104, 132] on div "25.000 đ" at bounding box center [97, 134] width 26 height 4
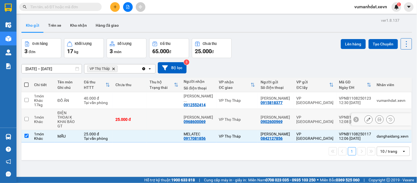
click at [107, 115] on td at bounding box center [97, 119] width 32 height 21
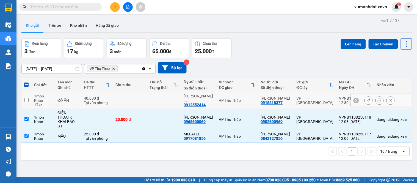
click at [109, 102] on div "Tại văn phòng" at bounding box center [97, 102] width 26 height 4
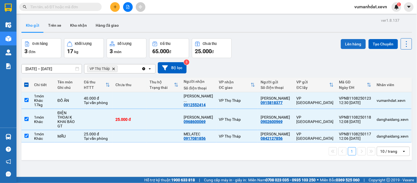
click at [345, 43] on button "Lên hàng" at bounding box center [353, 44] width 25 height 10
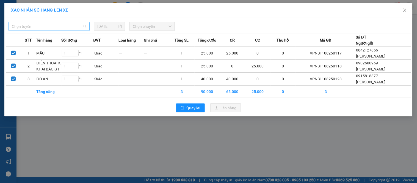
click at [58, 26] on span "Chọn tuyến" at bounding box center [49, 26] width 74 height 8
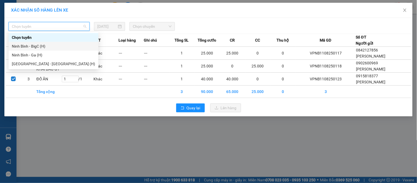
drag, startPoint x: 31, startPoint y: 44, endPoint x: 85, endPoint y: 34, distance: 54.5
click at [31, 44] on div "Ninh Bình - BigC (H)" at bounding box center [53, 46] width 83 height 6
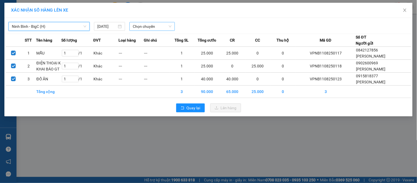
click at [135, 26] on span "Chọn chuyến" at bounding box center [152, 26] width 39 height 8
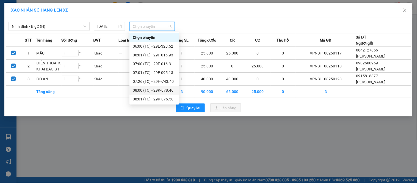
scroll to position [79, 0]
click at [165, 91] on div "13:01 (TC) - 29F-016.31" at bounding box center [154, 90] width 43 height 6
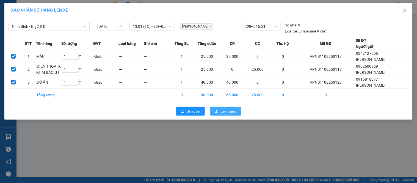
click at [218, 111] on icon "upload" at bounding box center [217, 111] width 4 height 4
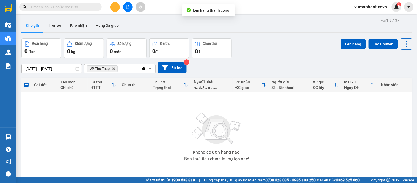
click at [143, 69] on icon "Clear all" at bounding box center [144, 69] width 4 height 4
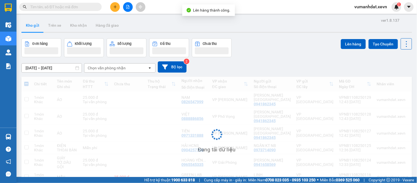
click at [247, 54] on div "Đơn hàng Khối lượng Số lượng Đã thu Chưa thu Lên hàng Tạo Chuyến" at bounding box center [216, 47] width 391 height 19
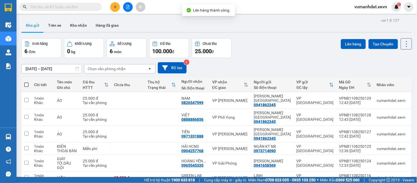
scroll to position [25, 0]
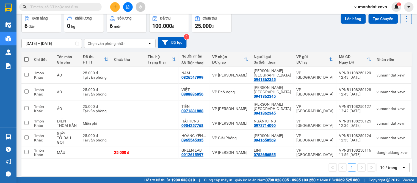
click at [89, 45] on div "Chọn văn phòng nhận" at bounding box center [107, 43] width 38 height 5
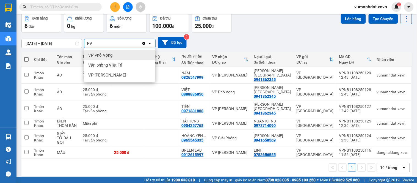
click at [100, 58] on span "VP Phố Vọng" at bounding box center [100, 54] width 24 height 5
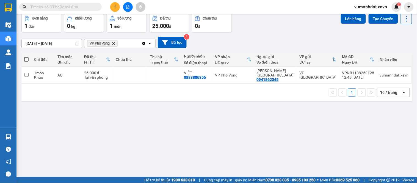
click at [117, 84] on div "1 10 / trang open" at bounding box center [216, 93] width 391 height 18
click at [120, 75] on td at bounding box center [130, 75] width 34 height 17
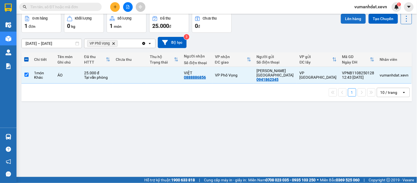
click at [353, 16] on button "Lên hàng" at bounding box center [353, 19] width 25 height 10
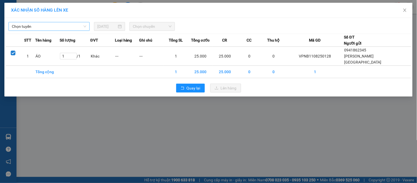
drag, startPoint x: 56, startPoint y: 24, endPoint x: 54, endPoint y: 30, distance: 6.5
click at [56, 25] on span "Chọn tuyến" at bounding box center [49, 26] width 74 height 8
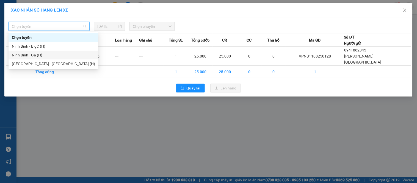
drag, startPoint x: 39, startPoint y: 53, endPoint x: 113, endPoint y: 37, distance: 75.3
click at [39, 53] on div "Ninh Bình - Ga (H)" at bounding box center [53, 55] width 83 height 6
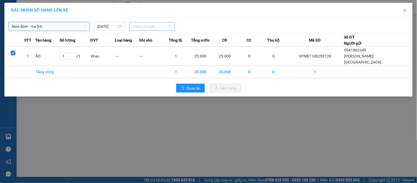
click at [170, 26] on span "Chọn chuyến" at bounding box center [152, 26] width 39 height 8
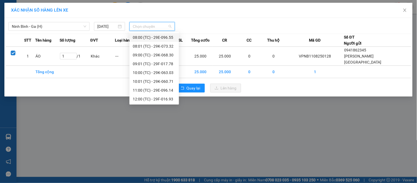
scroll to position [62, 0]
click at [156, 90] on div "13:01 (TC) - 29H-849.71" at bounding box center [154, 90] width 43 height 6
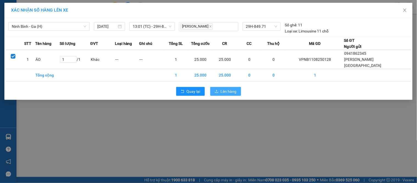
click at [221, 88] on span "Lên hàng" at bounding box center [229, 91] width 16 height 6
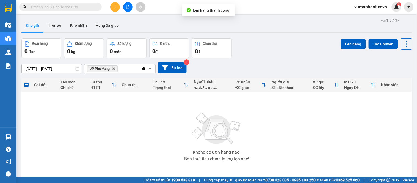
click at [114, 68] on icon "Delete" at bounding box center [113, 68] width 3 height 3
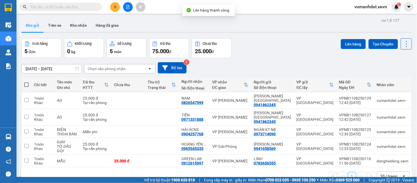
click at [26, 85] on span at bounding box center [26, 84] width 4 height 4
click at [26, 82] on input "checkbox" at bounding box center [26, 82] width 0 height 0
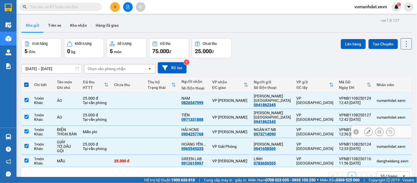
click at [161, 126] on td at bounding box center [162, 132] width 34 height 12
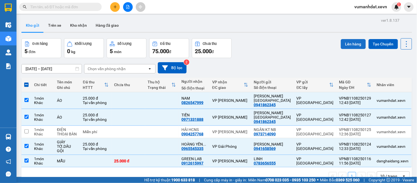
click at [347, 44] on button "Lên hàng" at bounding box center [353, 44] width 25 height 10
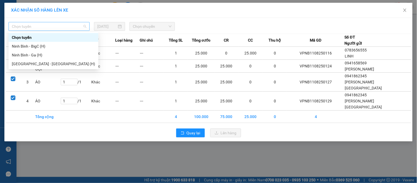
click at [59, 27] on span "Chọn tuyến" at bounding box center [49, 26] width 74 height 8
click at [51, 57] on div "Ninh Bình - Ga (H)" at bounding box center [53, 55] width 83 height 6
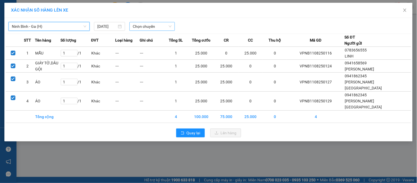
click at [161, 26] on span "Chọn chuyến" at bounding box center [152, 26] width 39 height 8
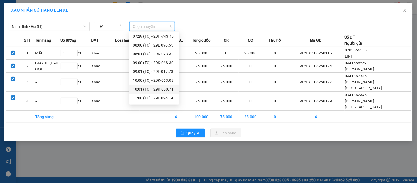
scroll to position [62, 0]
click at [151, 80] on div "13:00 (TC) - 29K-062.44" at bounding box center [154, 81] width 43 height 6
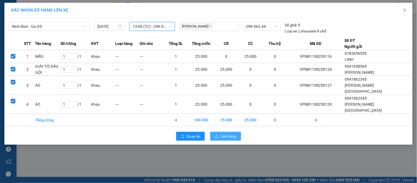
click at [226, 133] on span "Lên hàng" at bounding box center [229, 136] width 16 height 6
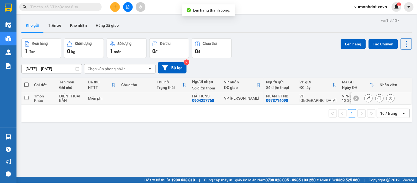
click at [120, 99] on td at bounding box center [135, 98] width 35 height 12
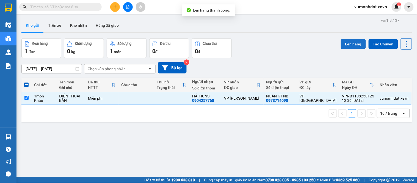
click at [346, 46] on button "Lên hàng" at bounding box center [353, 44] width 25 height 10
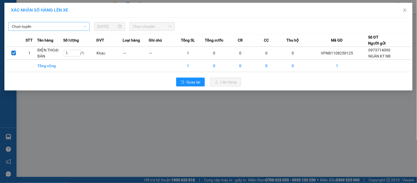
click at [67, 28] on span "Chọn tuyến" at bounding box center [49, 26] width 74 height 8
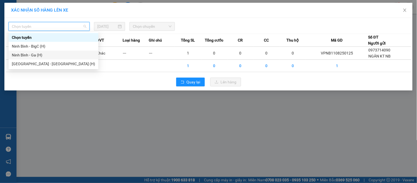
click at [49, 52] on div "Ninh Bình - Ga (H)" at bounding box center [53, 55] width 83 height 6
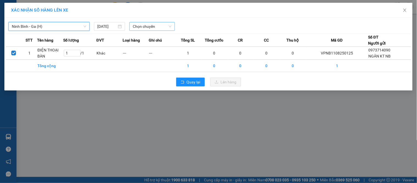
click at [145, 29] on span "Chọn chuyến" at bounding box center [152, 26] width 39 height 8
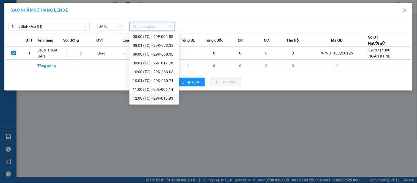
scroll to position [62, 0]
click at [156, 100] on div "13:30 (TC) - 29H-743.40" at bounding box center [154, 99] width 43 height 6
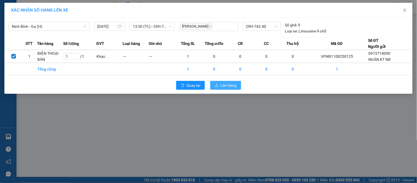
click at [225, 86] on span "Lên hàng" at bounding box center [229, 85] width 16 height 6
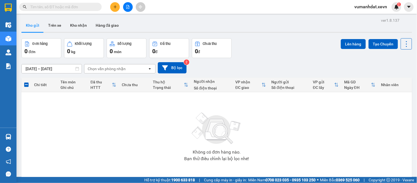
click at [92, 9] on input "text" at bounding box center [62, 7] width 65 height 6
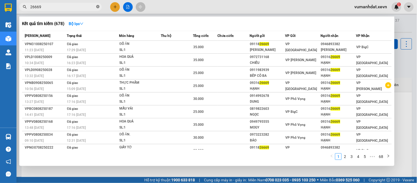
click at [96, 6] on icon "close-circle" at bounding box center [97, 6] width 3 height 3
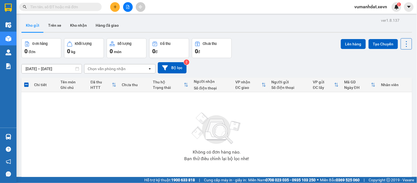
click at [92, 7] on input "text" at bounding box center [62, 7] width 65 height 6
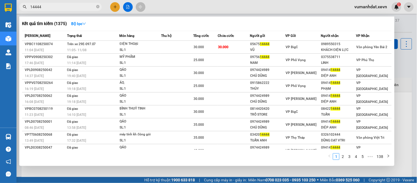
click at [102, 9] on div "14444" at bounding box center [53, 7] width 107 height 8
click at [98, 6] on icon "close-circle" at bounding box center [97, 6] width 3 height 3
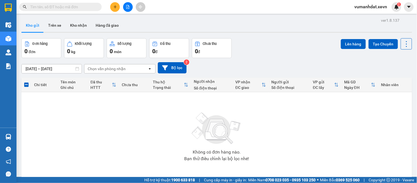
click at [98, 6] on span at bounding box center [97, 7] width 3 height 6
click at [90, 7] on input "text" at bounding box center [62, 7] width 65 height 6
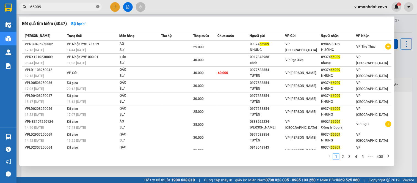
click at [98, 8] on icon "close-circle" at bounding box center [97, 6] width 3 height 3
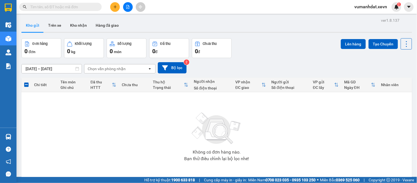
click at [82, 4] on input "text" at bounding box center [62, 7] width 65 height 6
click at [75, 11] on div "Kết quả tìm kiếm ( 4047 ) Bộ lọc Mã ĐH Trạng thái Món hàng Thu hộ Tổng cước Chư…" at bounding box center [53, 7] width 107 height 10
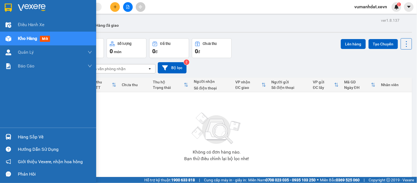
click at [17, 137] on div "Hàng sắp về" at bounding box center [48, 137] width 96 height 12
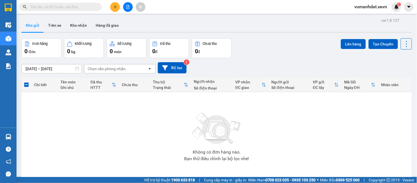
click at [73, 6] on section "Kết quả tìm kiếm ( 4047 ) Bộ lọc Mã ĐH Trạng thái Món hàng Thu hộ Tổng cước Chư…" at bounding box center [208, 91] width 417 height 183
click at [81, 10] on span at bounding box center [60, 7] width 82 height 8
click at [85, 7] on input "text" at bounding box center [62, 7] width 65 height 6
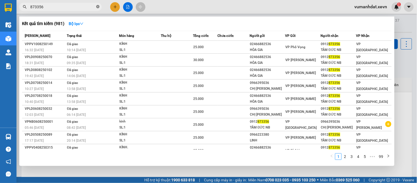
click at [98, 7] on icon "close-circle" at bounding box center [97, 6] width 3 height 3
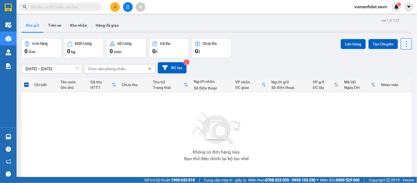
click at [80, 10] on span at bounding box center [60, 7] width 82 height 8
click at [80, 8] on input "text" at bounding box center [62, 7] width 65 height 6
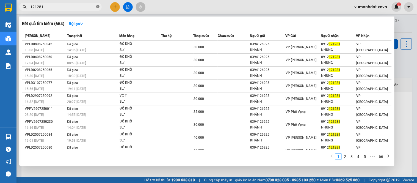
click at [96, 5] on icon "close-circle" at bounding box center [97, 6] width 3 height 3
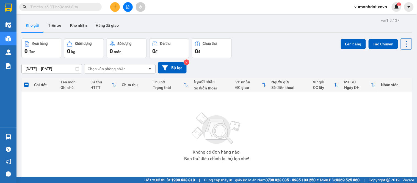
click at [67, 2] on div "Kết quả tìm kiếm ( 654 ) Bộ lọc Mã ĐH Trạng thái Món hàng Thu hộ Tổng cước Chưa…" at bounding box center [53, 7] width 107 height 10
click at [66, 7] on input "text" at bounding box center [62, 7] width 65 height 6
click at [65, 7] on input "text" at bounding box center [62, 7] width 65 height 6
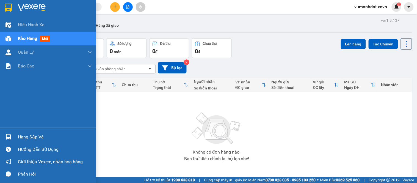
click at [20, 136] on div "Hàng sắp về" at bounding box center [55, 137] width 74 height 8
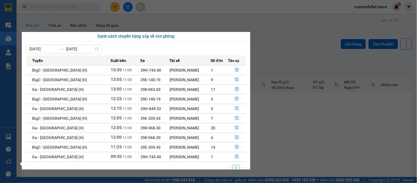
click at [101, 5] on section "Kết quả tìm kiếm ( 654 ) Bộ lọc Mã ĐH Trạng thái Món hàng Thu hộ Tổng cước Chưa…" at bounding box center [208, 91] width 417 height 183
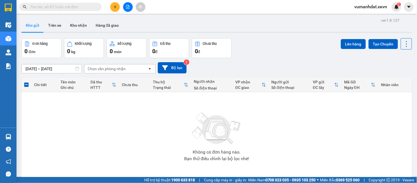
click at [89, 6] on input "text" at bounding box center [62, 7] width 65 height 6
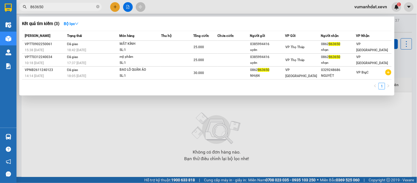
click at [137, 111] on div at bounding box center [208, 91] width 417 height 183
click at [97, 7] on icon "close-circle" at bounding box center [97, 6] width 3 height 3
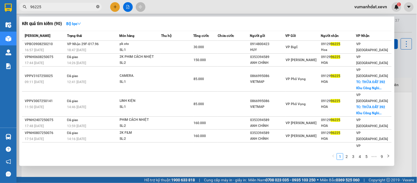
click at [97, 7] on icon "close-circle" at bounding box center [97, 6] width 3 height 3
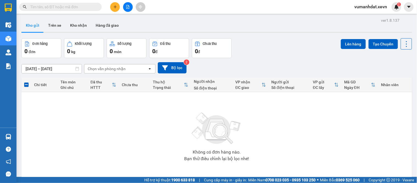
click at [85, 8] on input "text" at bounding box center [62, 7] width 65 height 6
click at [116, 9] on icon "plus" at bounding box center [115, 7] width 4 height 4
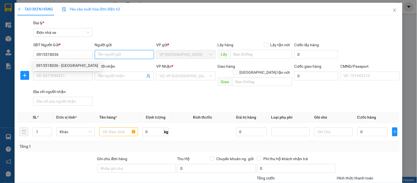
click at [109, 56] on input "Người gửi" at bounding box center [124, 54] width 59 height 9
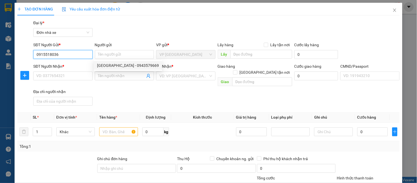
click at [73, 56] on input "0915518036" at bounding box center [62, 54] width 59 height 9
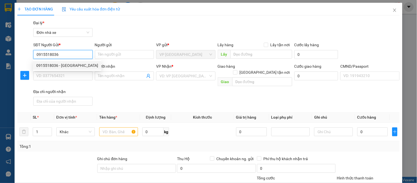
click at [67, 64] on div "0915518036 - HÀ" at bounding box center [67, 65] width 62 height 6
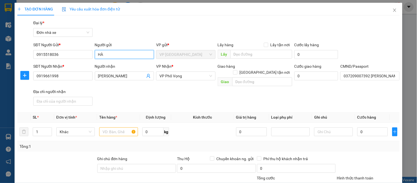
click at [98, 52] on input "HÀ" at bounding box center [124, 54] width 59 height 9
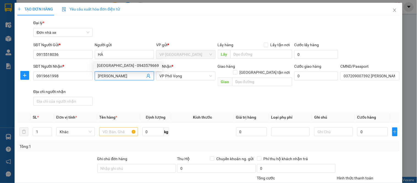
click at [146, 75] on icon "user-add" at bounding box center [148, 76] width 4 height 4
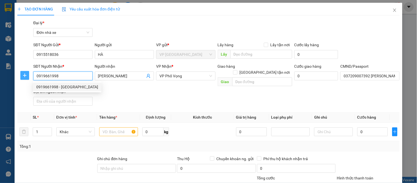
drag, startPoint x: 62, startPoint y: 76, endPoint x: 23, endPoint y: 78, distance: 39.9
click at [23, 78] on div "SĐT Người Nhận * 0919661998 Người nhận VÂN ANH VP Nhận * VP Phố Vọng Giao hàng …" at bounding box center [208, 85] width 383 height 45
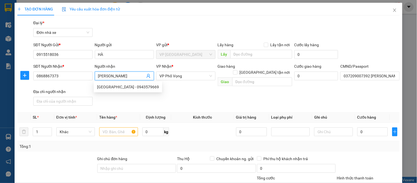
drag, startPoint x: 119, startPoint y: 75, endPoint x: 0, endPoint y: 90, distance: 120.2
click at [0, 90] on div "TẠO ĐƠN HÀNG Yêu cầu xuất hóa đơn điện tử Transit Pickup Surcharge Ids Transit …" at bounding box center [208, 91] width 417 height 183
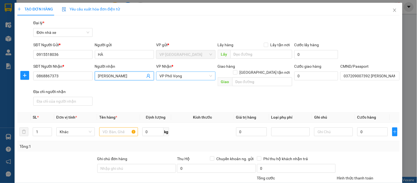
click at [172, 76] on span "VP Phố Vọng" at bounding box center [185, 76] width 52 height 8
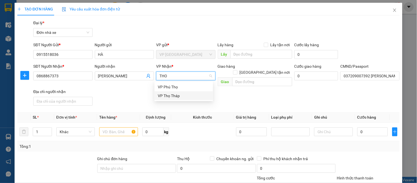
click at [161, 94] on div "VP Thọ Tháp" at bounding box center [184, 96] width 52 height 6
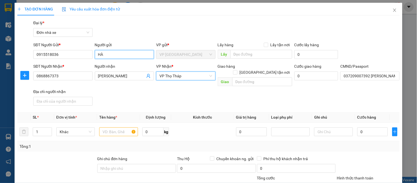
click at [96, 57] on input "HÀ" at bounding box center [124, 54] width 59 height 9
click at [148, 23] on div "Gói vận chuyển * Tiêu chuẩn Đại lý * Đơn nhà xe" at bounding box center [216, 29] width 369 height 19
click at [110, 127] on input "text" at bounding box center [118, 131] width 38 height 9
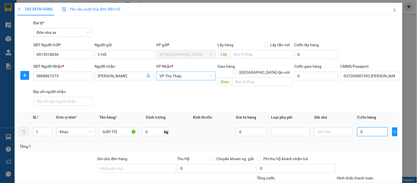
click at [372, 127] on input "0" at bounding box center [372, 131] width 31 height 9
click at [371, 156] on div at bounding box center [368, 165] width 64 height 19
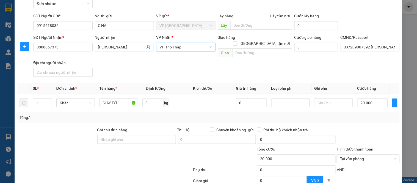
scroll to position [79, 0]
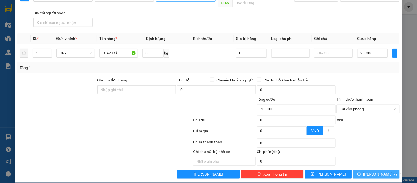
click at [376, 171] on span "Lưu và In" at bounding box center [382, 174] width 38 height 6
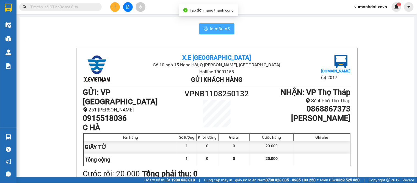
click at [210, 26] on span "In mẫu A5" at bounding box center [220, 28] width 20 height 7
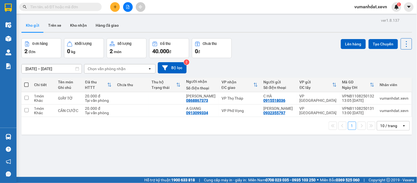
click at [87, 4] on input "text" at bounding box center [62, 7] width 65 height 6
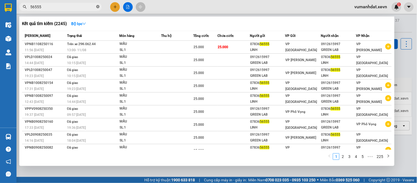
click at [98, 7] on icon "close-circle" at bounding box center [97, 6] width 3 height 3
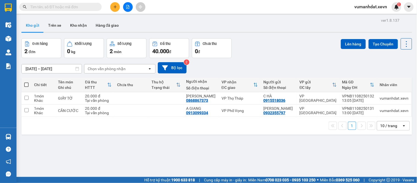
click at [91, 9] on input "text" at bounding box center [62, 7] width 65 height 6
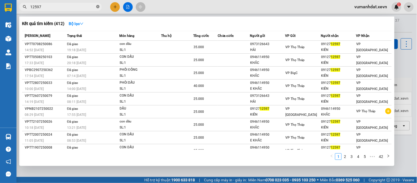
drag, startPoint x: 97, startPoint y: 8, endPoint x: 70, endPoint y: 37, distance: 39.5
click at [97, 9] on span at bounding box center [97, 7] width 3 height 6
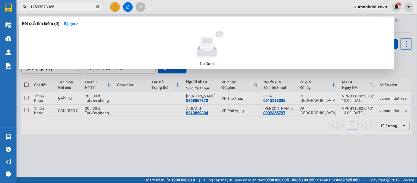
click at [96, 5] on icon "close-circle" at bounding box center [97, 6] width 3 height 3
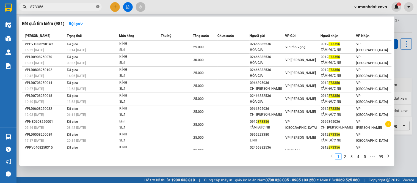
click at [97, 5] on icon "close-circle" at bounding box center [97, 6] width 3 height 3
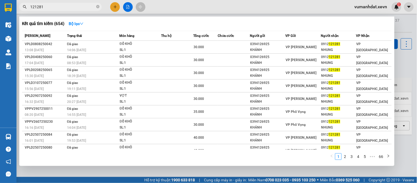
click at [96, 9] on span at bounding box center [97, 6] width 3 height 5
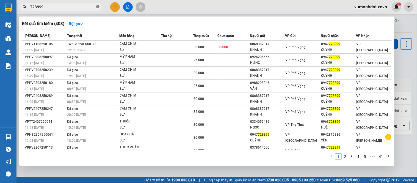
click at [98, 8] on icon "close-circle" at bounding box center [97, 6] width 3 height 3
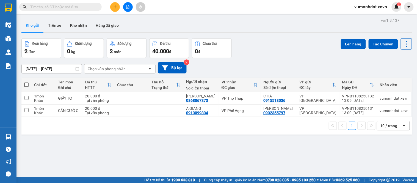
click at [91, 9] on input "text" at bounding box center [62, 7] width 65 height 6
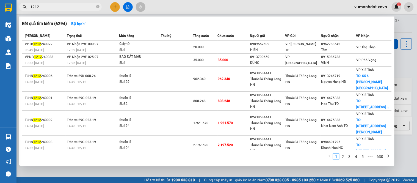
click at [95, 5] on span "1212" at bounding box center [60, 7] width 82 height 8
drag, startPoint x: 97, startPoint y: 5, endPoint x: 91, endPoint y: 17, distance: 14.0
click at [98, 5] on icon "close-circle" at bounding box center [97, 6] width 3 height 3
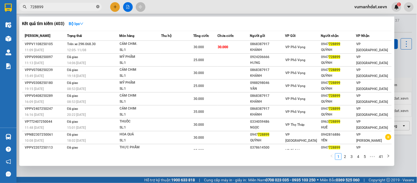
click at [97, 6] on icon "close-circle" at bounding box center [97, 6] width 3 height 3
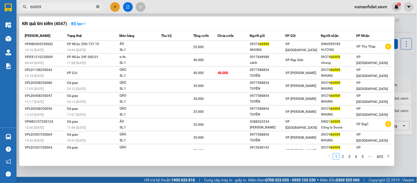
click at [97, 7] on icon "close-circle" at bounding box center [97, 6] width 3 height 3
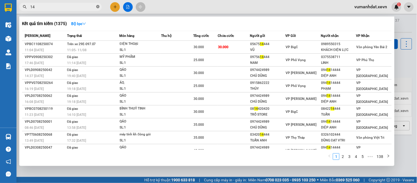
click at [98, 5] on icon "close-circle" at bounding box center [97, 6] width 3 height 3
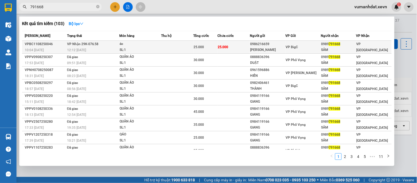
click at [143, 47] on div "áo" at bounding box center [140, 44] width 41 height 6
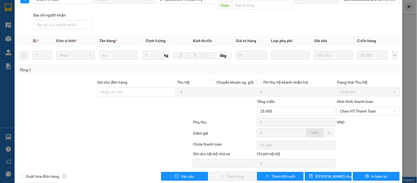
scroll to position [80, 0]
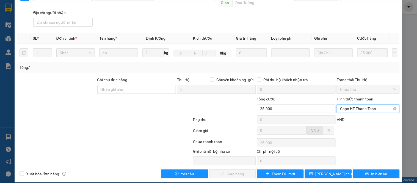
click at [362, 104] on span "Chọn HT Thanh Toán" at bounding box center [368, 108] width 56 height 8
click at [352, 111] on div "Tại văn phòng" at bounding box center [365, 113] width 56 height 6
click at [233, 171] on span "Giao hàng" at bounding box center [236, 174] width 18 height 6
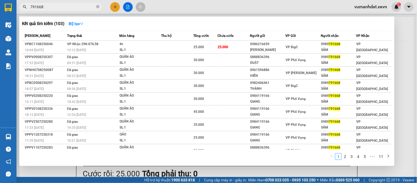
click at [51, 7] on input "791668" at bounding box center [62, 7] width 65 height 6
click at [115, 5] on div at bounding box center [208, 91] width 417 height 183
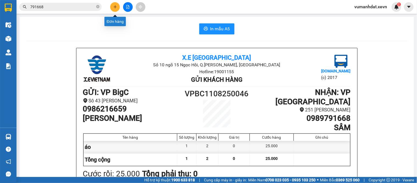
click at [115, 5] on icon "plus" at bounding box center [115, 7] width 4 height 4
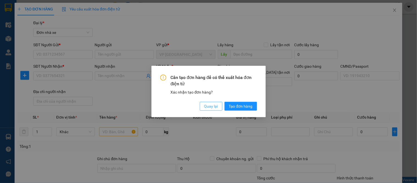
click at [207, 104] on span "Quay lại" at bounding box center [211, 106] width 14 height 6
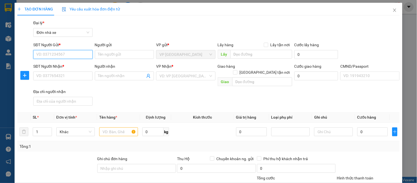
click at [58, 58] on input "SĐT Người Gửi *" at bounding box center [62, 54] width 59 height 9
click at [77, 66] on div "0913063864 - CHÚ THÁI" at bounding box center [63, 65] width 54 height 6
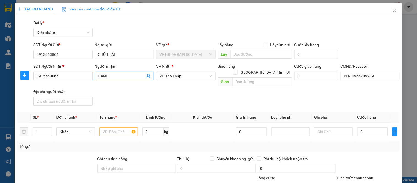
click at [148, 75] on icon "user-add" at bounding box center [149, 76] width 4 height 4
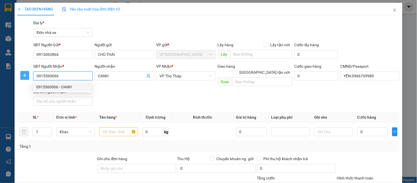
drag, startPoint x: 62, startPoint y: 76, endPoint x: 23, endPoint y: 79, distance: 40.0
click at [23, 79] on div "SĐT Người Nhận * 0915560066 Người nhận OANH VP Nhận * VP Thọ Tháp Giao hàng Gia…" at bounding box center [208, 85] width 383 height 45
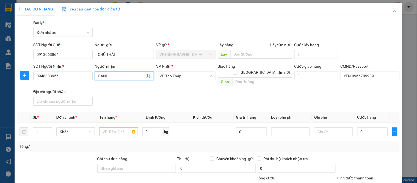
drag, startPoint x: 114, startPoint y: 77, endPoint x: 79, endPoint y: 81, distance: 35.3
click at [79, 80] on div "SĐT Người Nhận * 0948333956 Người nhận OANH OANH VP Nhận * VP Thọ Tháp Giao hàn…" at bounding box center [216, 85] width 369 height 45
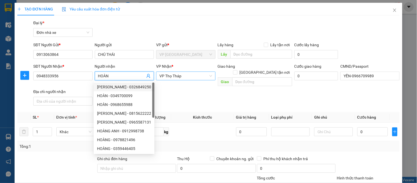
click at [180, 76] on span "VP Thọ Tháp" at bounding box center [185, 76] width 52 height 8
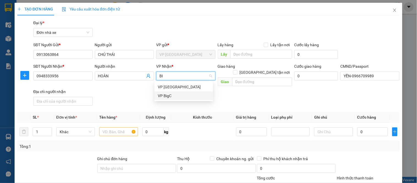
click at [165, 95] on div "VP BigC" at bounding box center [184, 96] width 52 height 6
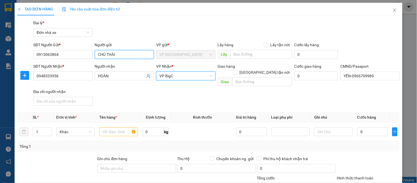
click at [105, 53] on input "CHÚ THÁI" at bounding box center [124, 54] width 59 height 9
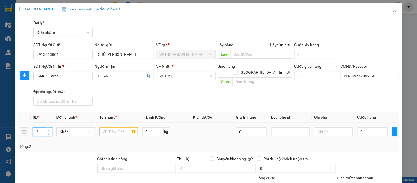
click at [49, 129] on icon "up" at bounding box center [49, 130] width 2 height 2
drag, startPoint x: 113, startPoint y: 118, endPoint x: 116, endPoint y: 122, distance: 4.9
click at [114, 123] on td at bounding box center [118, 132] width 43 height 18
click at [116, 127] on input "text" at bounding box center [118, 131] width 38 height 9
click at [150, 127] on input "0" at bounding box center [152, 131] width 21 height 9
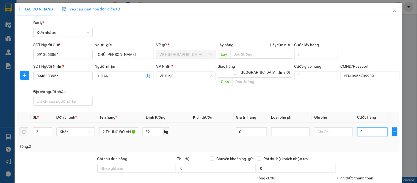
click at [358, 128] on input "0" at bounding box center [372, 131] width 31 height 9
click at [334, 101] on div "SĐT Người Nhận * 0948333956 Người nhận HOÀN VP Nhận * VP BigC Giao hàng Giao tậ…" at bounding box center [216, 85] width 369 height 45
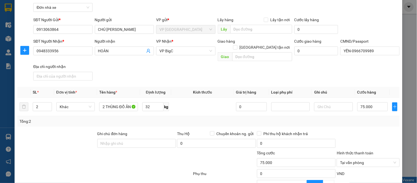
scroll to position [79, 0]
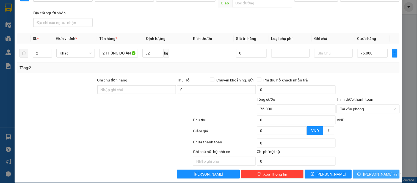
click at [374, 171] on span "Lưu và In" at bounding box center [382, 174] width 38 height 6
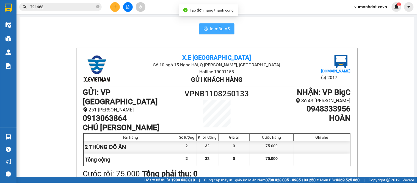
click at [210, 32] on span "In mẫu A5" at bounding box center [220, 28] width 20 height 7
